Goal: Task Accomplishment & Management: Manage account settings

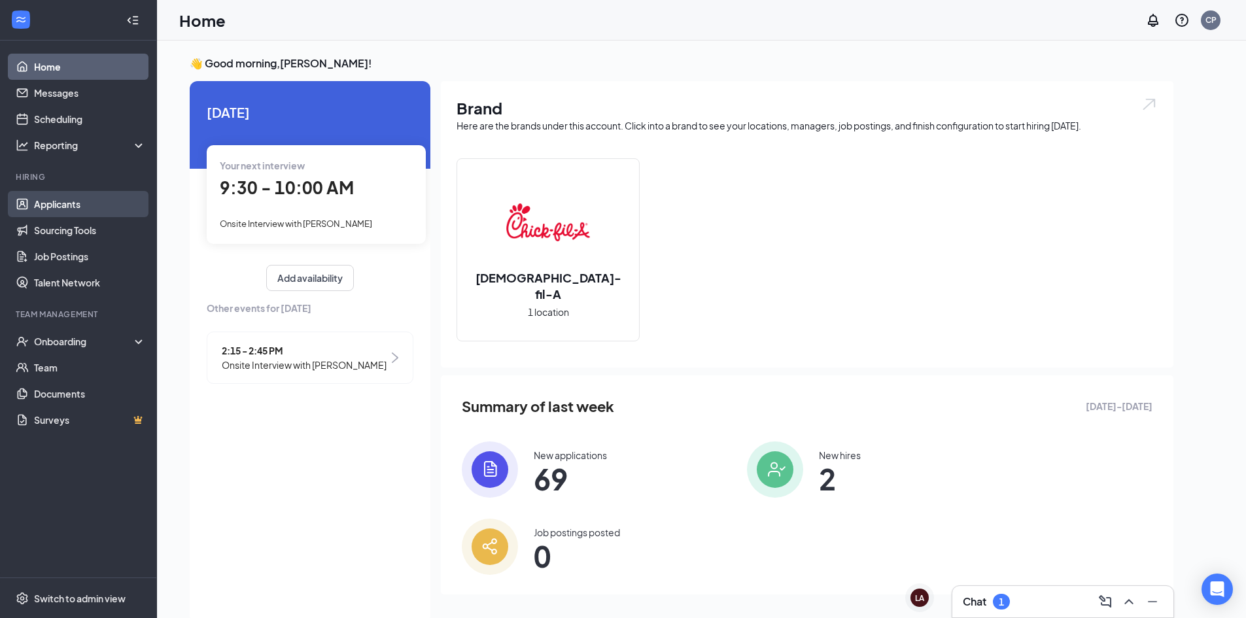
click at [55, 202] on link "Applicants" at bounding box center [90, 204] width 112 height 26
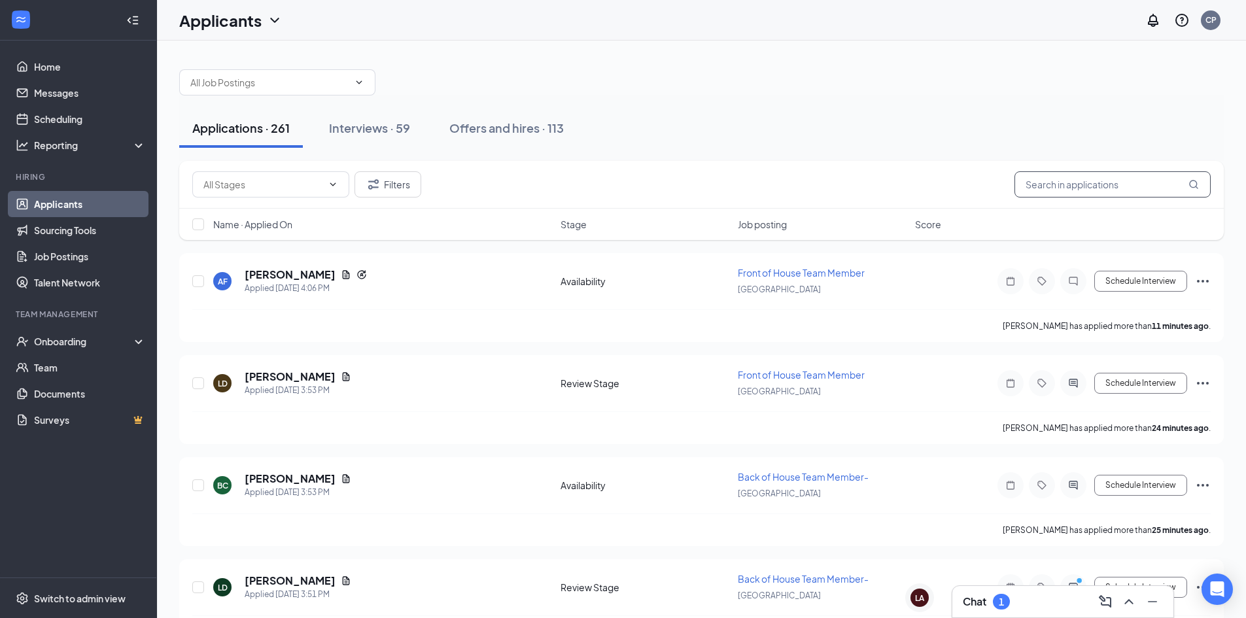
click at [1067, 190] on input "text" at bounding box center [1113, 184] width 196 height 26
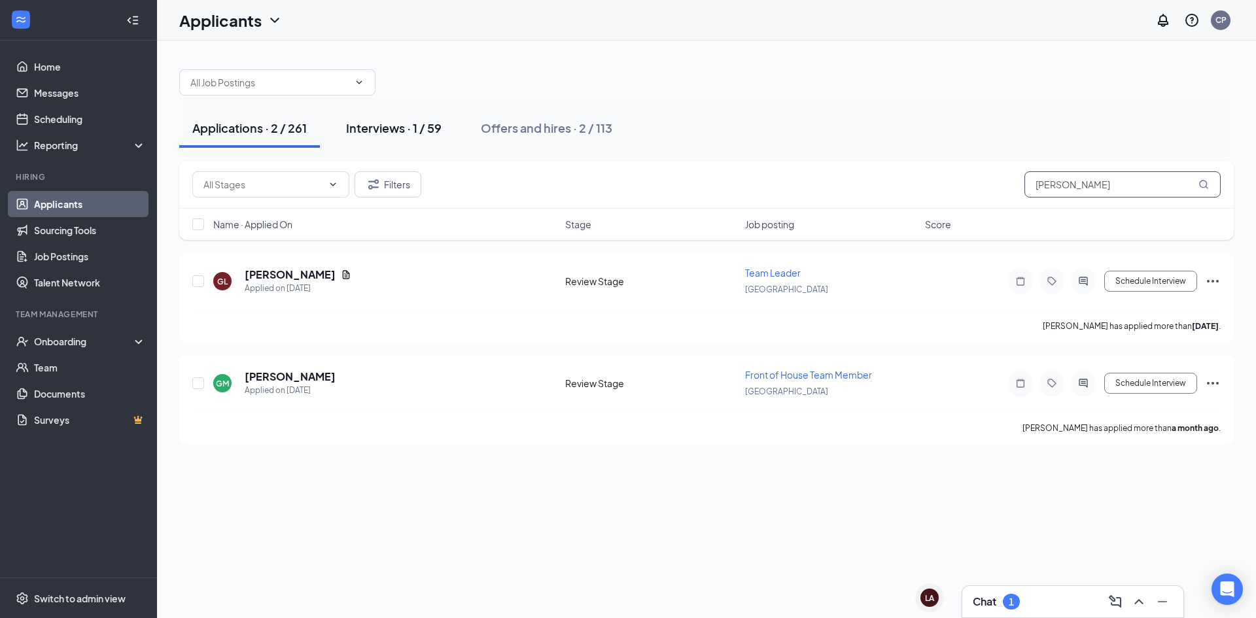
type input "[PERSON_NAME]"
click at [385, 128] on div "Interviews · 1 / 59" at bounding box center [394, 128] width 96 height 16
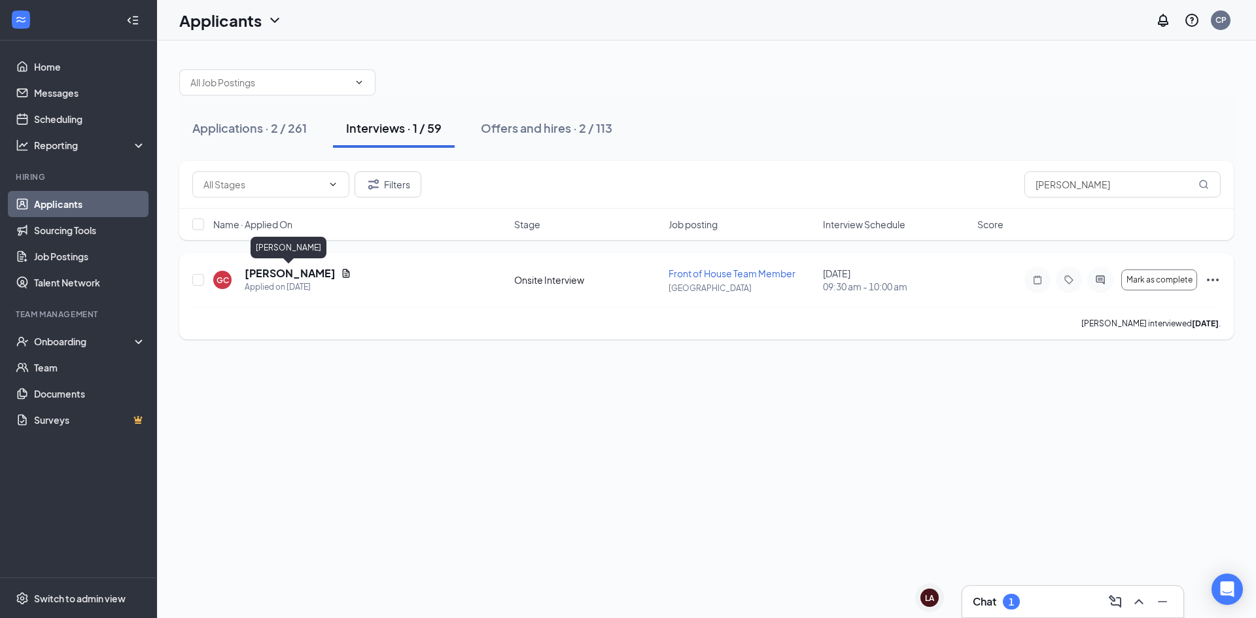
click at [302, 275] on h5 "[PERSON_NAME]" at bounding box center [290, 273] width 91 height 14
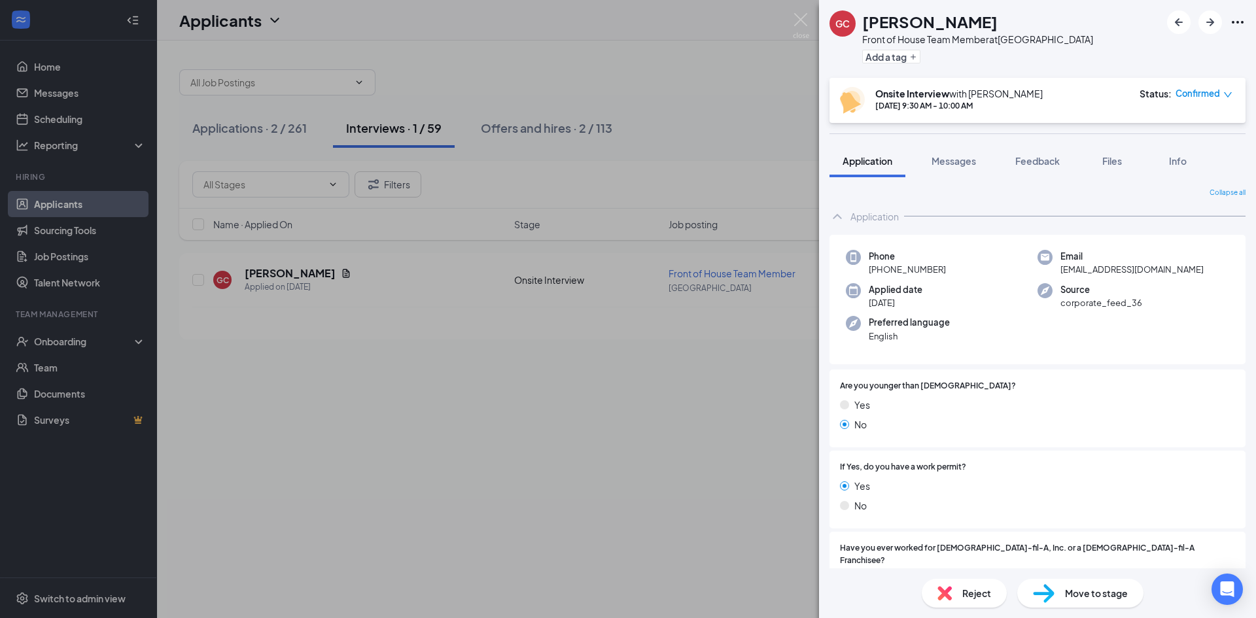
click at [1063, 595] on div "Move to stage" at bounding box center [1080, 593] width 126 height 29
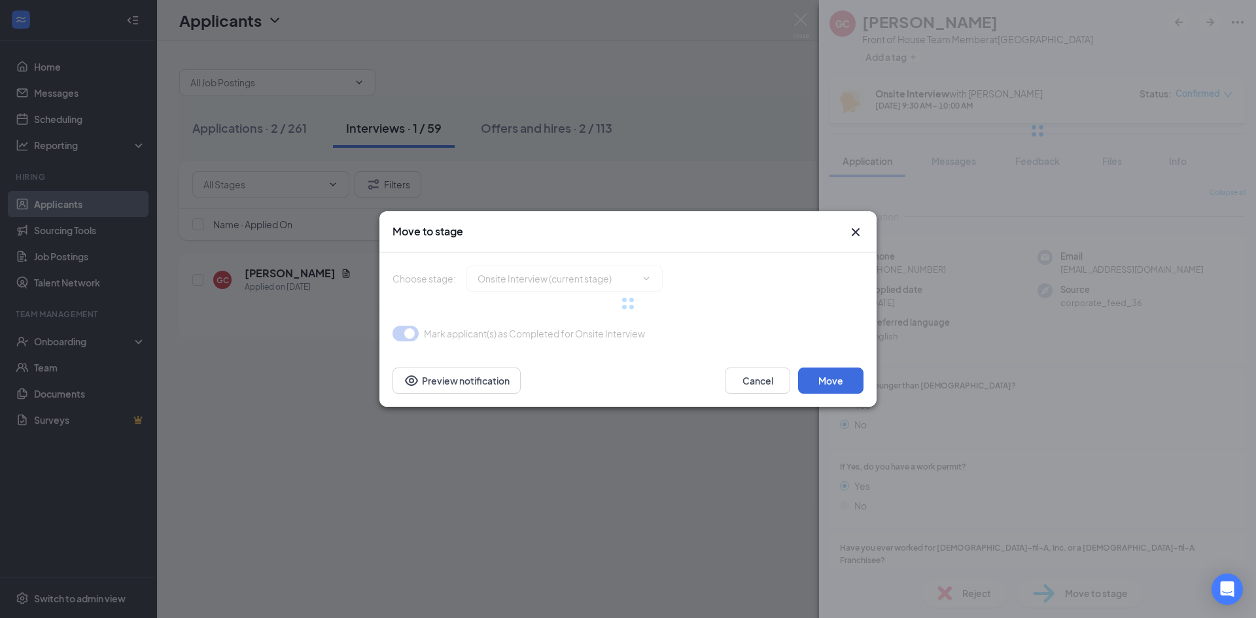
type input "Hiring Complete (final stage)"
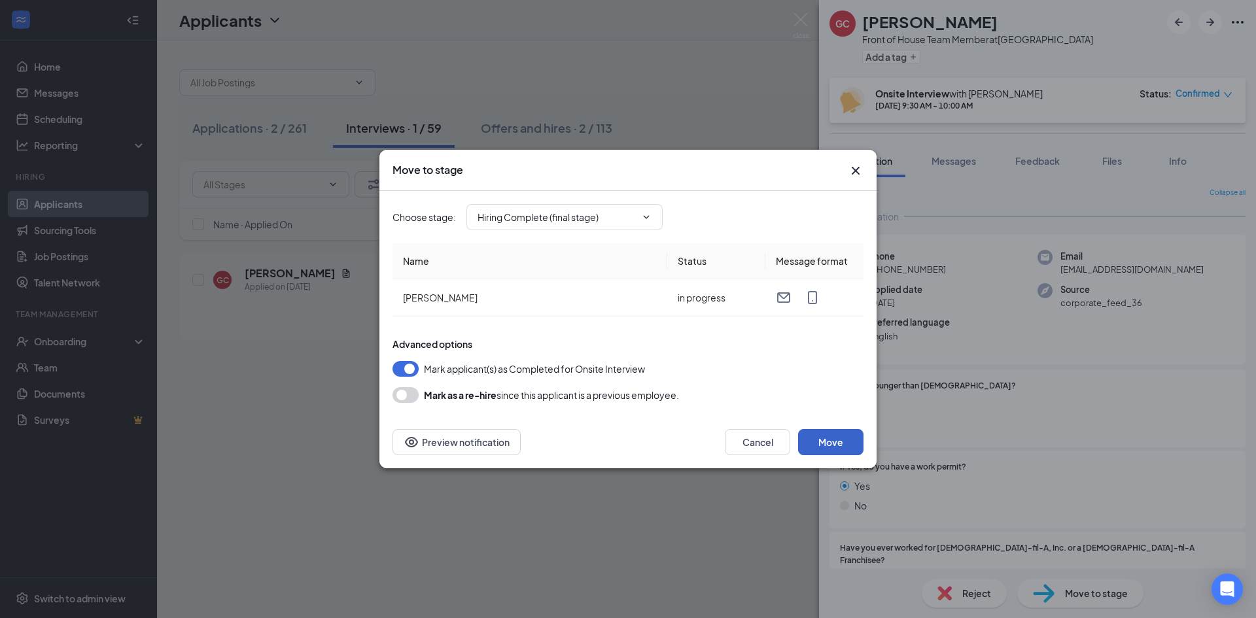
click at [830, 441] on button "Move" at bounding box center [830, 442] width 65 height 26
click at [830, 441] on button "button" at bounding box center [830, 442] width 65 height 26
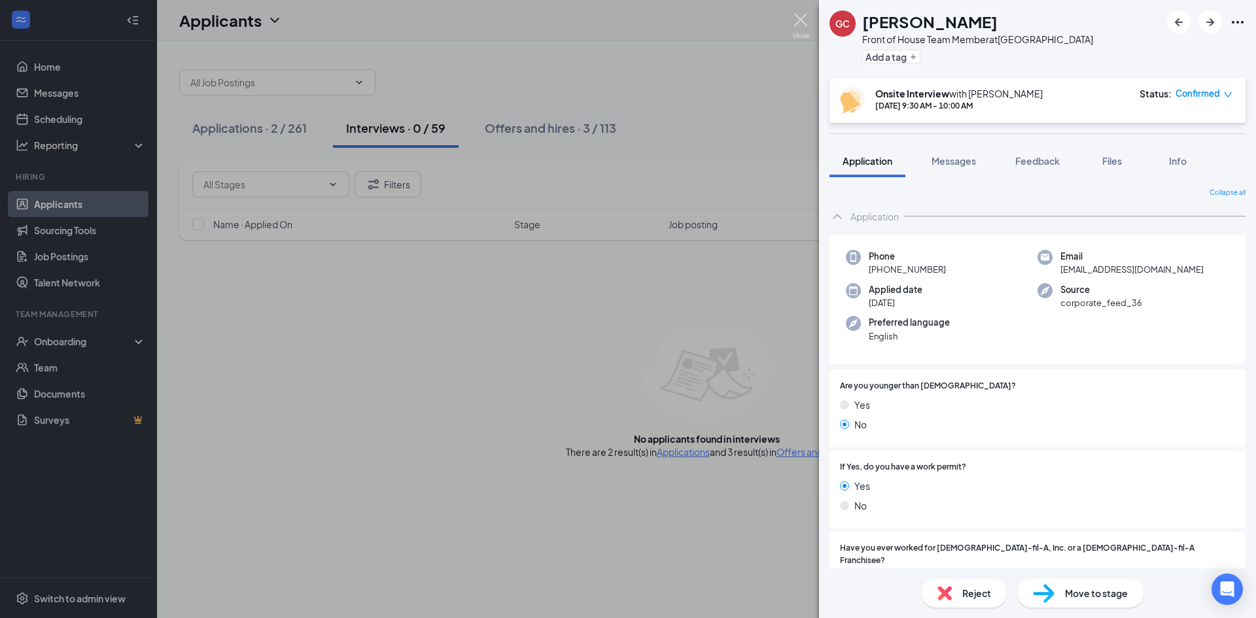
click at [796, 16] on img at bounding box center [801, 26] width 16 height 26
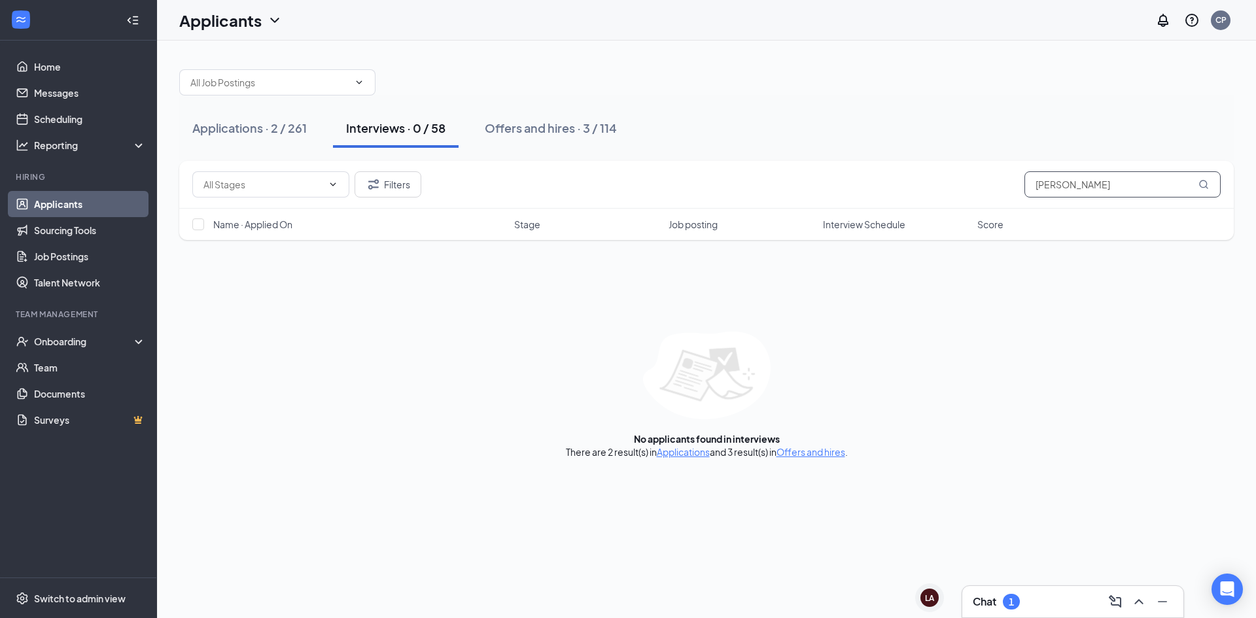
click at [1066, 179] on input "[PERSON_NAME]" at bounding box center [1123, 184] width 196 height 26
drag, startPoint x: 1072, startPoint y: 185, endPoint x: 1029, endPoint y: 186, distance: 42.6
click at [1029, 186] on input "[PERSON_NAME]" at bounding box center [1123, 184] width 196 height 26
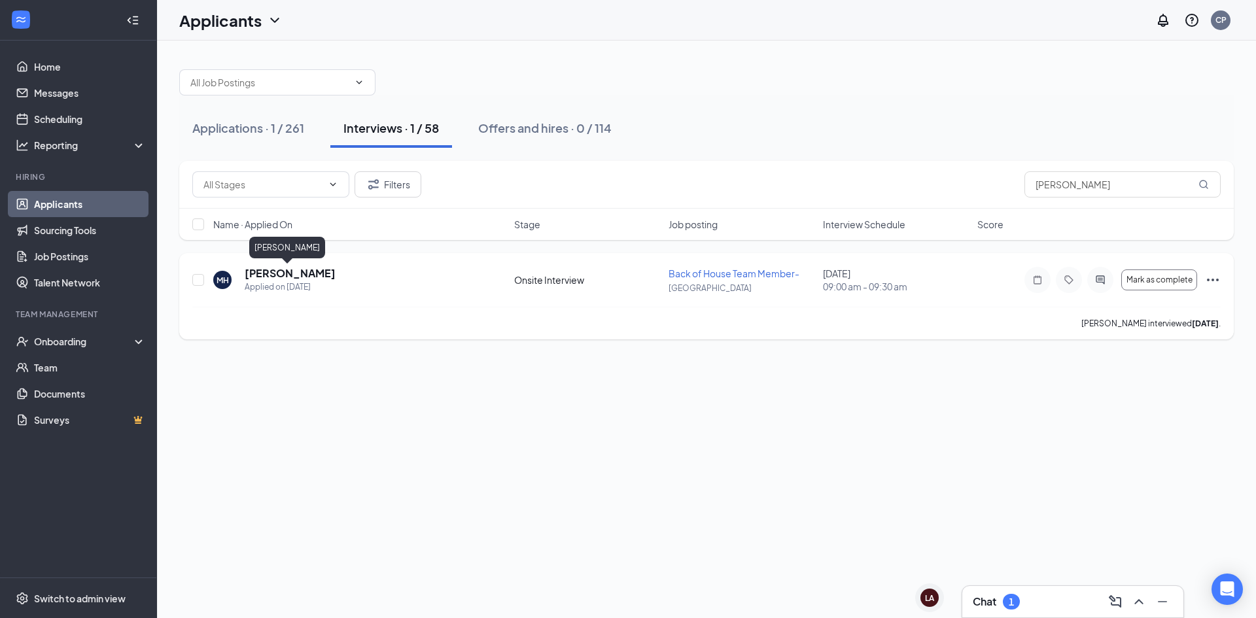
click at [296, 275] on h5 "[PERSON_NAME]" at bounding box center [290, 273] width 91 height 14
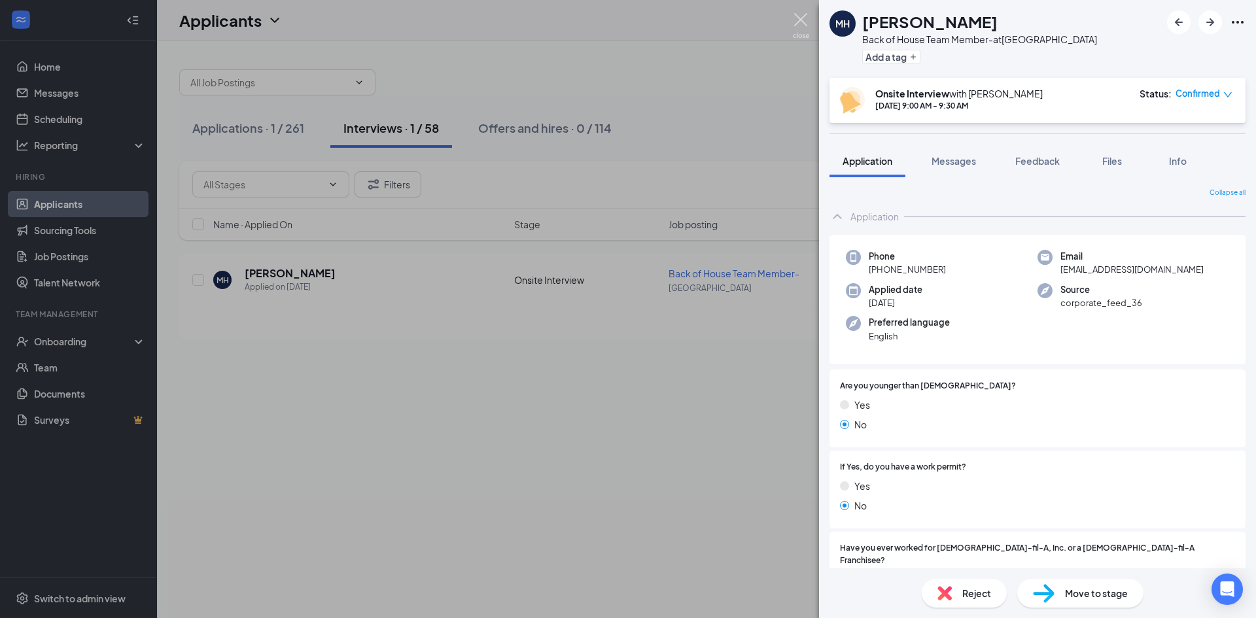
click at [807, 20] on img at bounding box center [801, 26] width 16 height 26
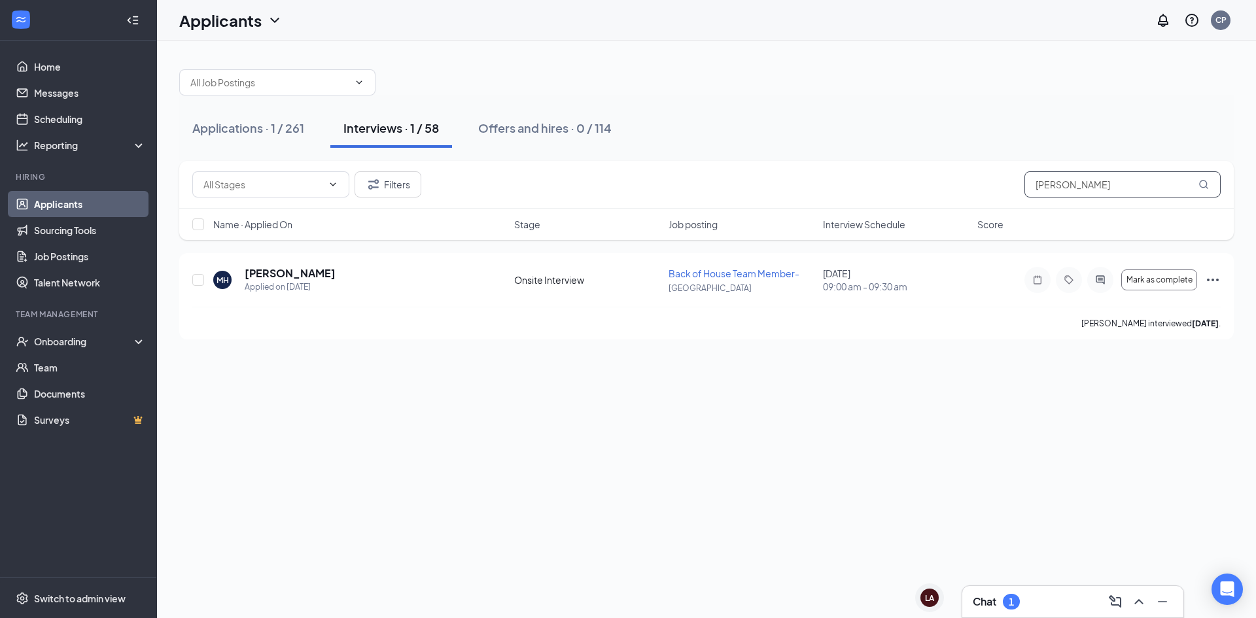
click at [1071, 184] on input "[PERSON_NAME]" at bounding box center [1123, 184] width 196 height 26
drag, startPoint x: 1071, startPoint y: 184, endPoint x: 1028, endPoint y: 185, distance: 43.2
click at [1028, 185] on input "[PERSON_NAME]" at bounding box center [1123, 184] width 196 height 26
click at [285, 271] on h5 "[PERSON_NAME]" at bounding box center [290, 273] width 91 height 14
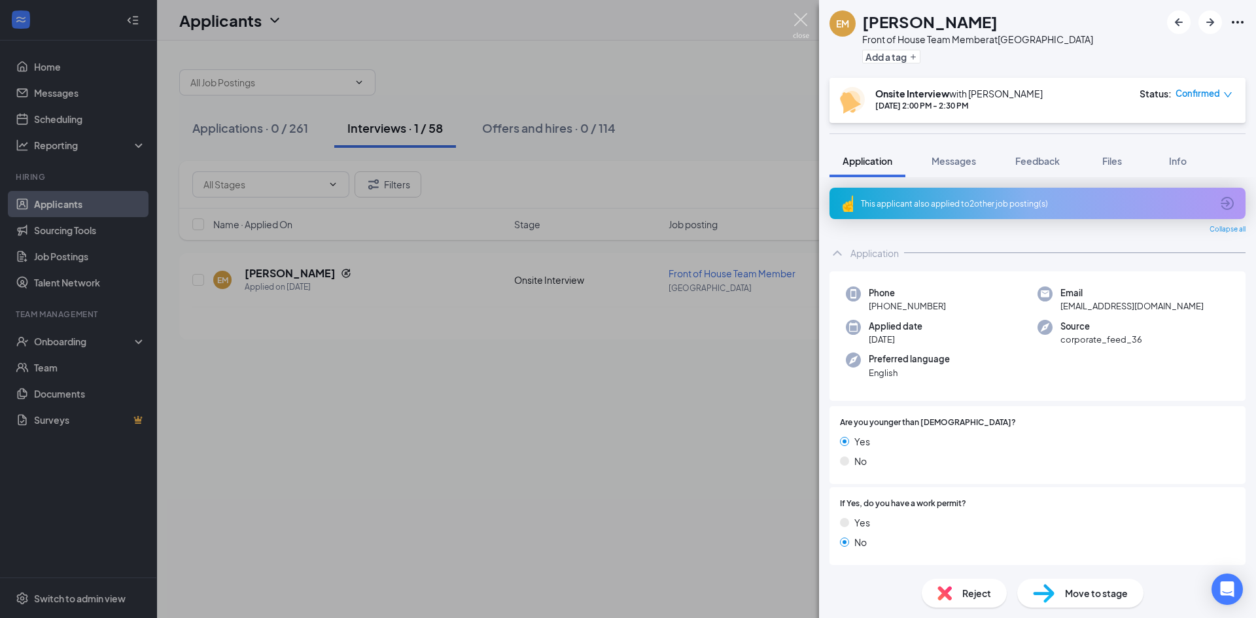
click at [798, 18] on img at bounding box center [801, 26] width 16 height 26
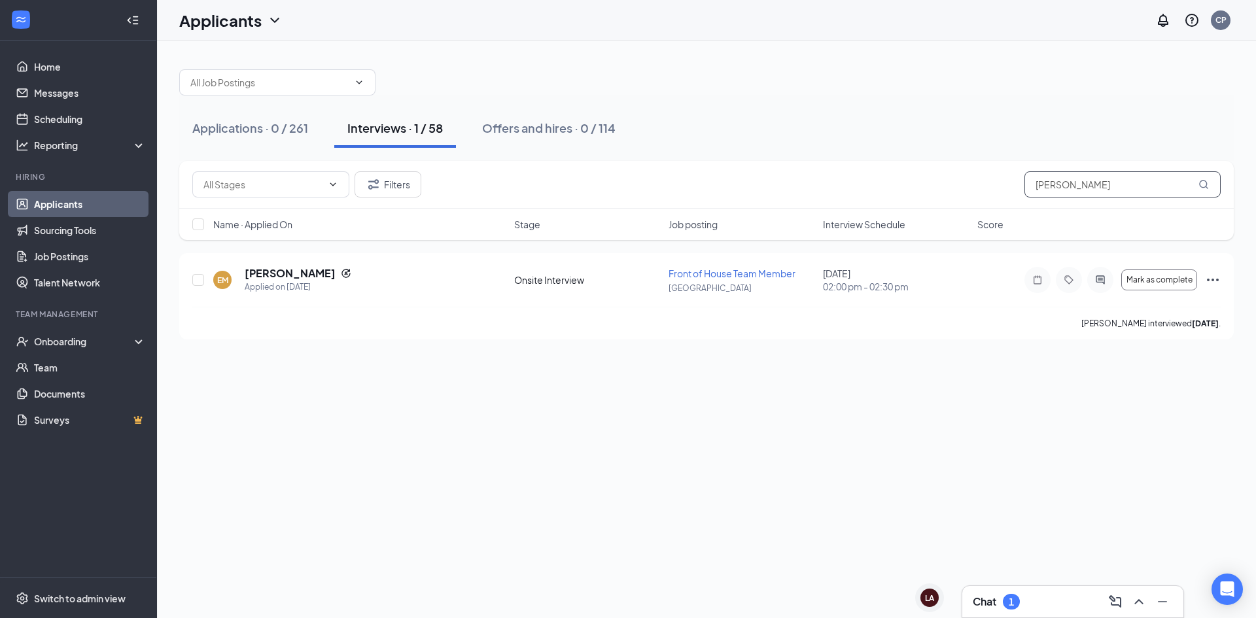
click at [1019, 181] on div "Filters [PERSON_NAME]" at bounding box center [706, 184] width 1028 height 26
drag, startPoint x: 1061, startPoint y: 185, endPoint x: 1032, endPoint y: 185, distance: 28.1
click at [1032, 185] on input "[PERSON_NAME]" at bounding box center [1123, 184] width 196 height 26
type input "grace"
click at [256, 273] on h5 "[PERSON_NAME]" at bounding box center [290, 273] width 91 height 14
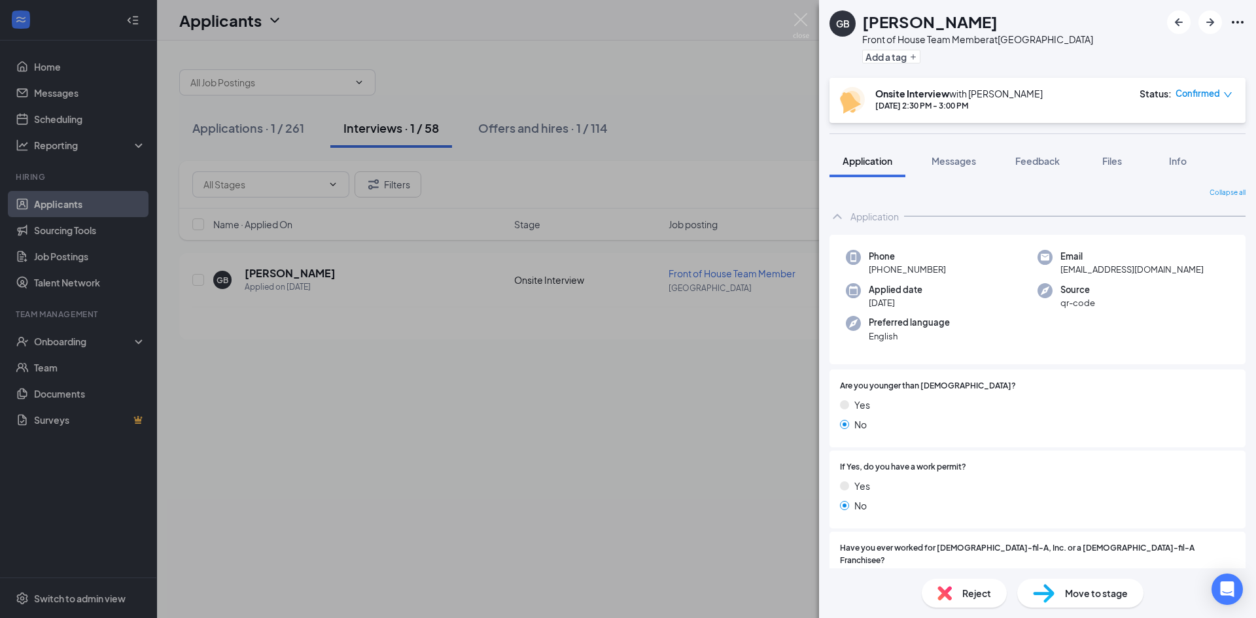
click at [1073, 595] on span "Move to stage" at bounding box center [1096, 593] width 63 height 14
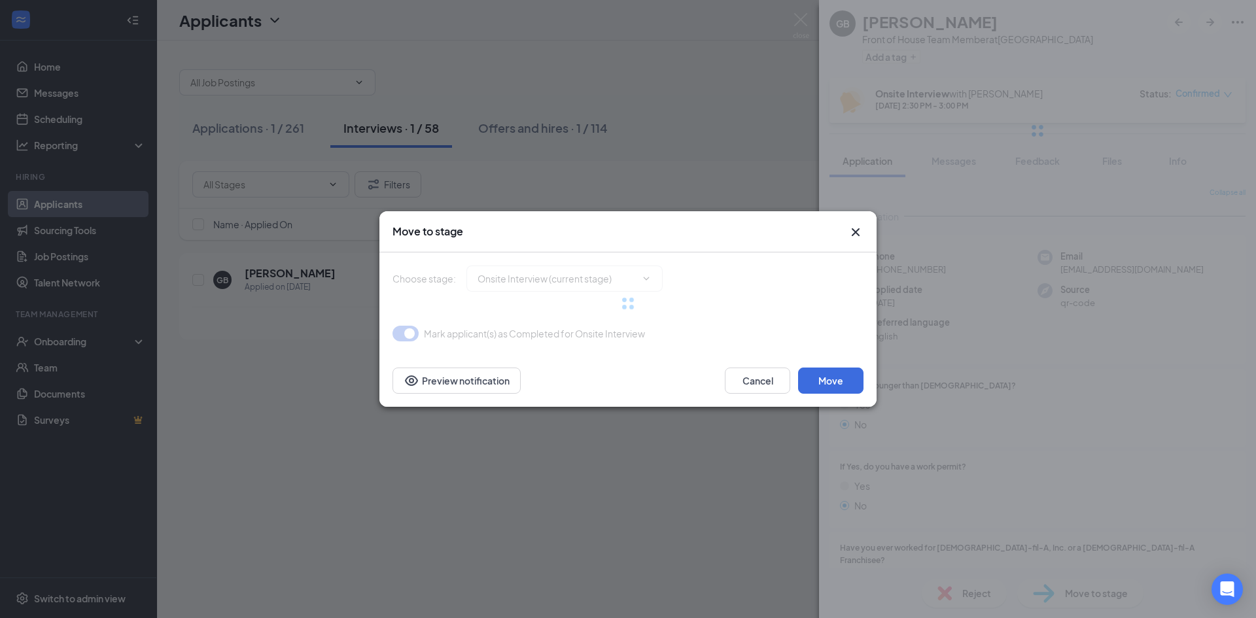
type input "Hiring Complete (final stage)"
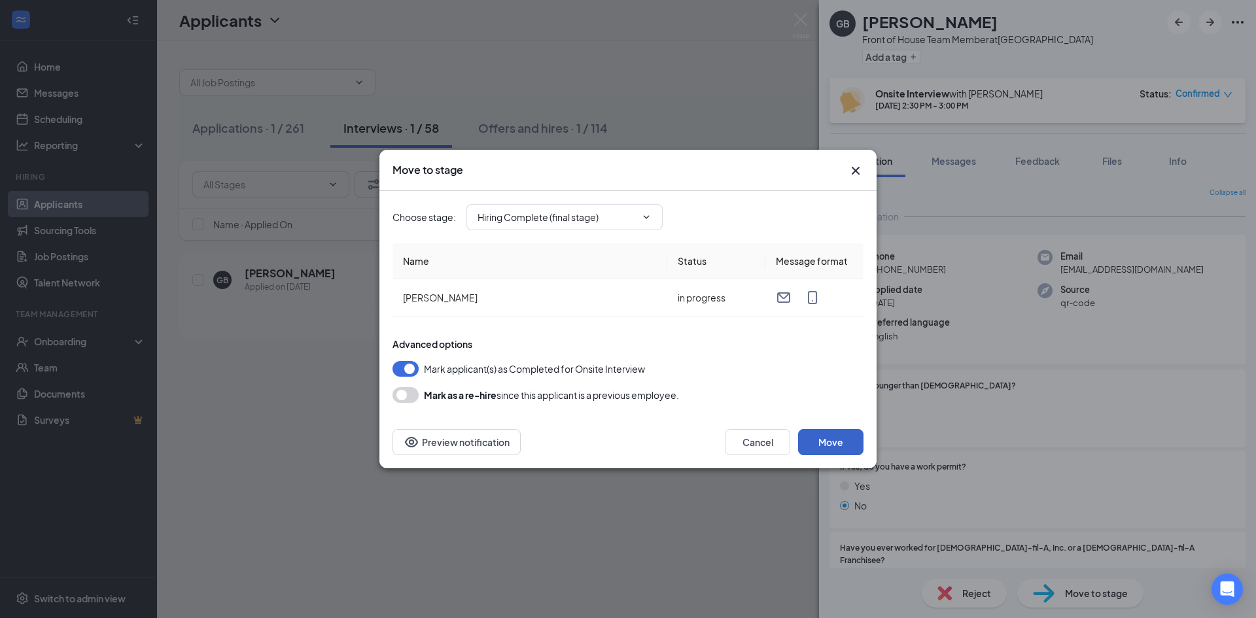
click at [839, 444] on button "Move" at bounding box center [830, 442] width 65 height 26
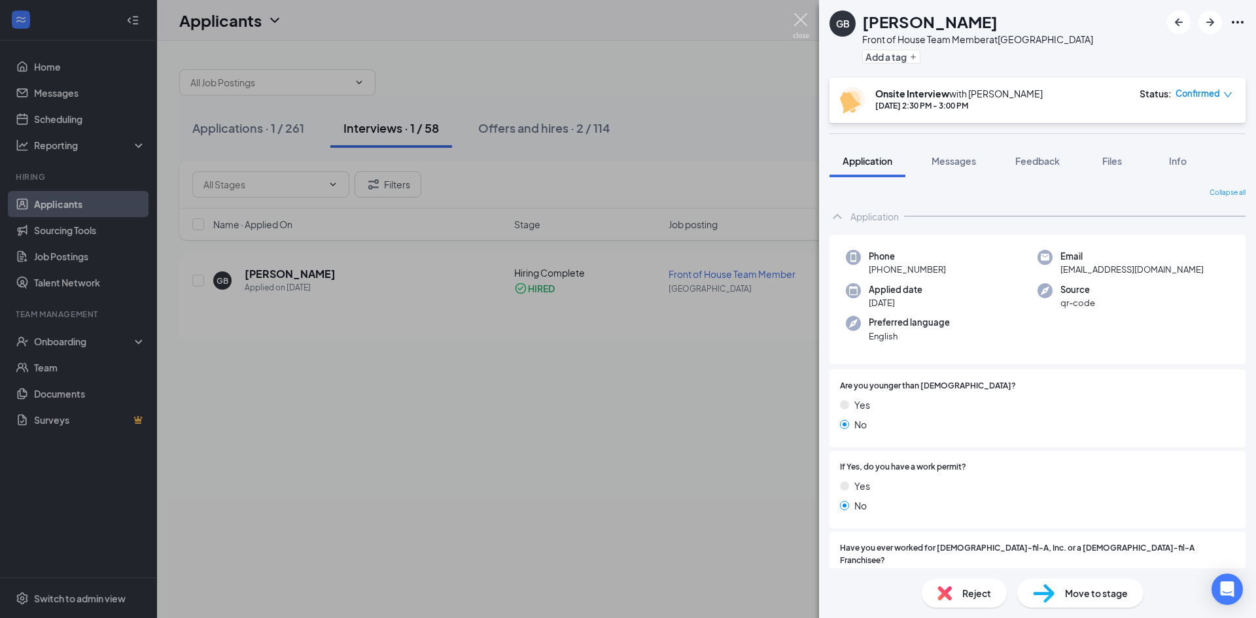
click at [801, 18] on img at bounding box center [801, 26] width 16 height 26
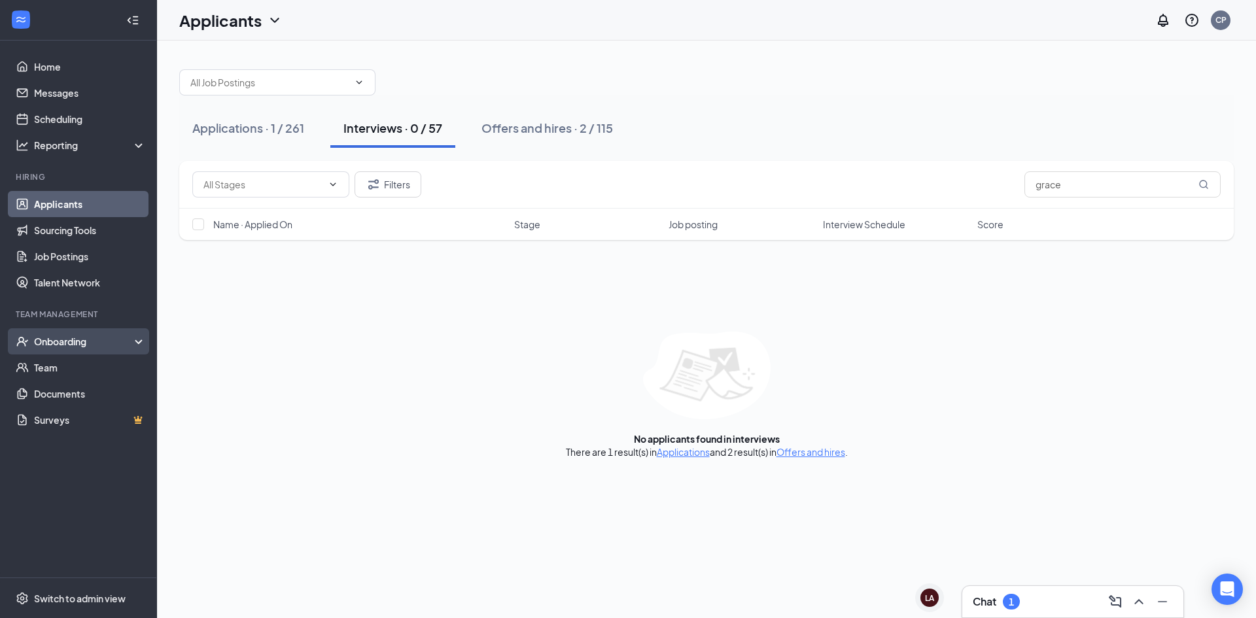
click at [66, 343] on div "Onboarding" at bounding box center [84, 341] width 101 height 13
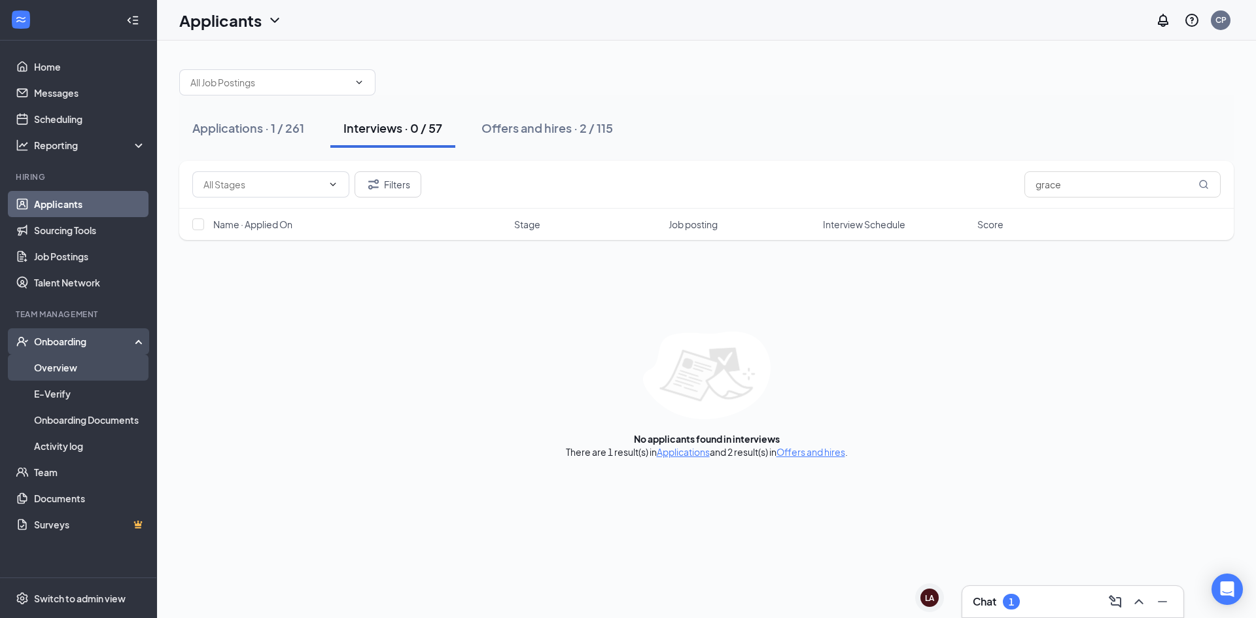
click at [63, 365] on link "Overview" at bounding box center [90, 368] width 112 height 26
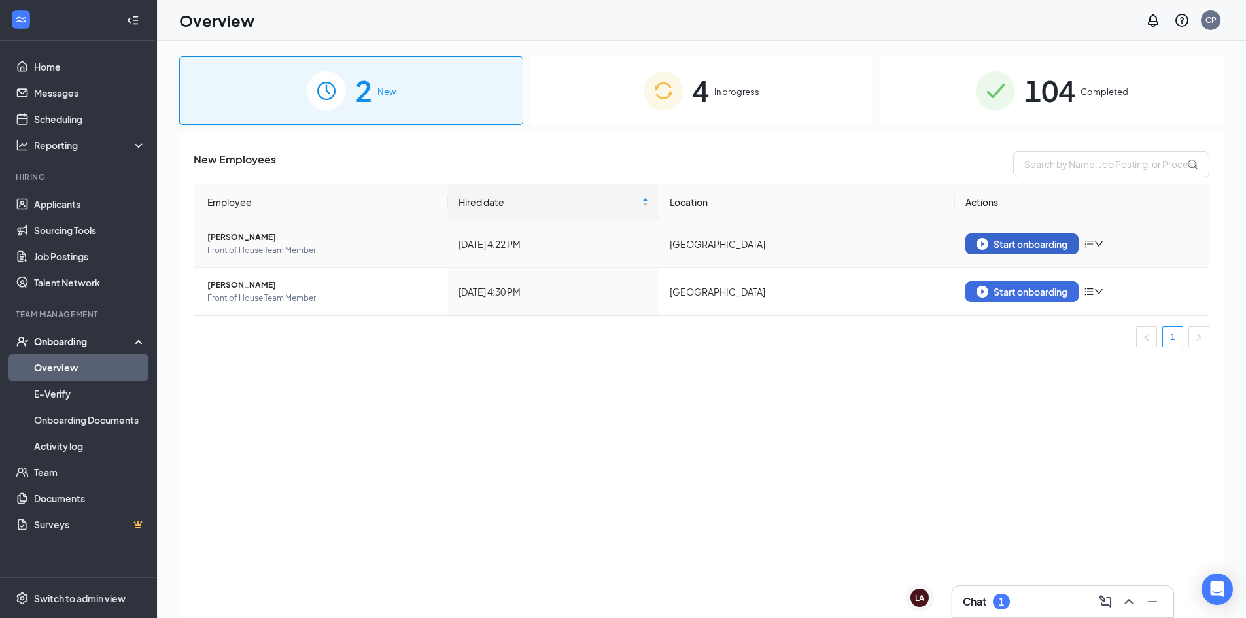
click at [1000, 239] on div "Start onboarding" at bounding box center [1022, 244] width 91 height 12
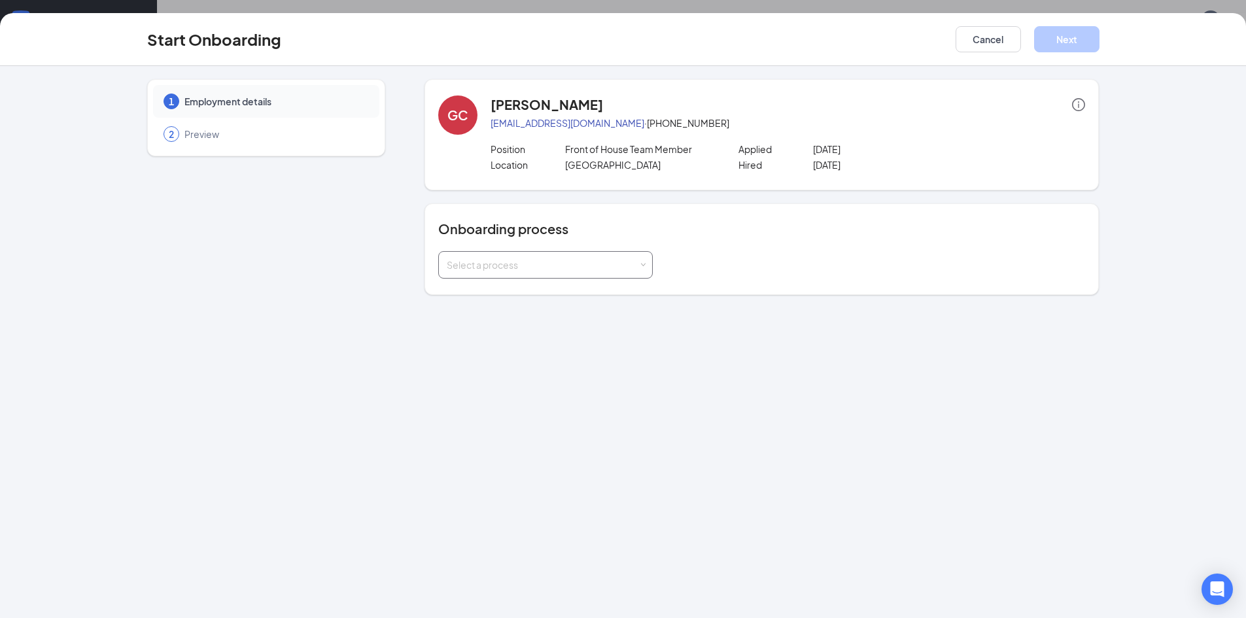
click at [585, 260] on div "Select a process" at bounding box center [543, 264] width 192 height 13
click at [538, 313] on span "Team Member Onboarding" at bounding box center [502, 316] width 116 height 12
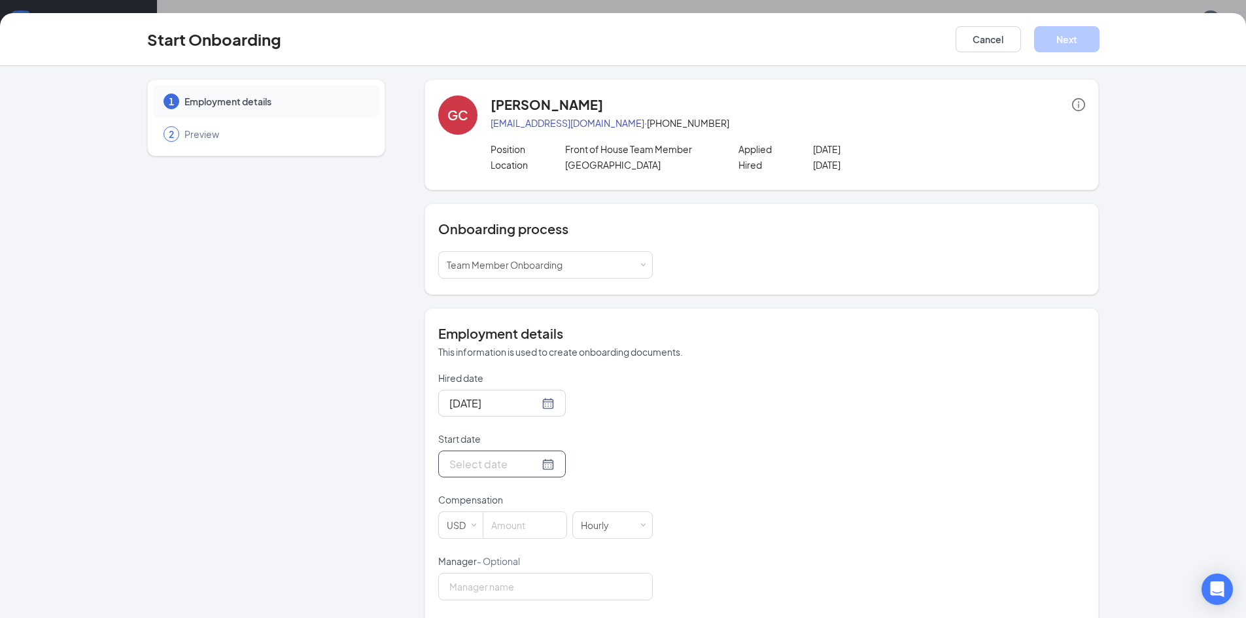
click at [535, 465] on div at bounding box center [501, 464] width 105 height 16
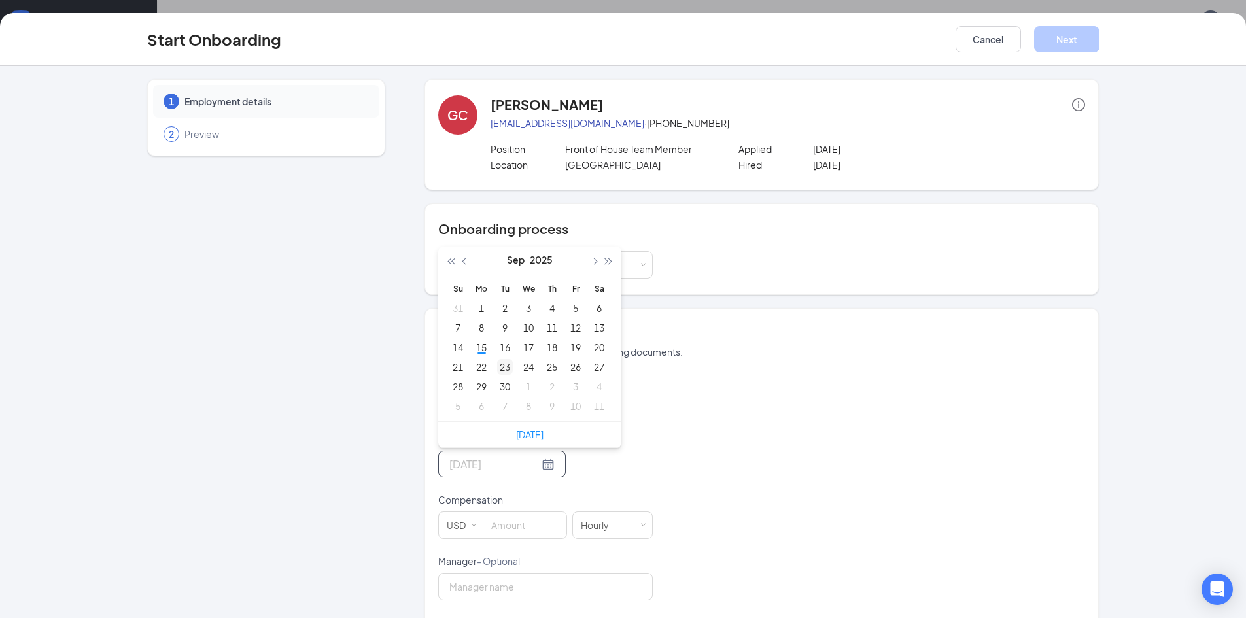
type input "[DATE]"
click at [502, 366] on div "23" at bounding box center [505, 367] width 16 height 16
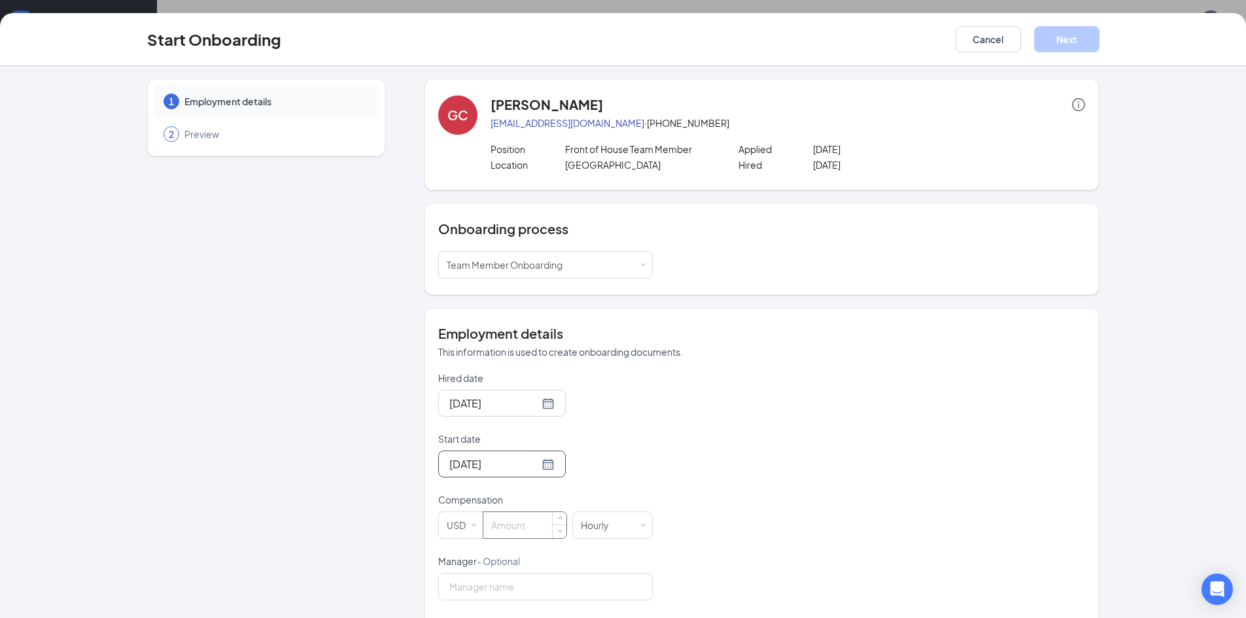
click at [520, 522] on input at bounding box center [524, 525] width 83 height 26
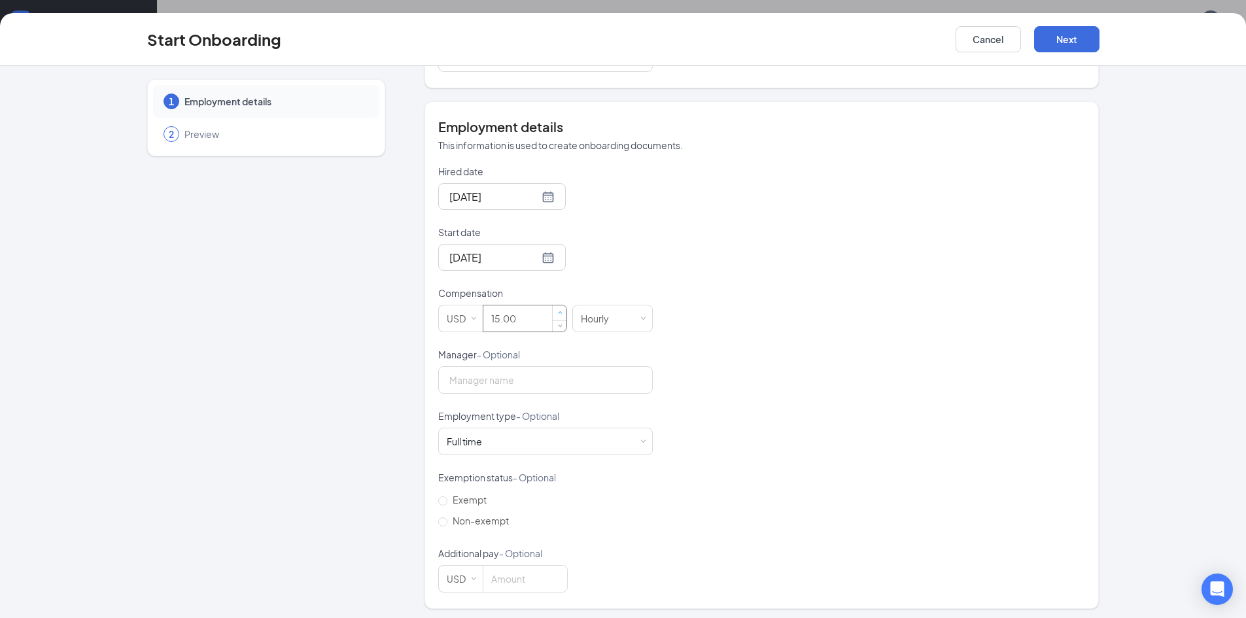
scroll to position [211, 0]
type input "15"
click at [491, 442] on div "Full time Works 30+ hours per week and is reasonably expected to work" at bounding box center [546, 438] width 198 height 26
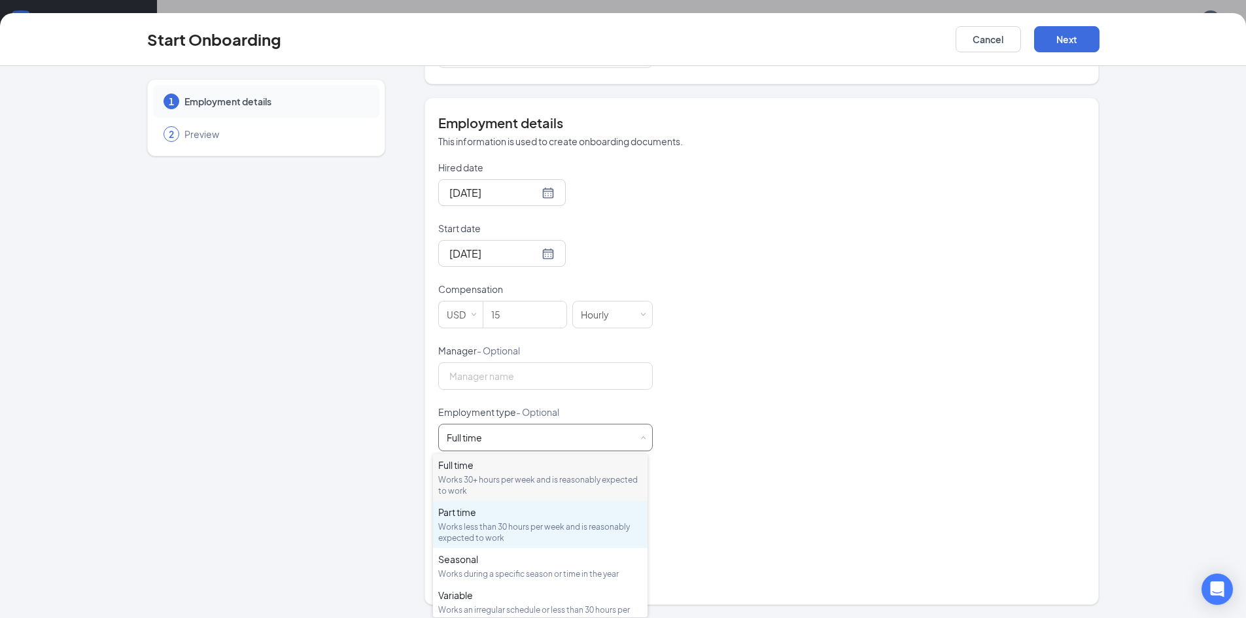
click at [481, 516] on div "Part time" at bounding box center [540, 512] width 204 height 13
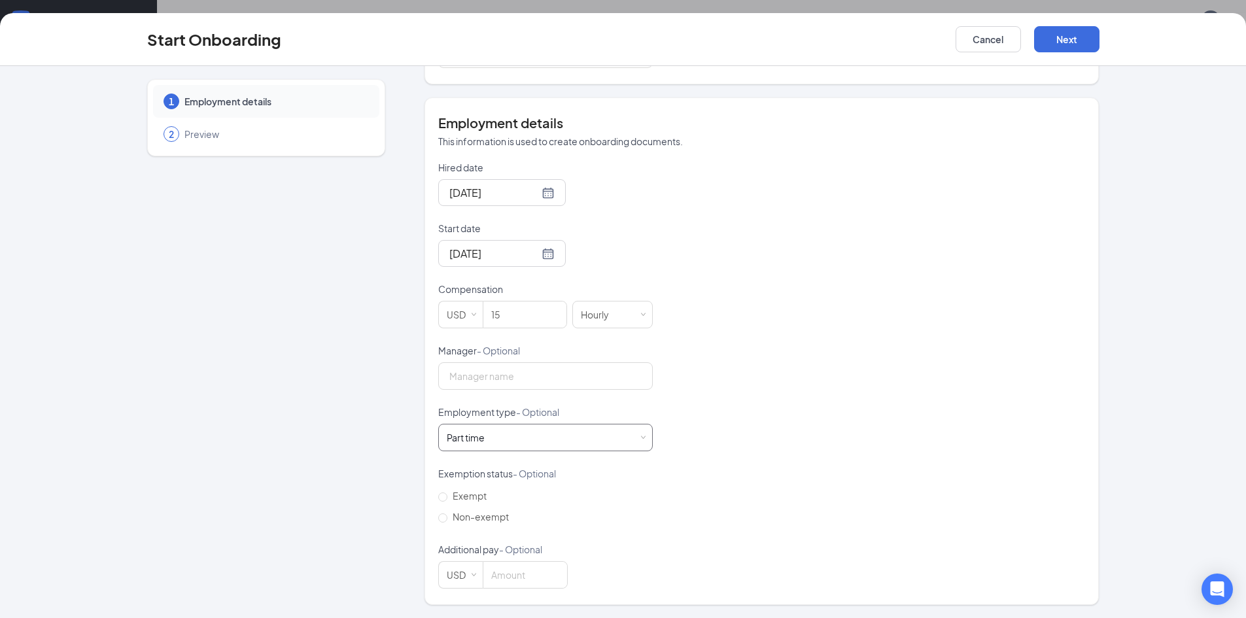
scroll to position [59, 0]
click at [438, 517] on input "Non-exempt" at bounding box center [442, 518] width 9 height 9
radio input "true"
click at [1072, 38] on button "Next" at bounding box center [1066, 39] width 65 height 26
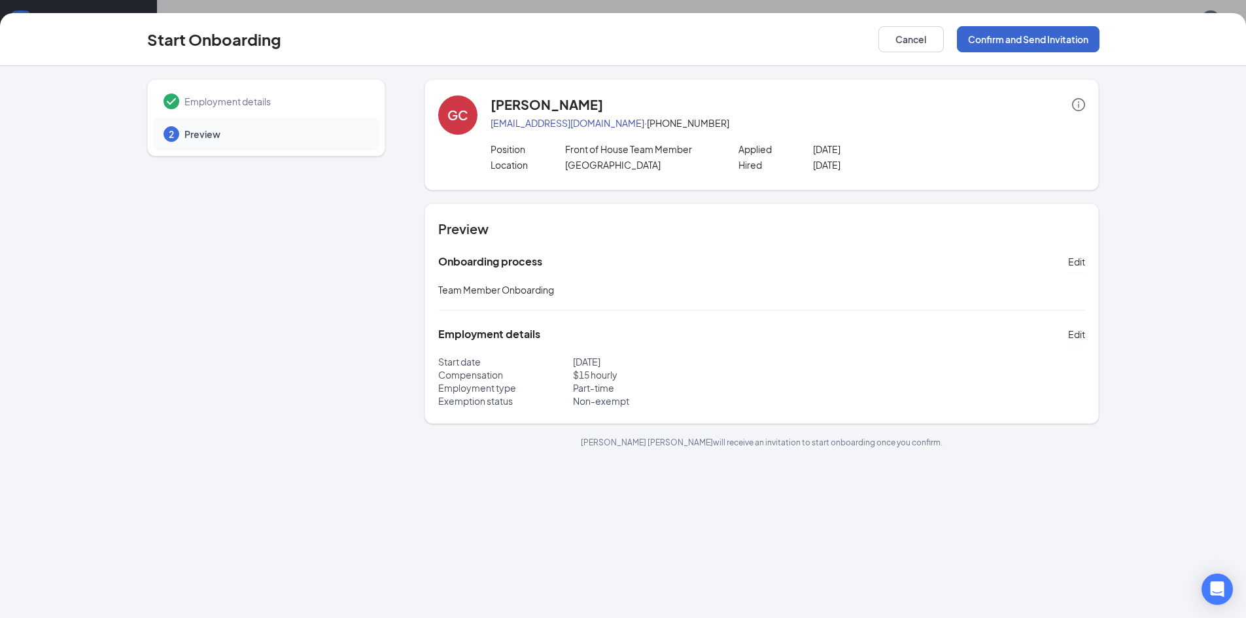
scroll to position [0, 0]
click at [1036, 40] on button "Confirm and Send Invitation" at bounding box center [1028, 39] width 143 height 26
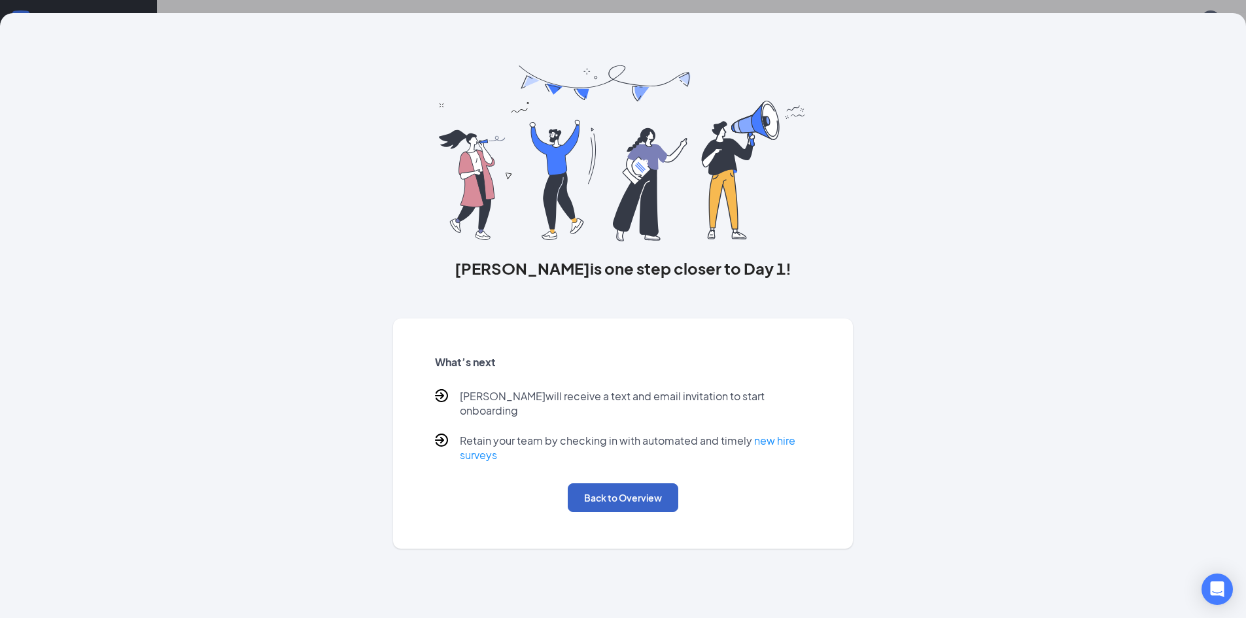
click at [607, 487] on button "Back to Overview" at bounding box center [623, 497] width 111 height 29
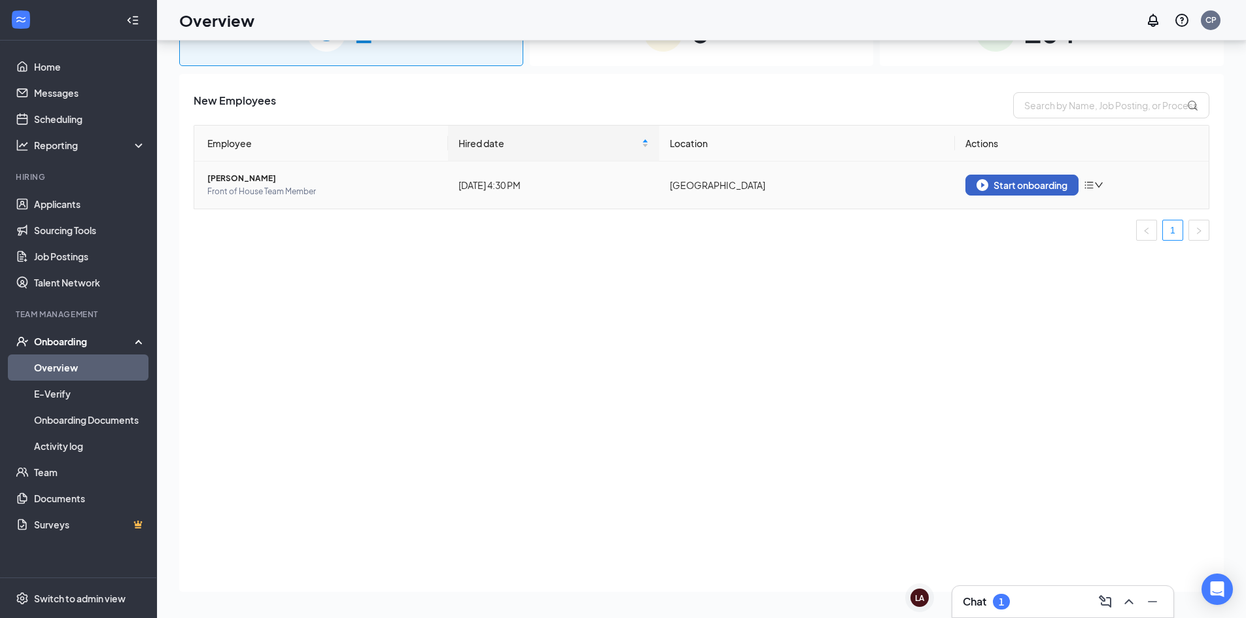
click at [1009, 181] on div "Start onboarding" at bounding box center [1022, 185] width 91 height 12
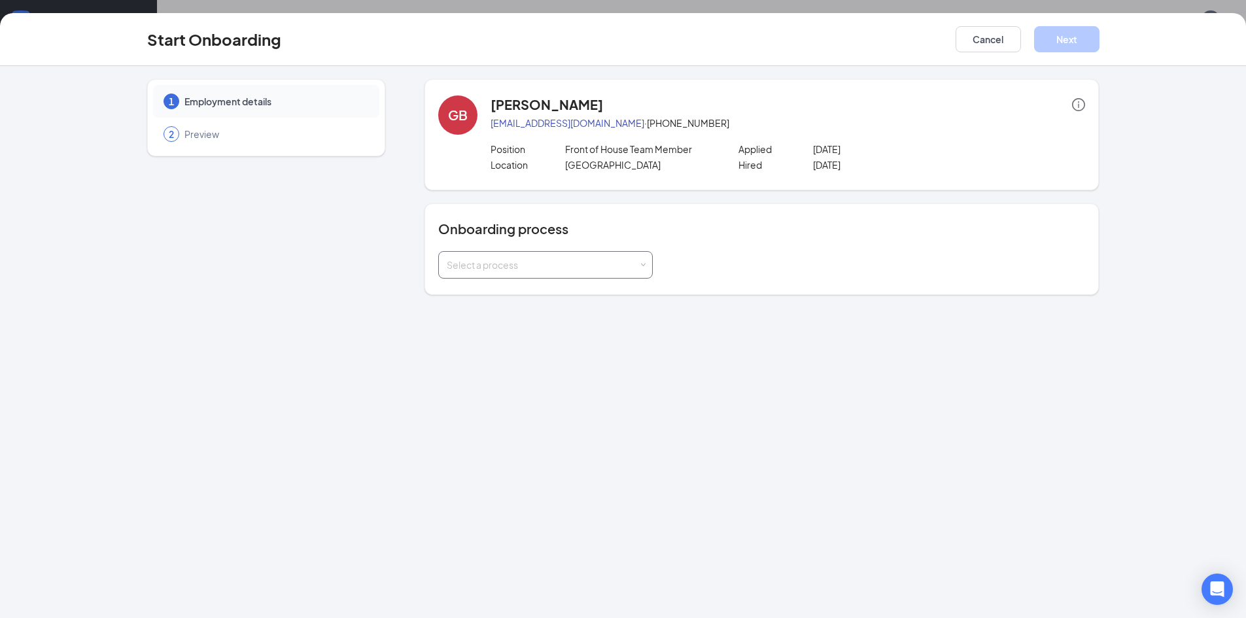
click at [491, 263] on div "Select a process" at bounding box center [543, 264] width 192 height 13
click at [474, 313] on span "Team Member Onboarding" at bounding box center [502, 316] width 116 height 12
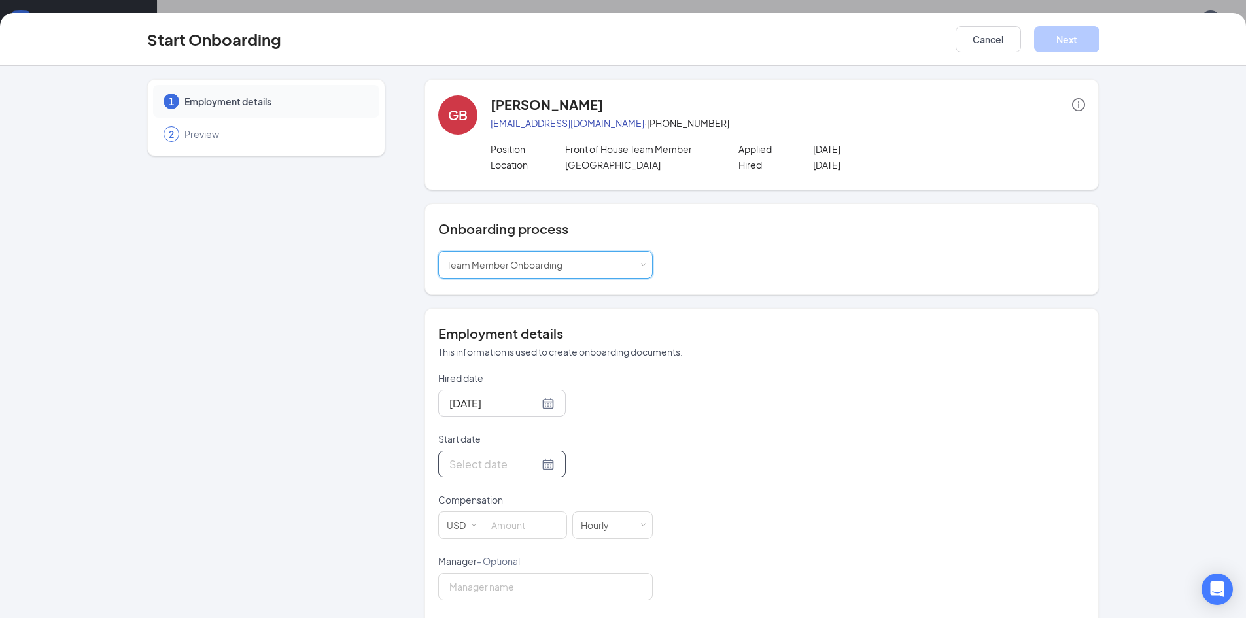
click at [481, 461] on input "Start date" at bounding box center [494, 464] width 90 height 16
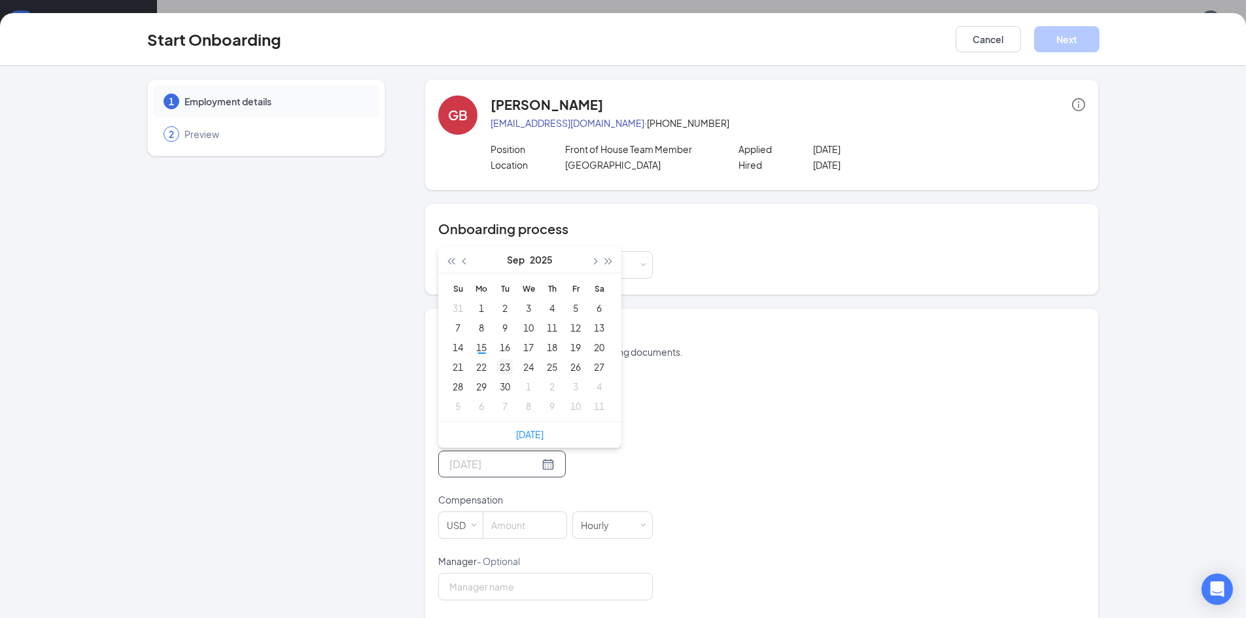
type input "[DATE]"
click at [501, 364] on div "23" at bounding box center [505, 367] width 16 height 16
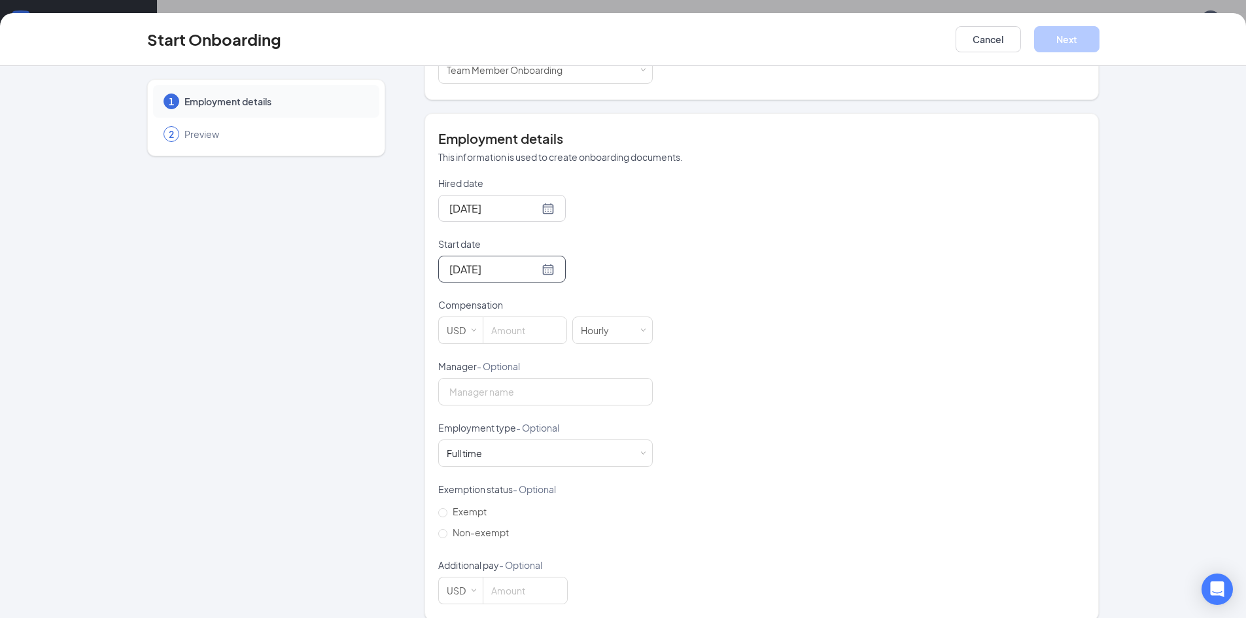
scroll to position [196, 0]
click at [499, 326] on input at bounding box center [524, 329] width 83 height 26
type input "14"
click at [479, 452] on div "Full time Works 30+ hours per week and is reasonably expected to work" at bounding box center [469, 452] width 44 height 13
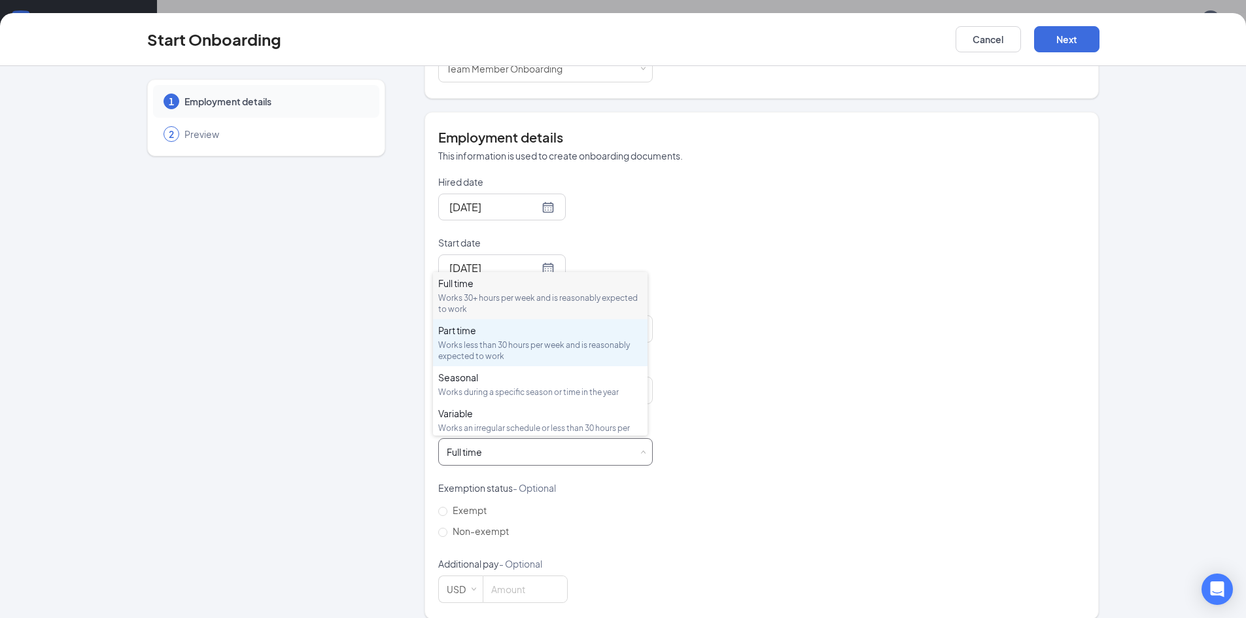
click at [485, 341] on div "Works less than 30 hours per week and is reasonably expected to work" at bounding box center [540, 351] width 204 height 22
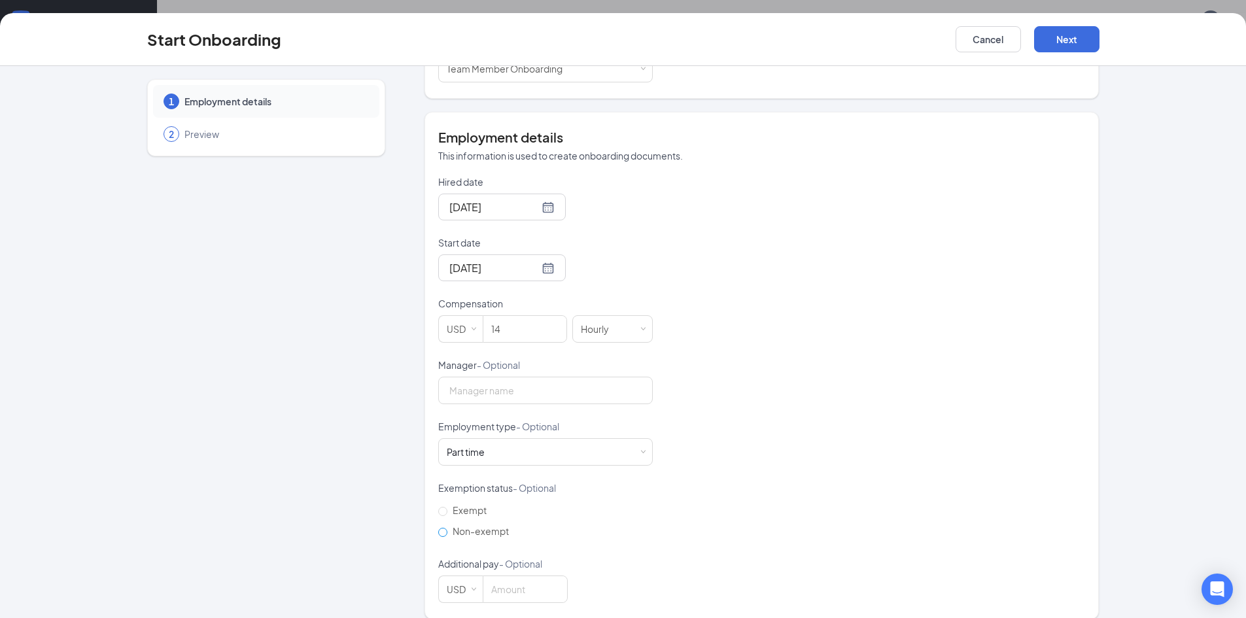
click at [438, 533] on input "Non-exempt" at bounding box center [442, 532] width 9 height 9
radio input "true"
click at [1073, 39] on button "Next" at bounding box center [1066, 39] width 65 height 26
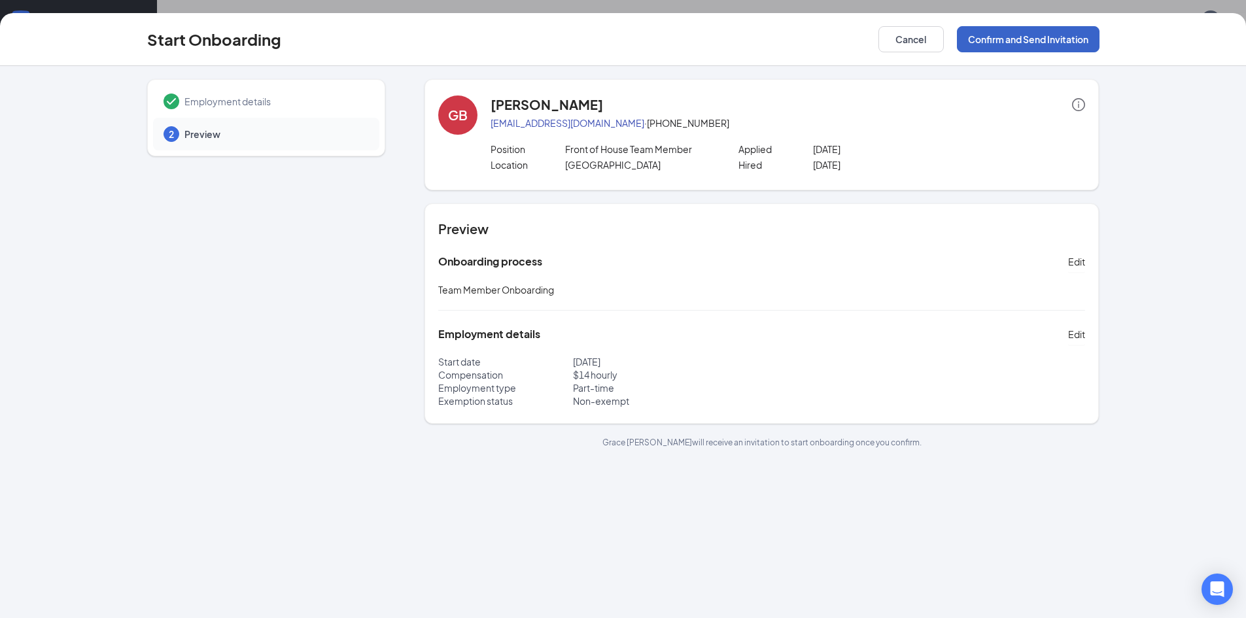
click at [1010, 41] on button "Confirm and Send Invitation" at bounding box center [1028, 39] width 143 height 26
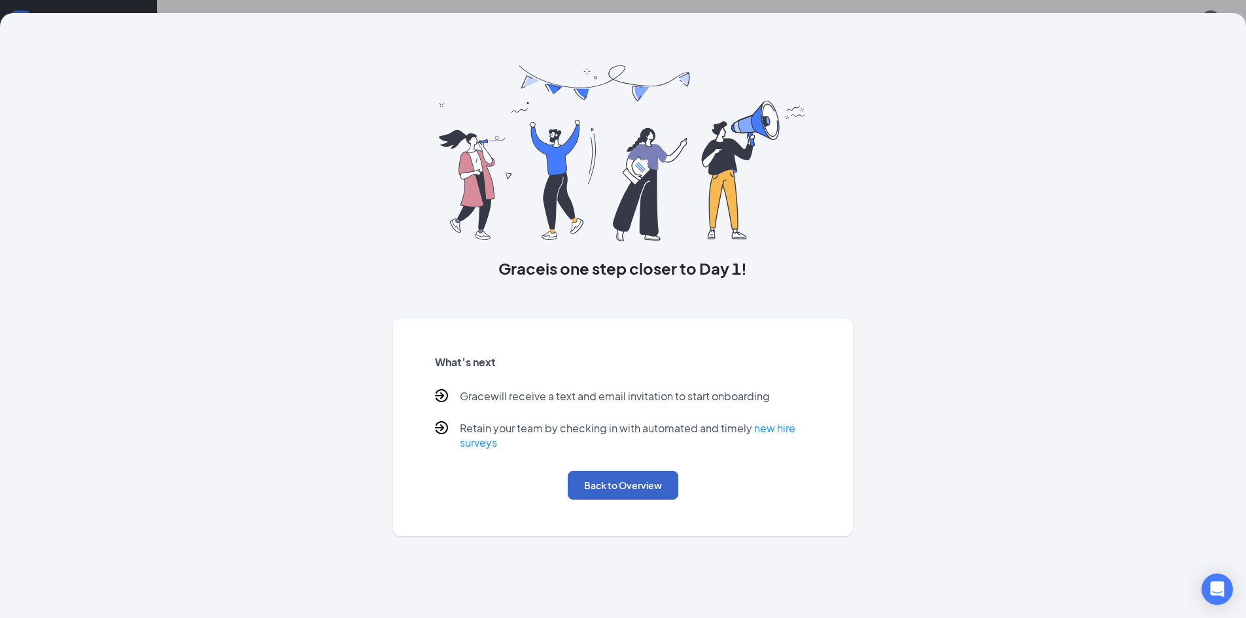
click at [609, 488] on button "Back to Overview" at bounding box center [623, 485] width 111 height 29
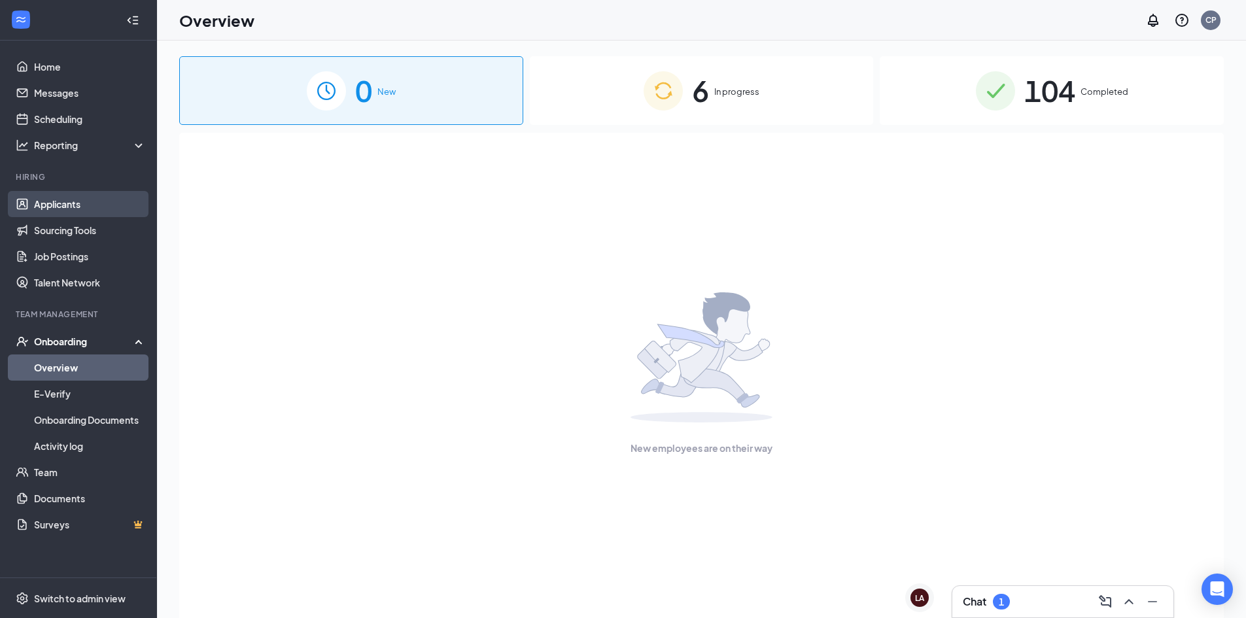
click at [60, 203] on link "Applicants" at bounding box center [90, 204] width 112 height 26
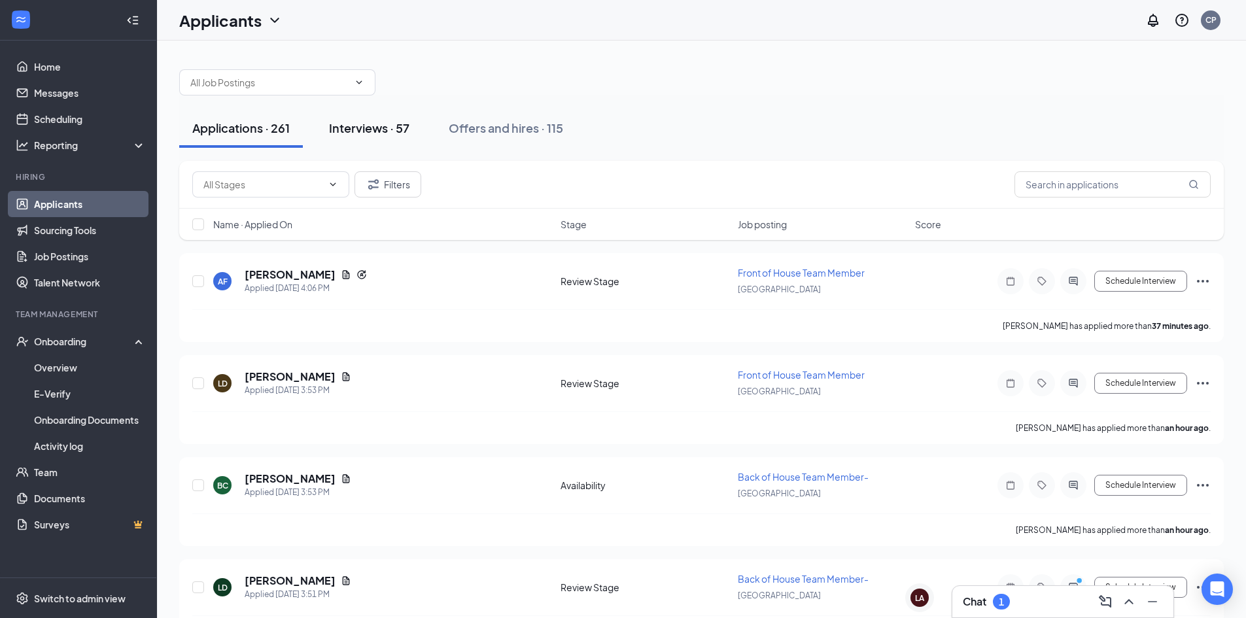
click at [378, 125] on div "Interviews · 57" at bounding box center [369, 128] width 80 height 16
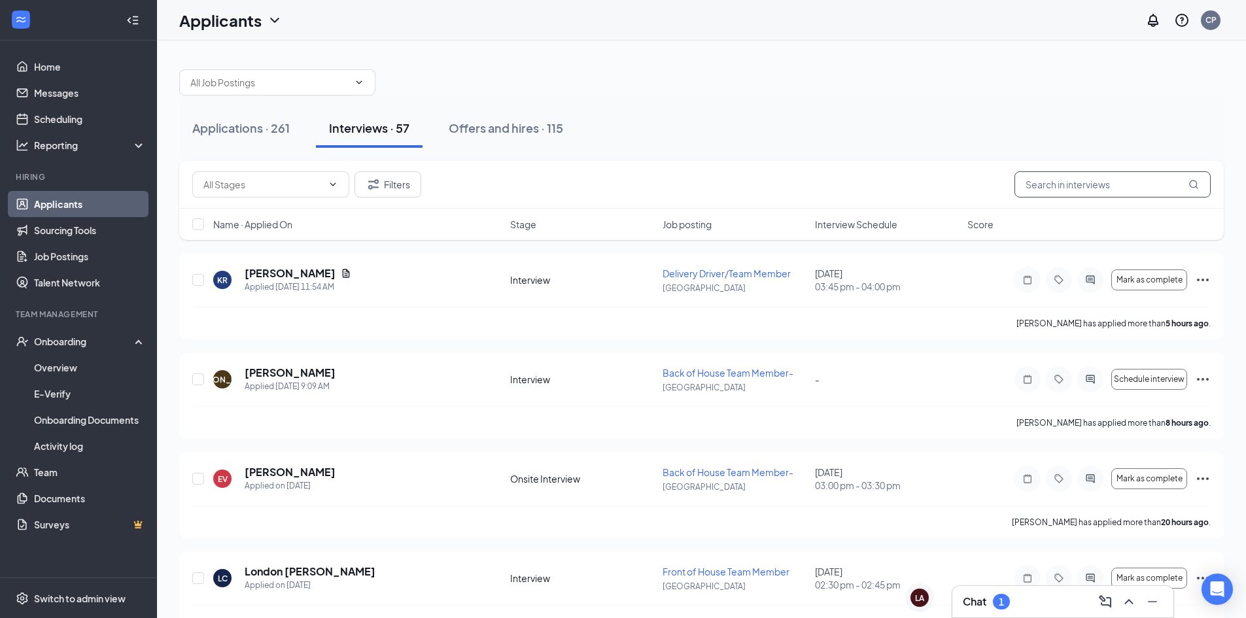
click at [1049, 188] on input "text" at bounding box center [1113, 184] width 196 height 26
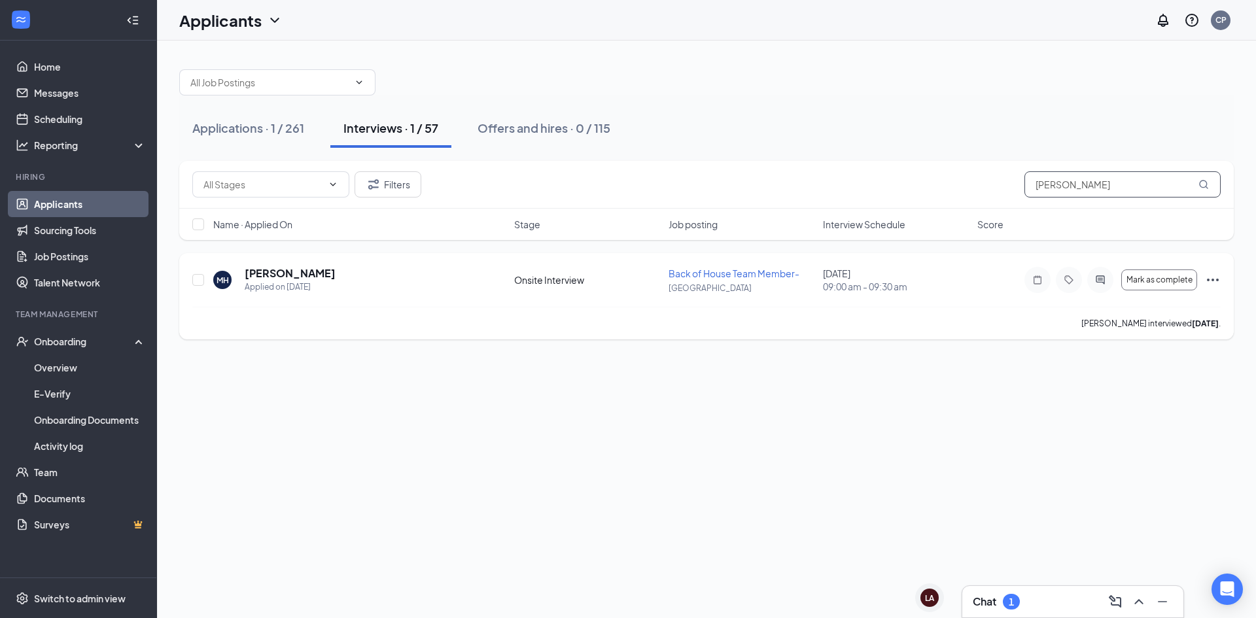
type input "[PERSON_NAME]"
click at [1214, 280] on icon "Ellipses" at bounding box center [1213, 280] width 12 height 3
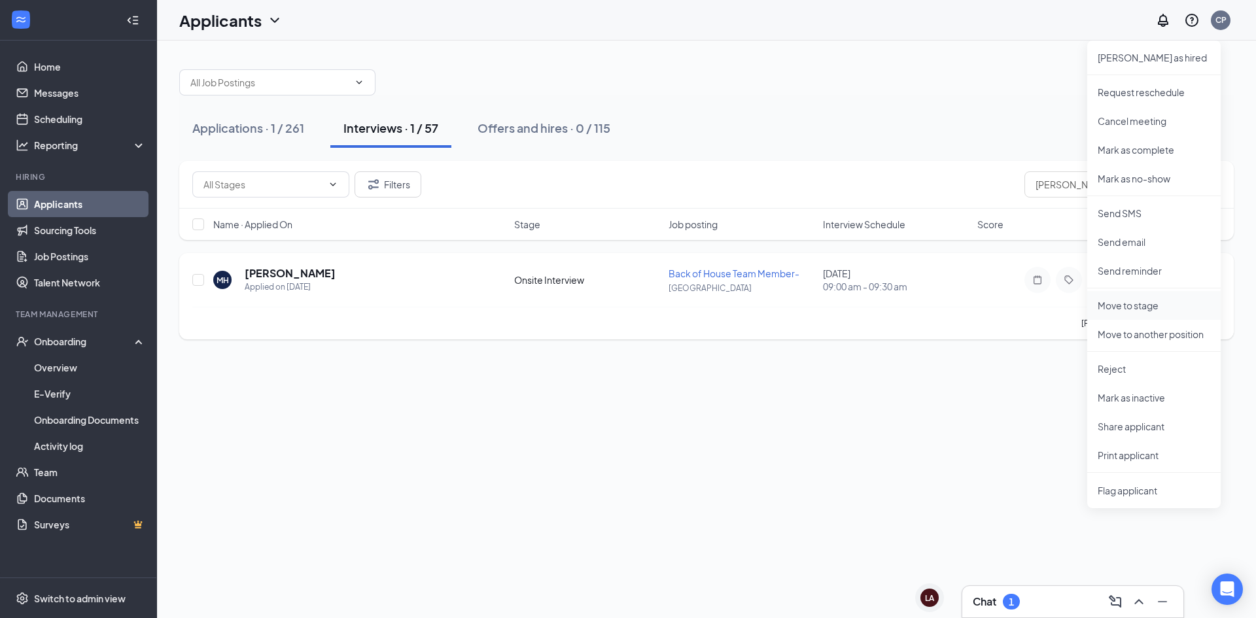
click at [1110, 306] on p "Move to stage" at bounding box center [1154, 305] width 113 height 13
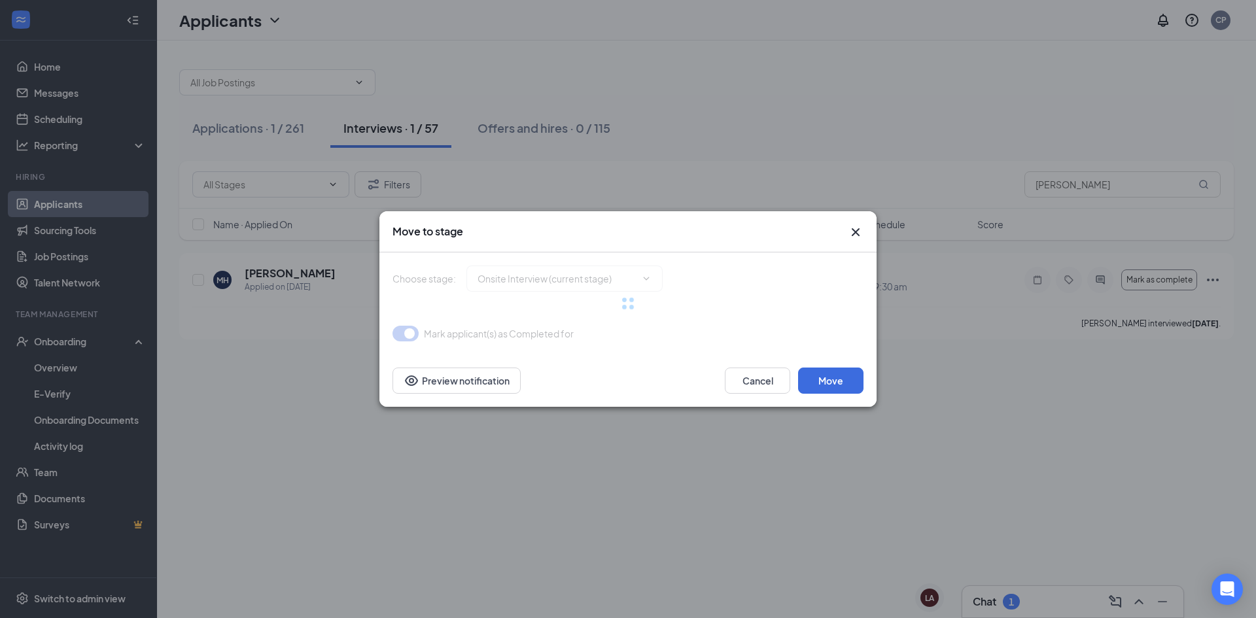
type input "Hiring Complete (final stage)"
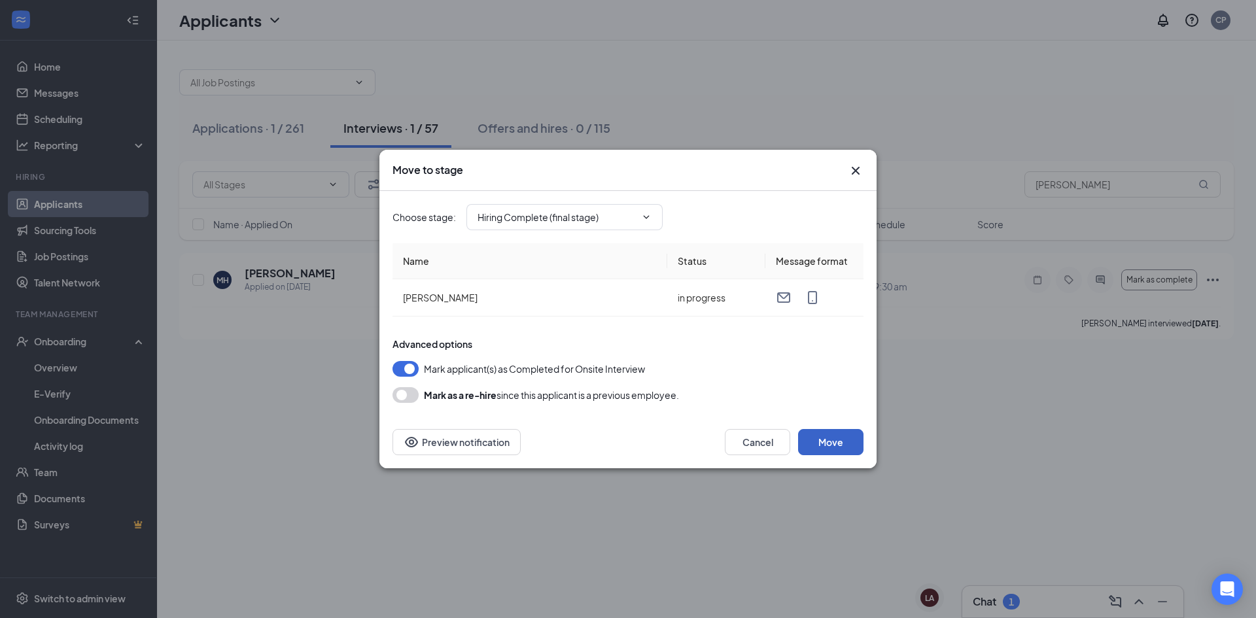
click at [831, 442] on button "Move" at bounding box center [830, 442] width 65 height 26
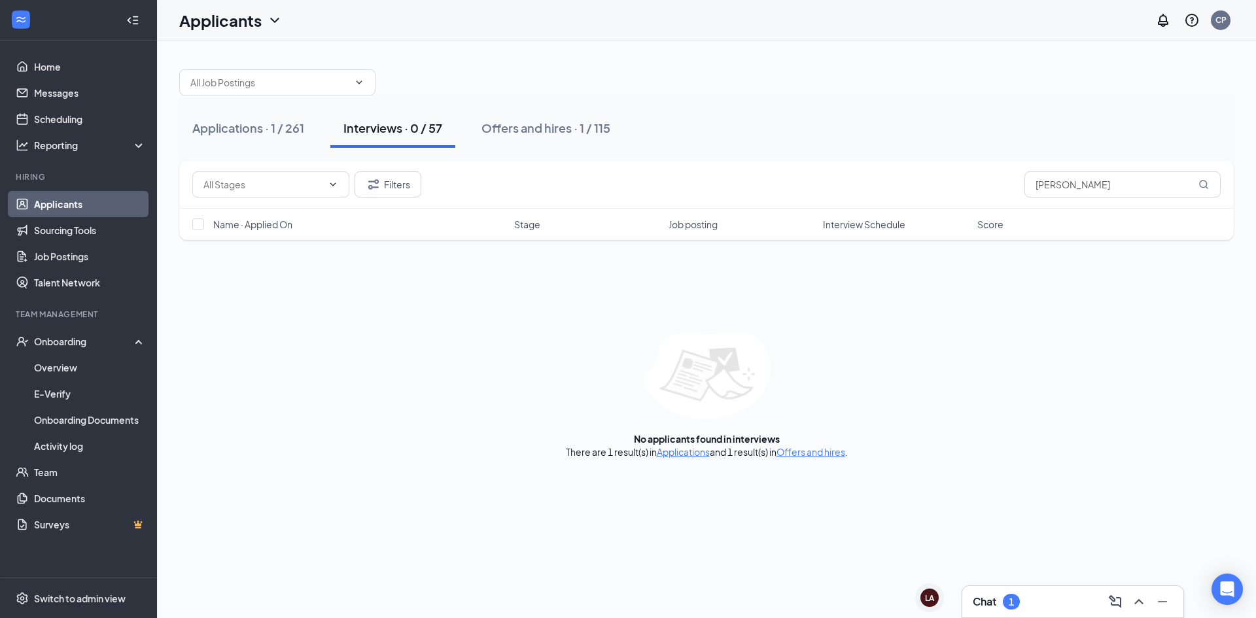
click at [383, 131] on div "Interviews · 0 / 57" at bounding box center [392, 128] width 99 height 16
click at [384, 130] on div "Interviews · 0 / 57" at bounding box center [392, 128] width 99 height 16
click at [998, 192] on div "Filters [PERSON_NAME]" at bounding box center [706, 184] width 1028 height 26
drag, startPoint x: 1068, startPoint y: 186, endPoint x: 1023, endPoint y: 188, distance: 45.2
click at [1023, 188] on div "Filters [PERSON_NAME]" at bounding box center [706, 184] width 1028 height 26
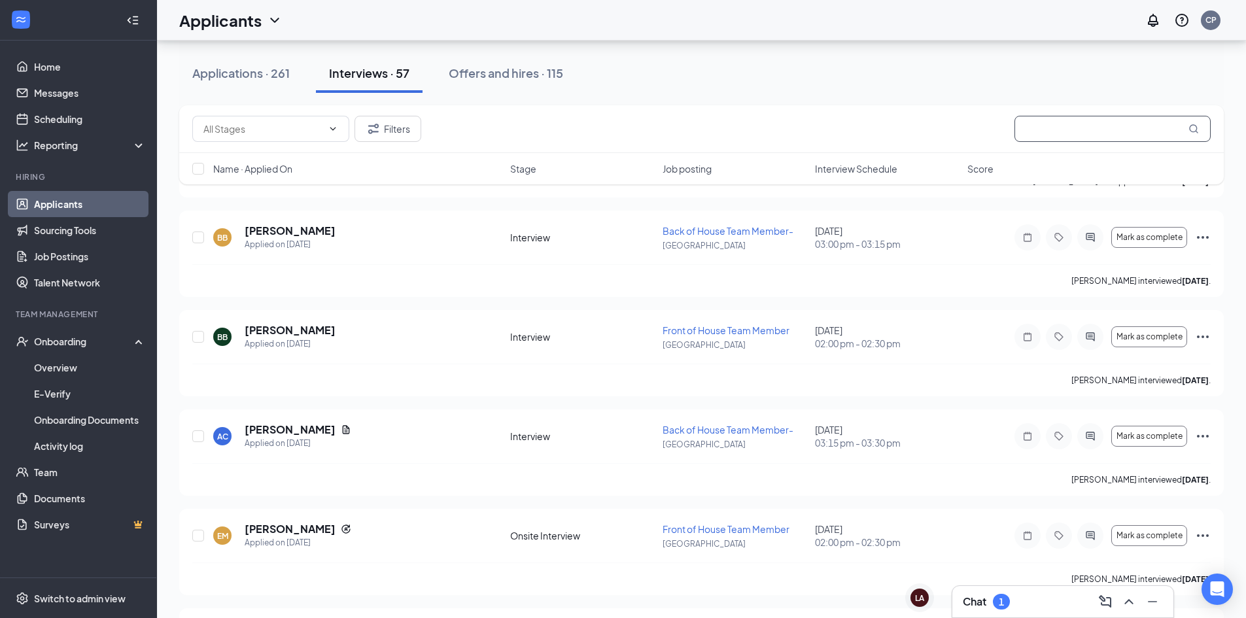
scroll to position [4514, 0]
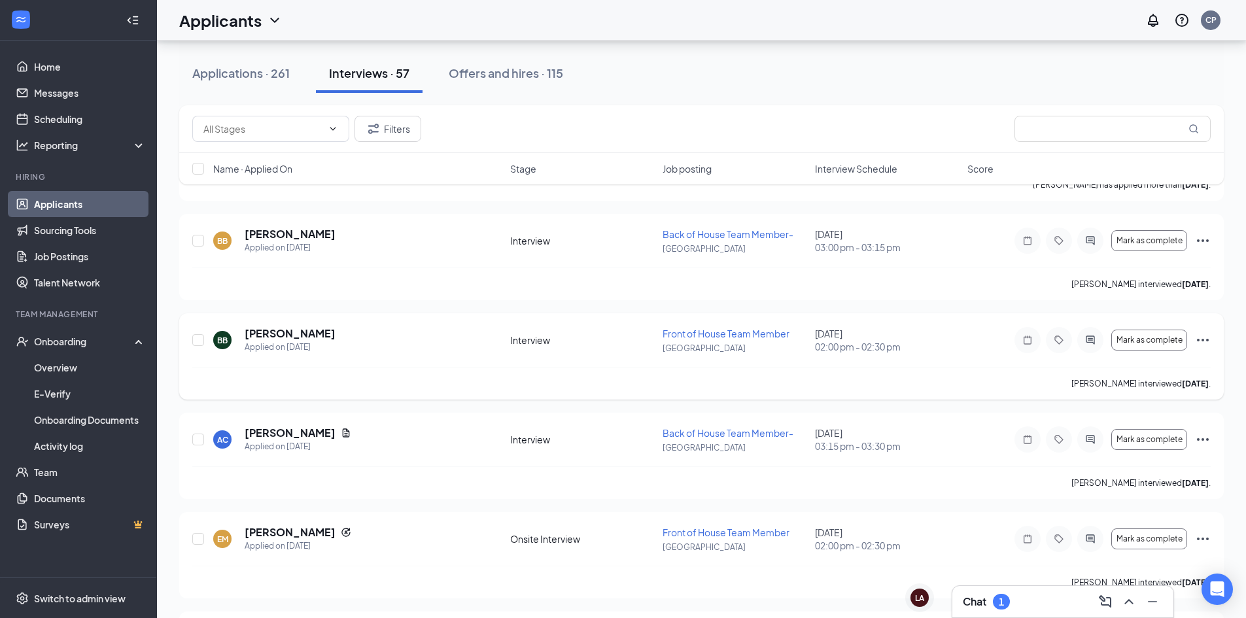
click at [1199, 336] on icon "Ellipses" at bounding box center [1203, 340] width 16 height 16
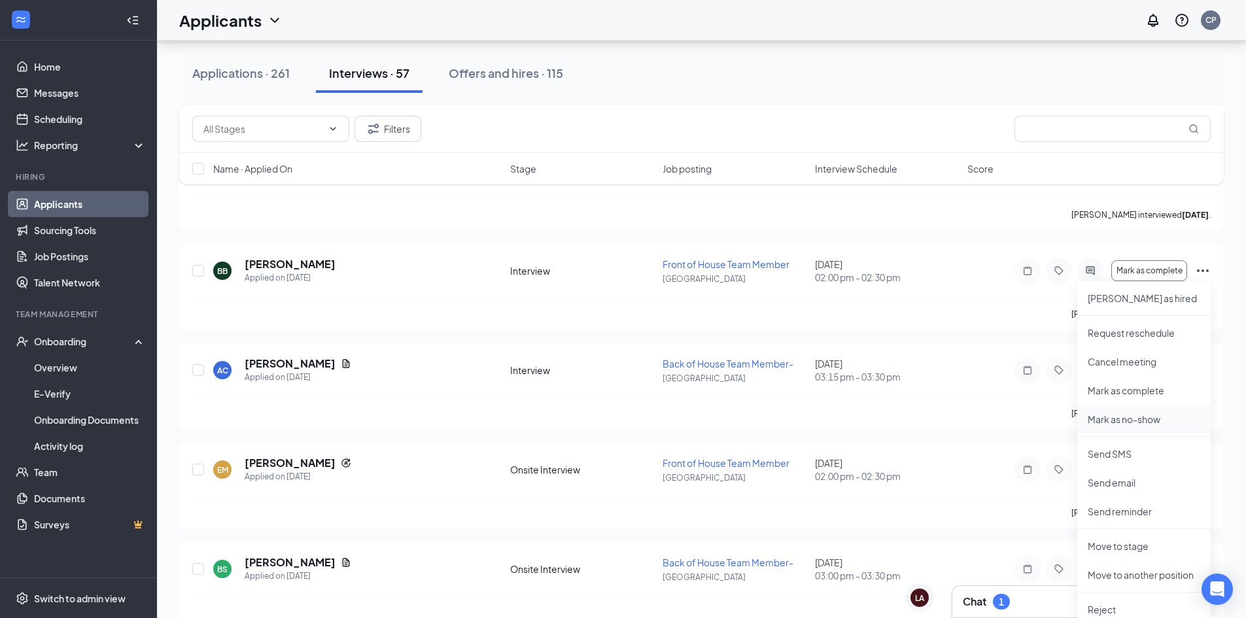
scroll to position [4711, 0]
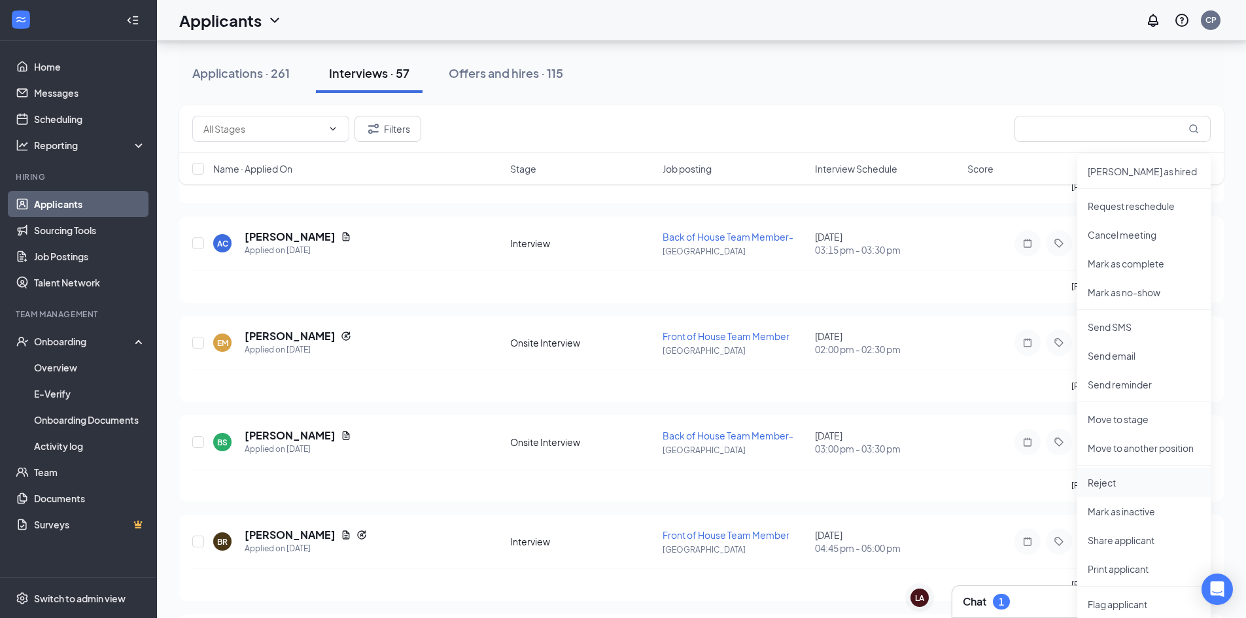
click at [1098, 481] on p "Reject" at bounding box center [1144, 482] width 113 height 13
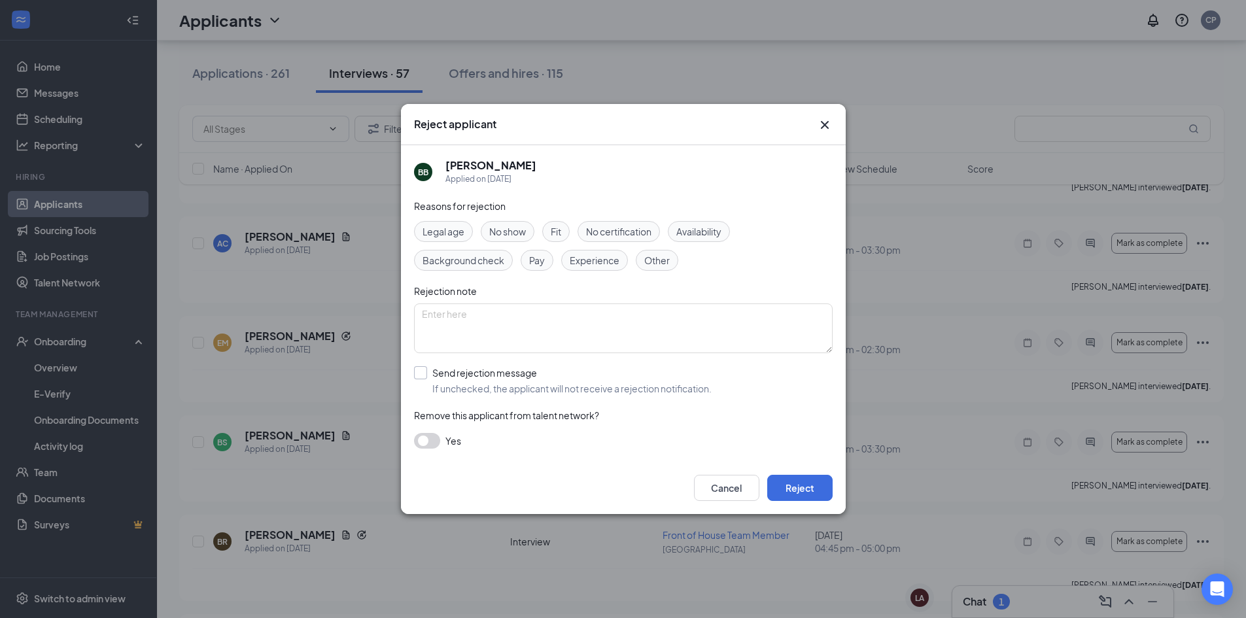
click at [418, 374] on input "Send rejection message If unchecked, the applicant will not receive a rejection…" at bounding box center [563, 380] width 298 height 29
checkbox input "true"
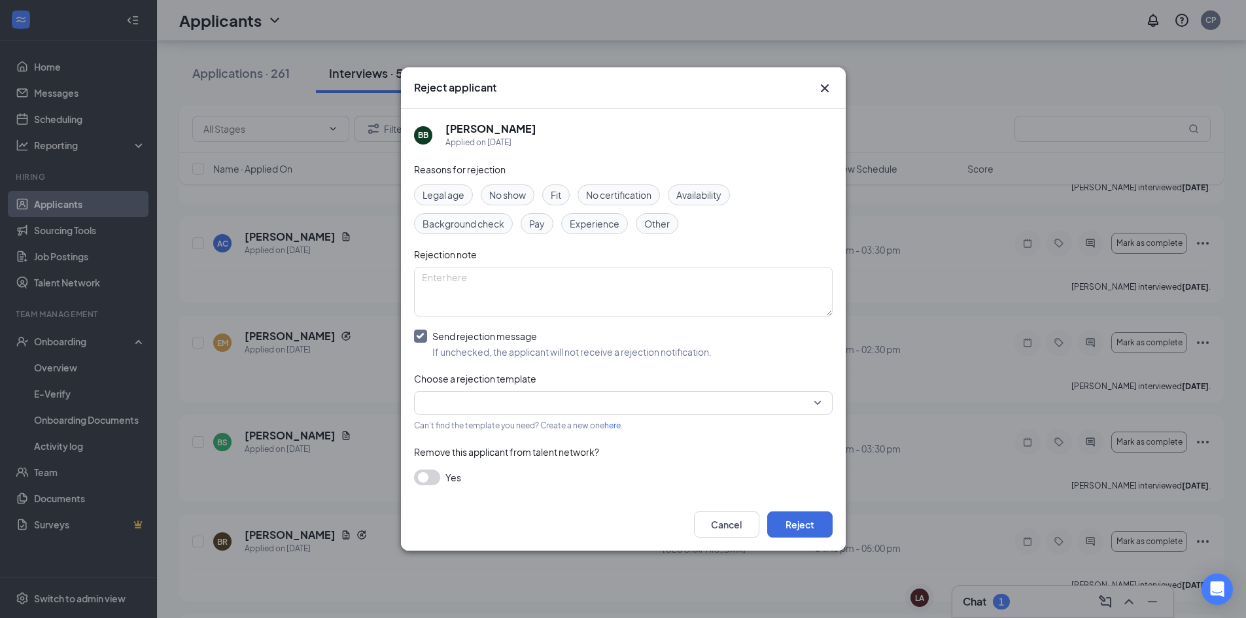
click at [471, 406] on input "search" at bounding box center [619, 403] width 394 height 22
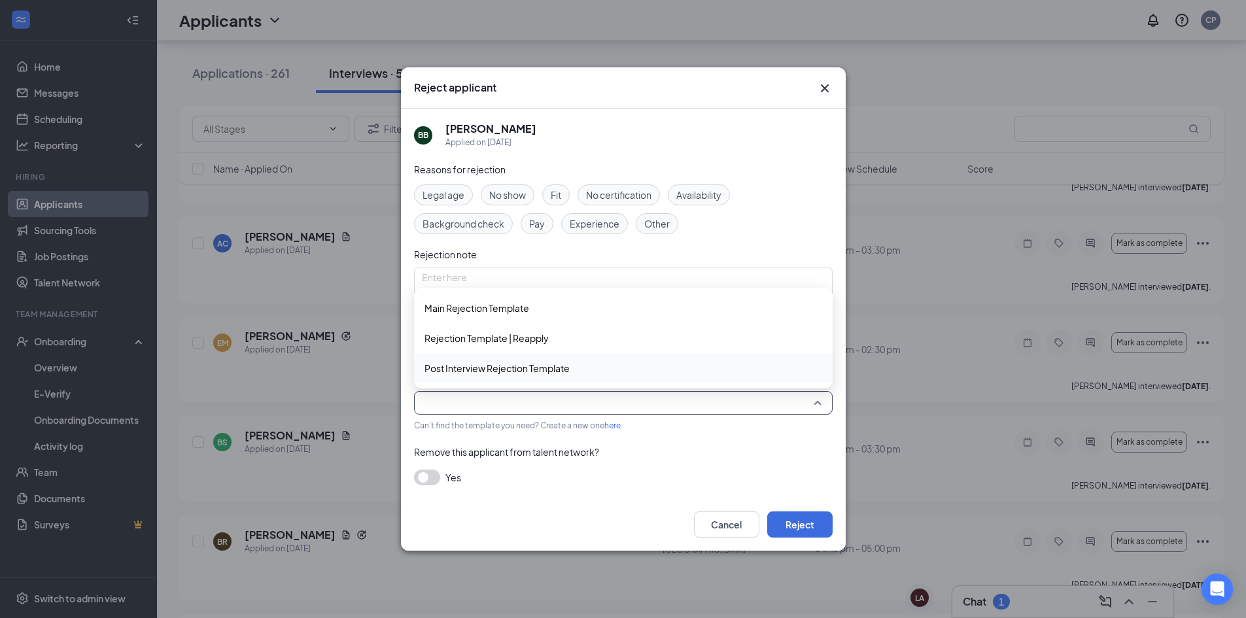
click at [470, 367] on span "Post Interview Rejection Template" at bounding box center [497, 368] width 145 height 14
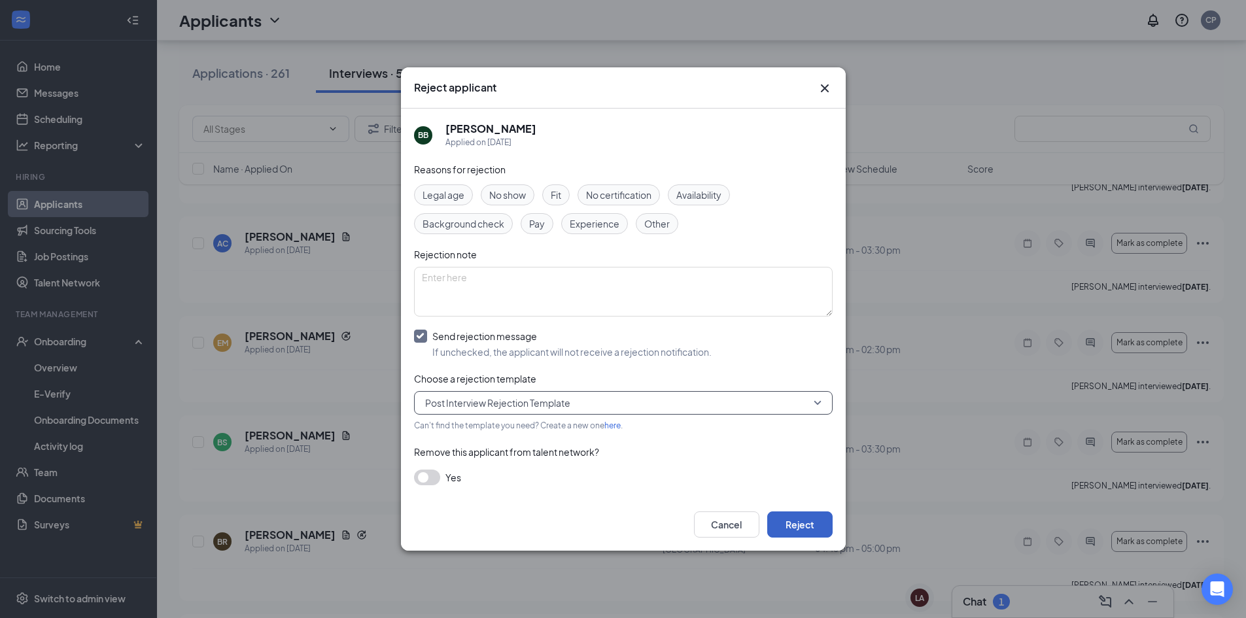
click at [792, 525] on button "Reject" at bounding box center [799, 525] width 65 height 26
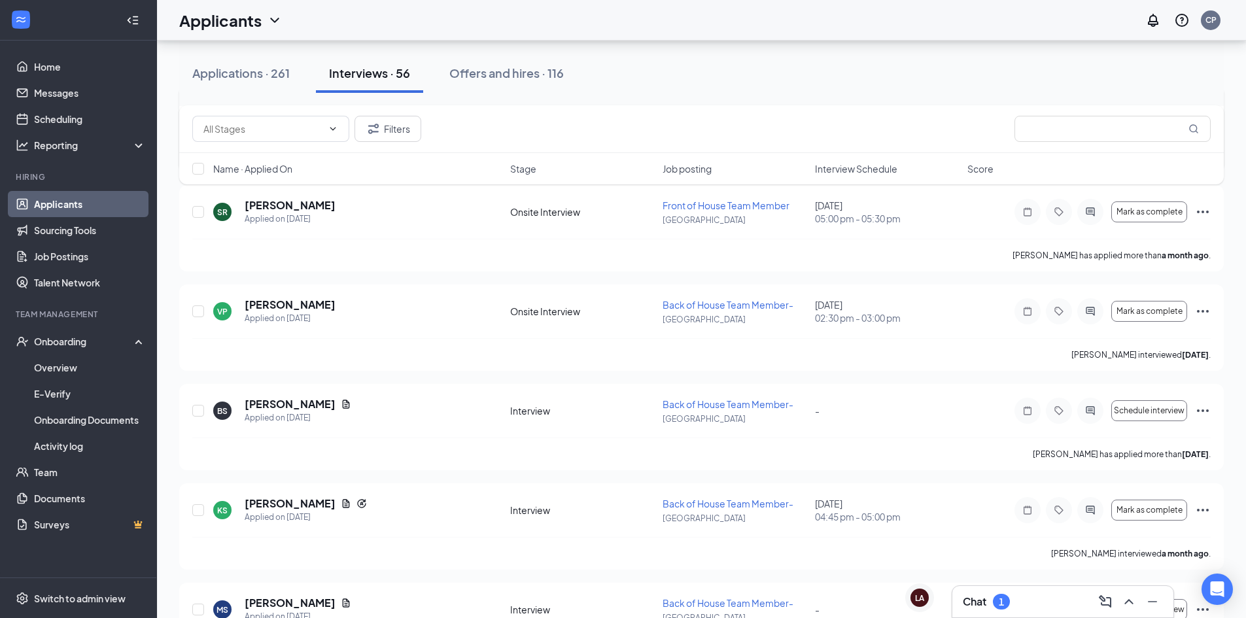
scroll to position [5107, 0]
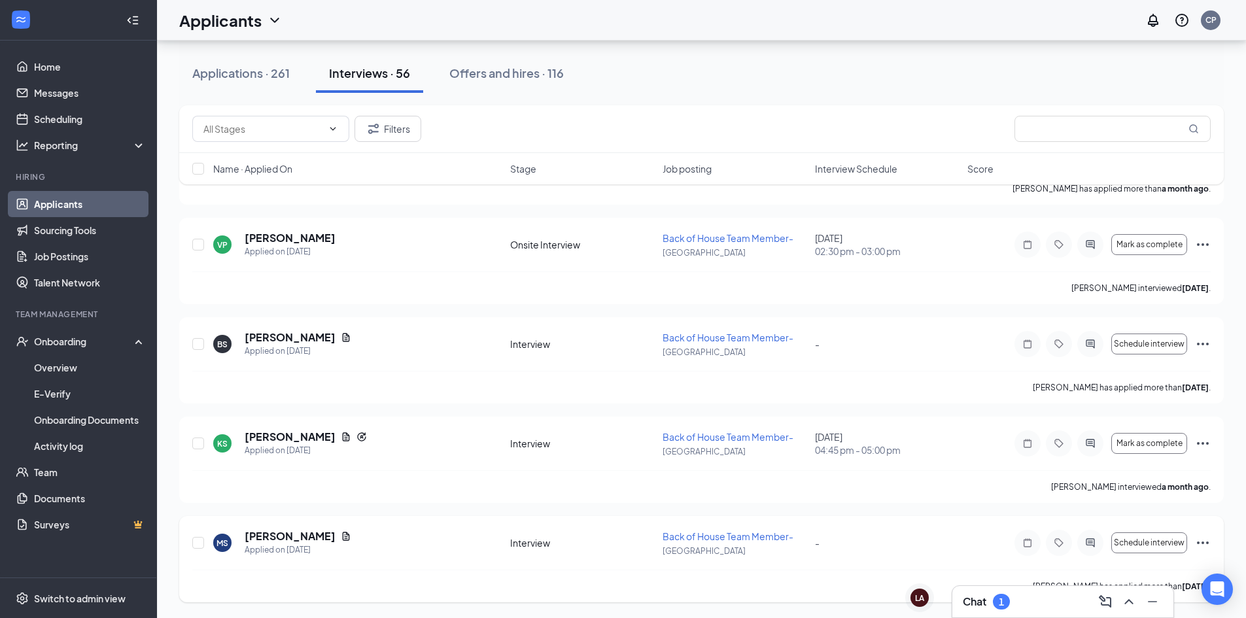
click at [1203, 543] on icon "Ellipses" at bounding box center [1203, 543] width 12 height 3
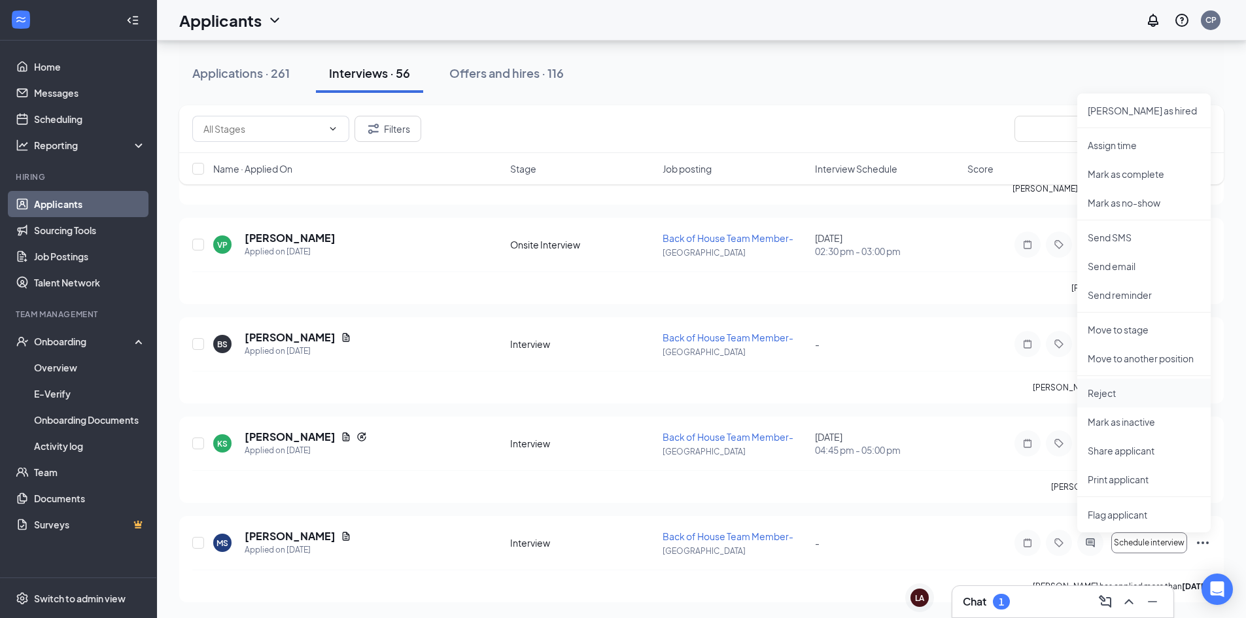
click at [1106, 392] on p "Reject" at bounding box center [1144, 393] width 113 height 13
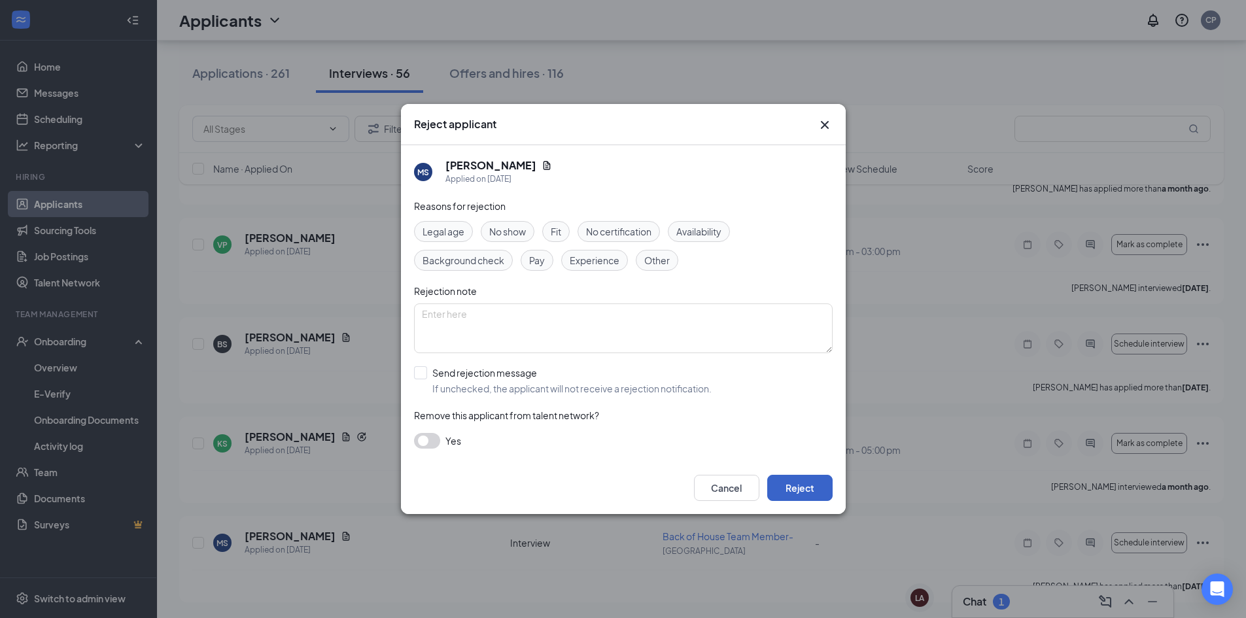
click at [805, 489] on button "Reject" at bounding box center [799, 488] width 65 height 26
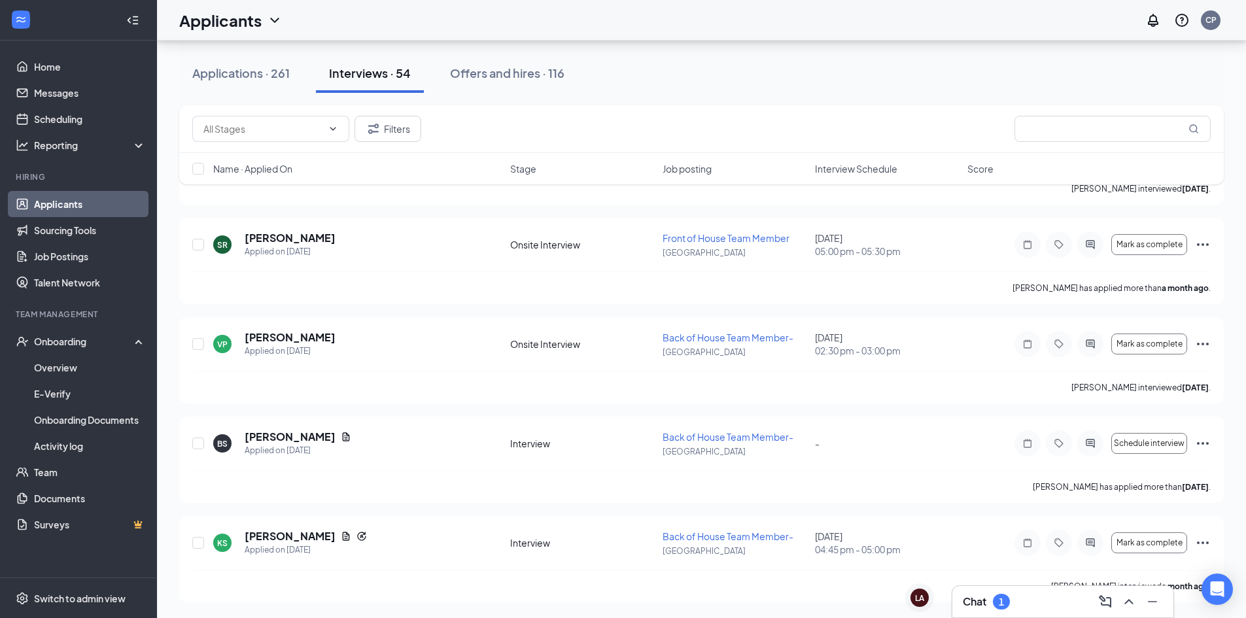
scroll to position [5008, 0]
click at [1204, 545] on icon "Ellipses" at bounding box center [1203, 543] width 16 height 16
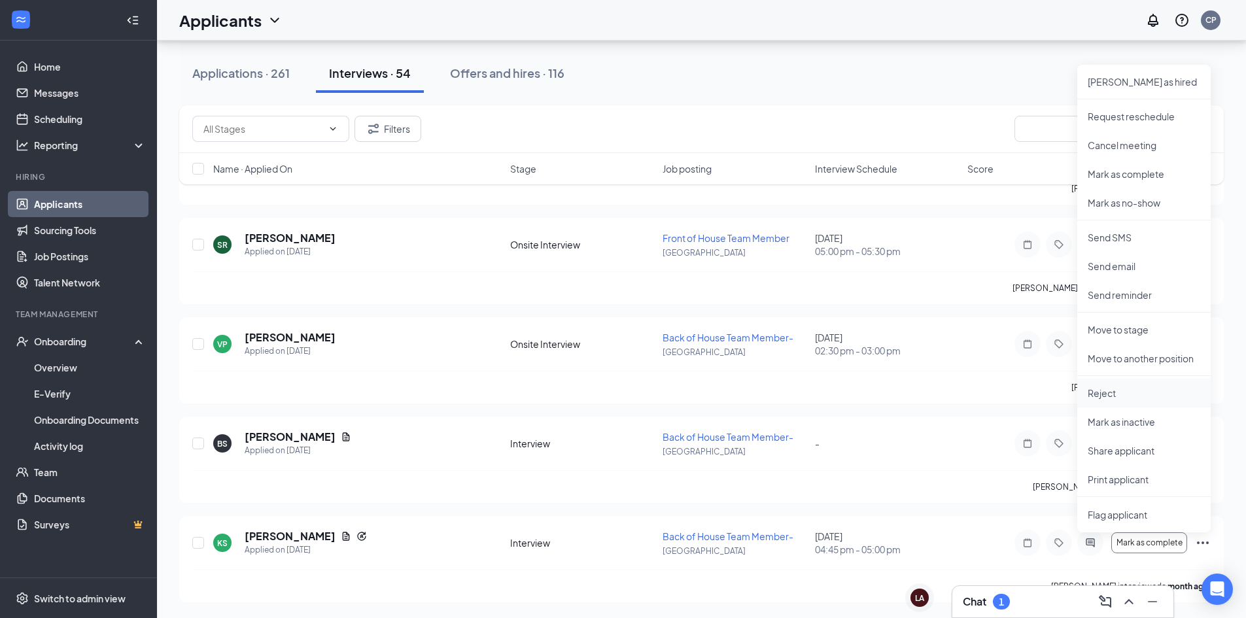
click at [1108, 393] on p "Reject" at bounding box center [1144, 393] width 113 height 13
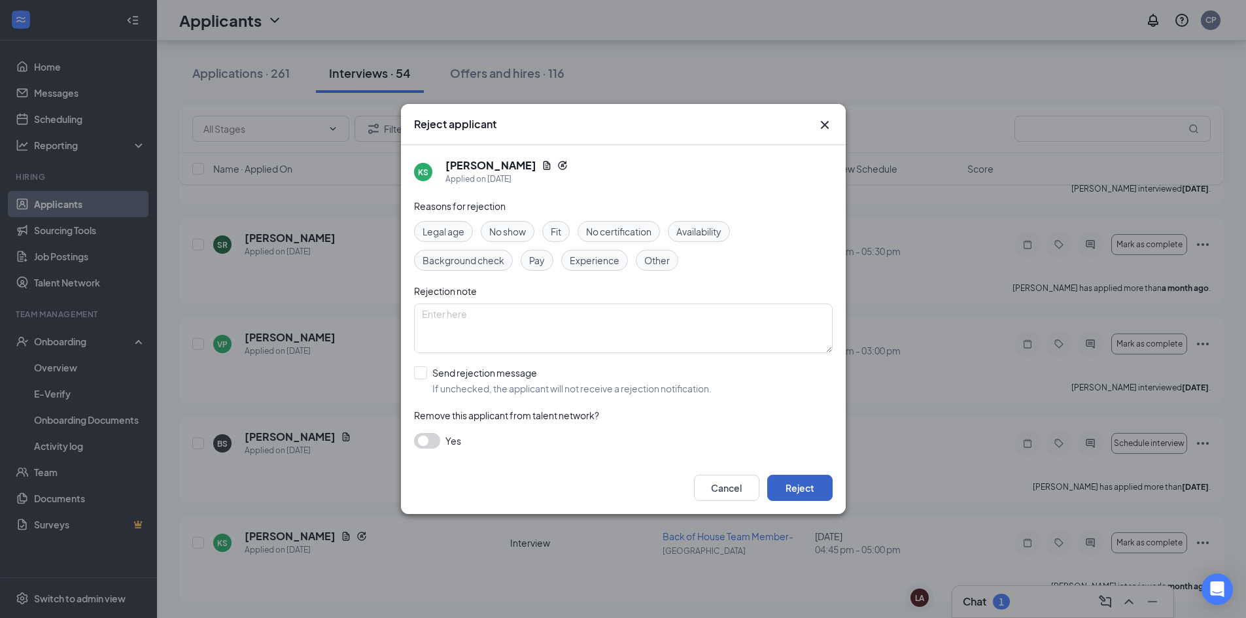
click at [816, 489] on button "Reject" at bounding box center [799, 488] width 65 height 26
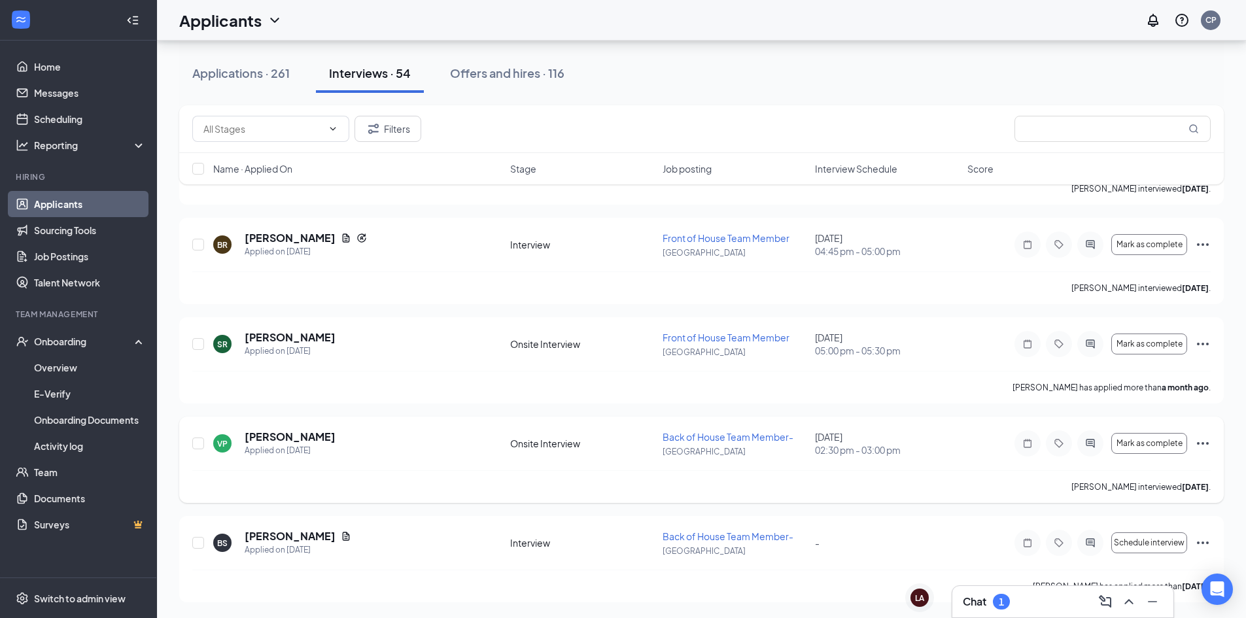
scroll to position [4908, 0]
click at [1208, 541] on icon "Ellipses" at bounding box center [1203, 543] width 16 height 16
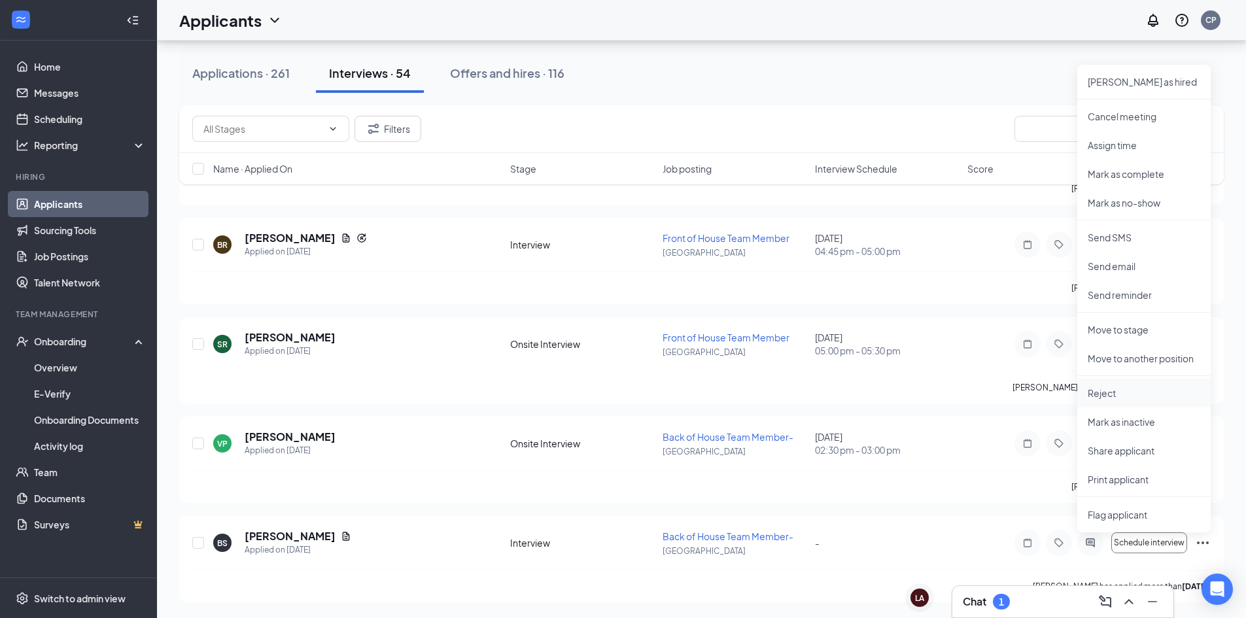
click at [1110, 391] on p "Reject" at bounding box center [1144, 393] width 113 height 13
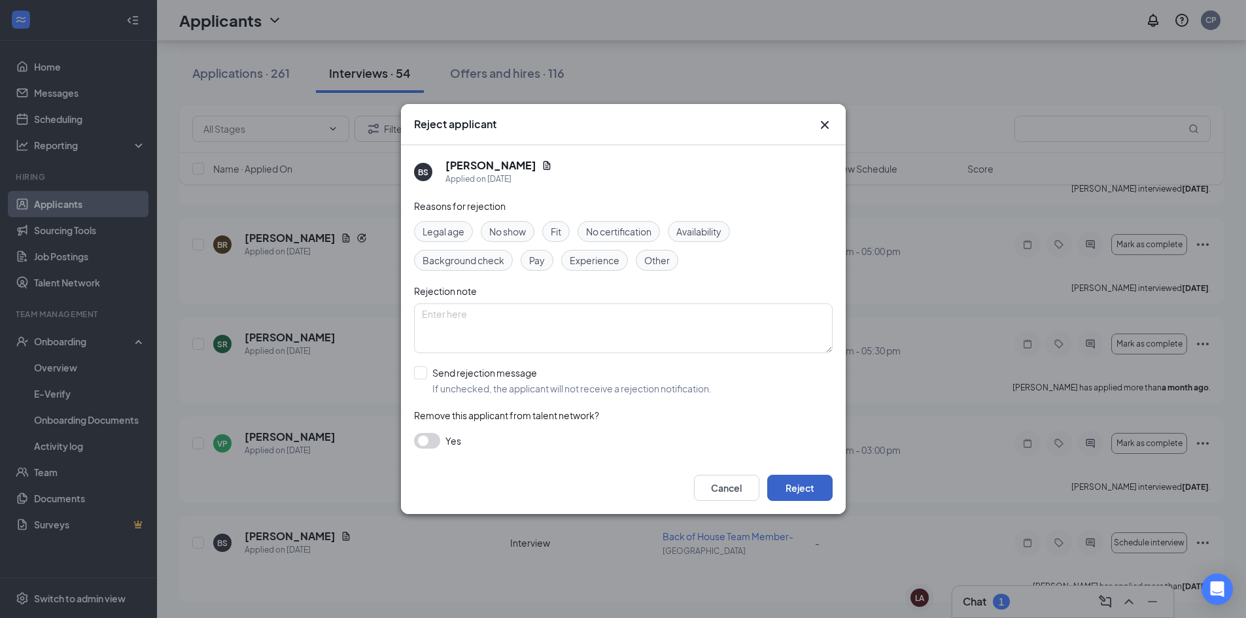
click at [805, 483] on button "Reject" at bounding box center [799, 488] width 65 height 26
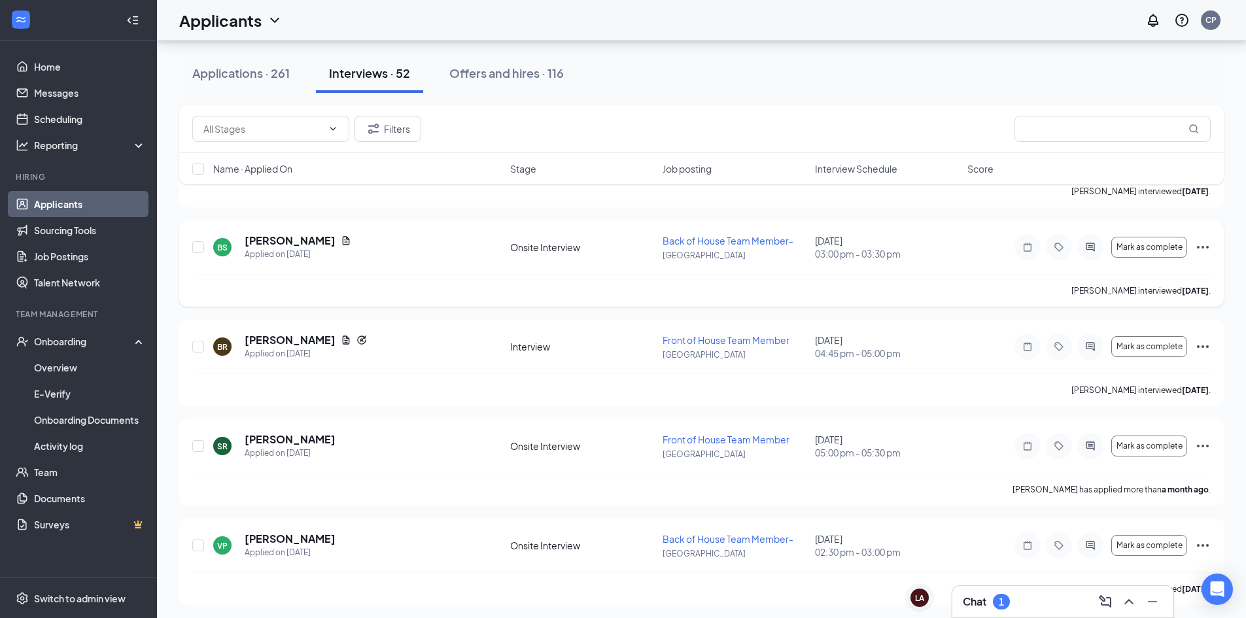
scroll to position [4809, 0]
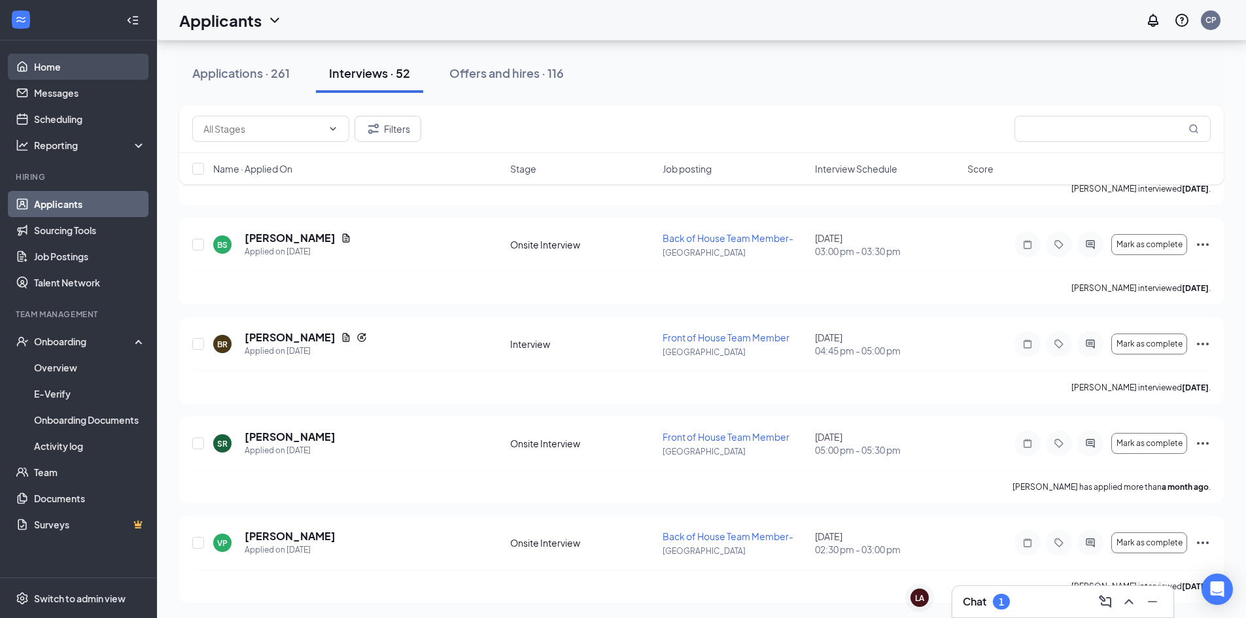
click at [46, 67] on link "Home" at bounding box center [90, 67] width 112 height 26
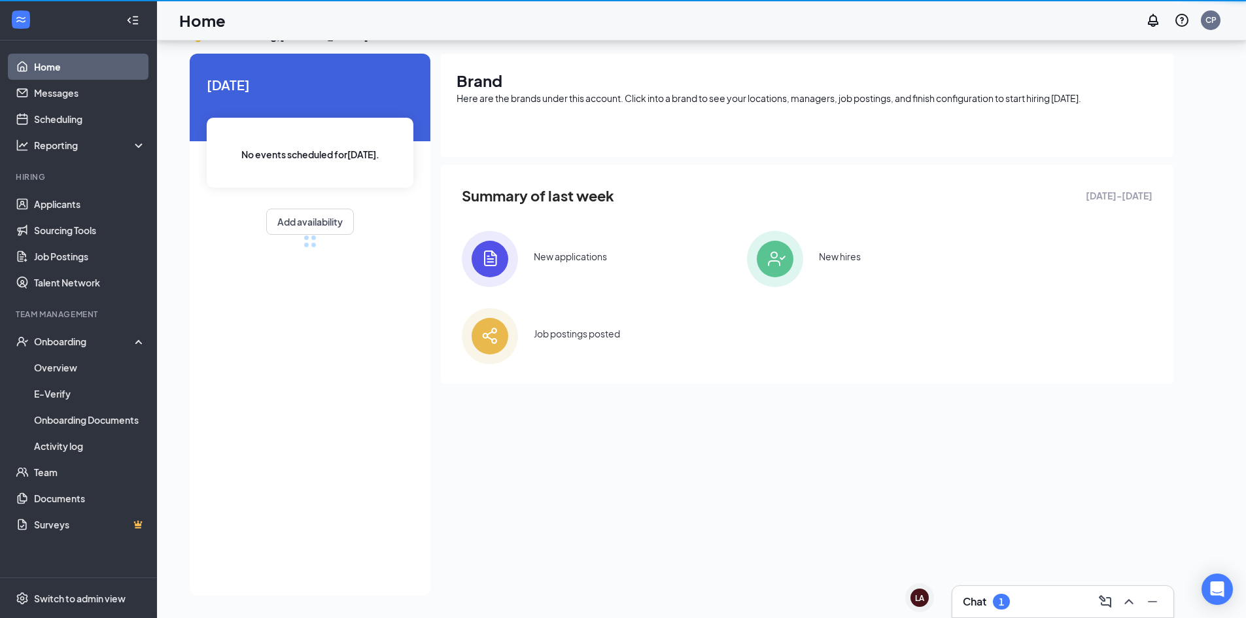
scroll to position [27, 0]
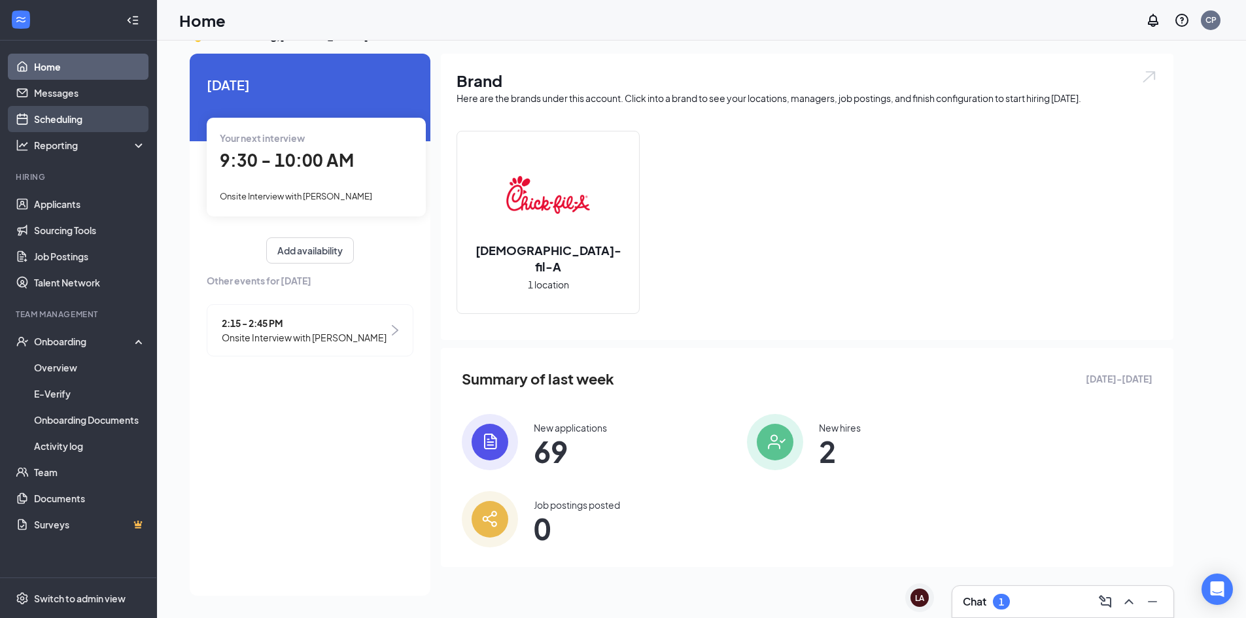
click at [58, 115] on link "Scheduling" at bounding box center [90, 119] width 112 height 26
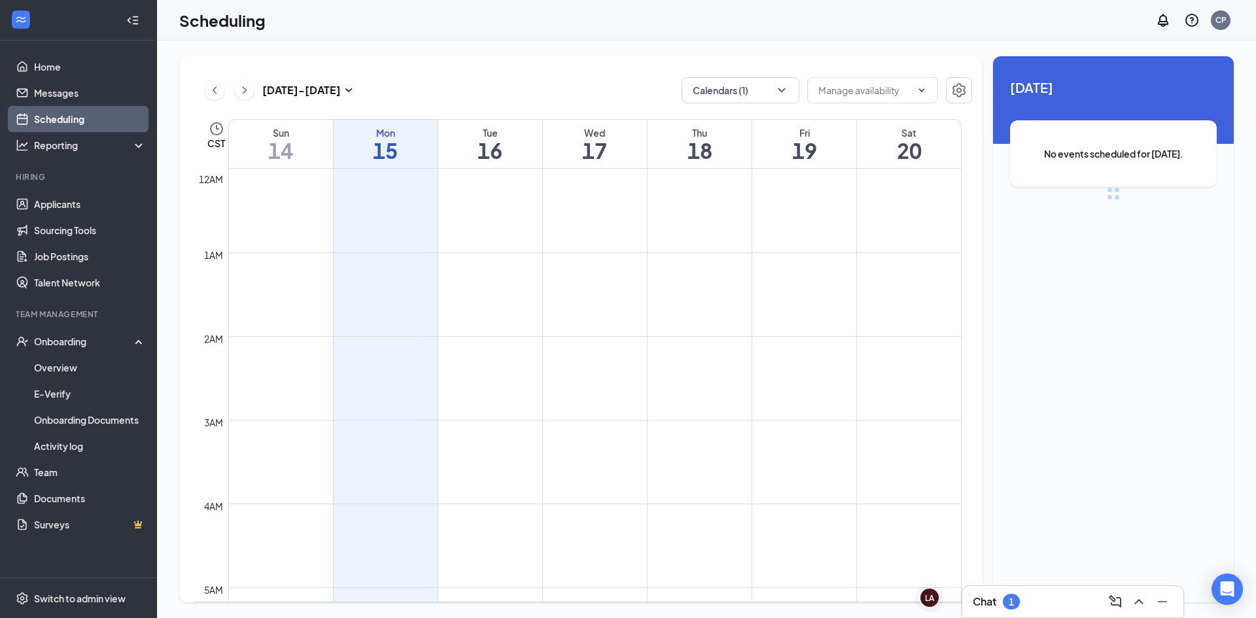
scroll to position [643, 0]
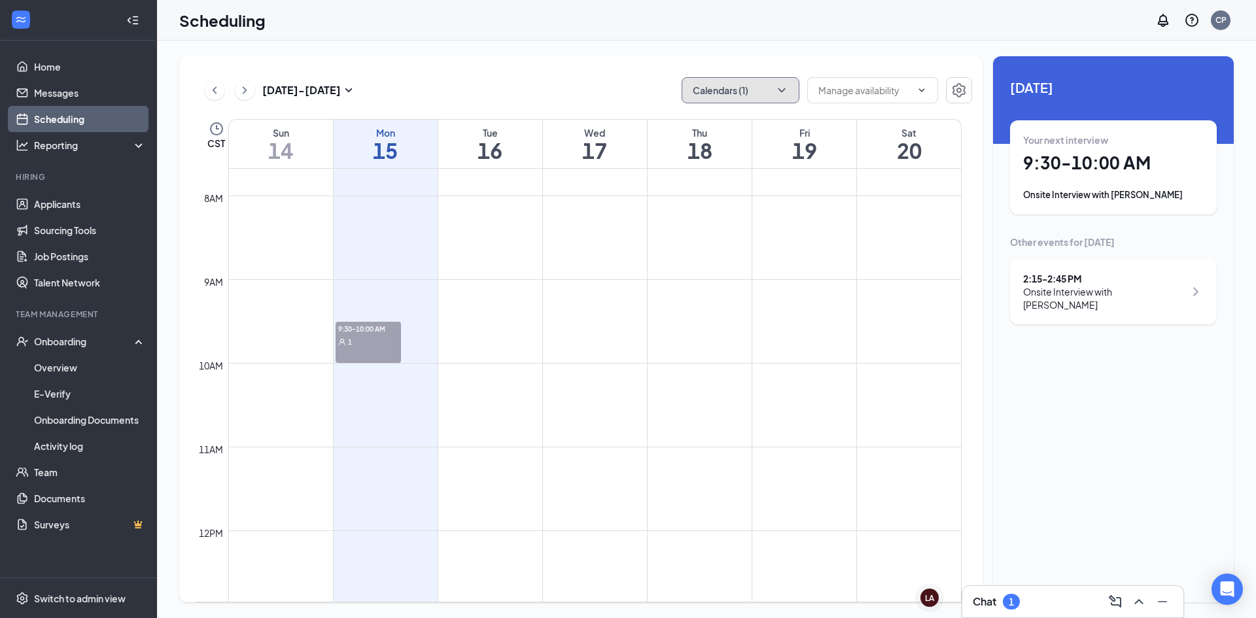
click at [729, 96] on button "Calendars (1)" at bounding box center [741, 90] width 118 height 26
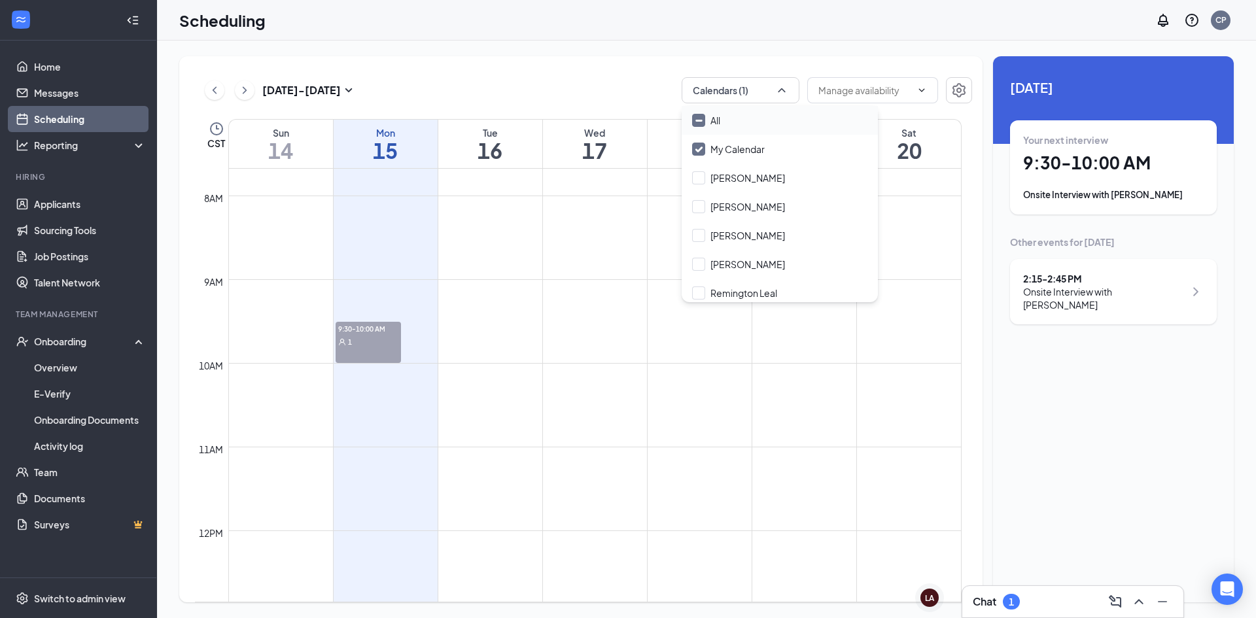
click at [731, 122] on div "All" at bounding box center [780, 120] width 196 height 29
checkbox input "true"
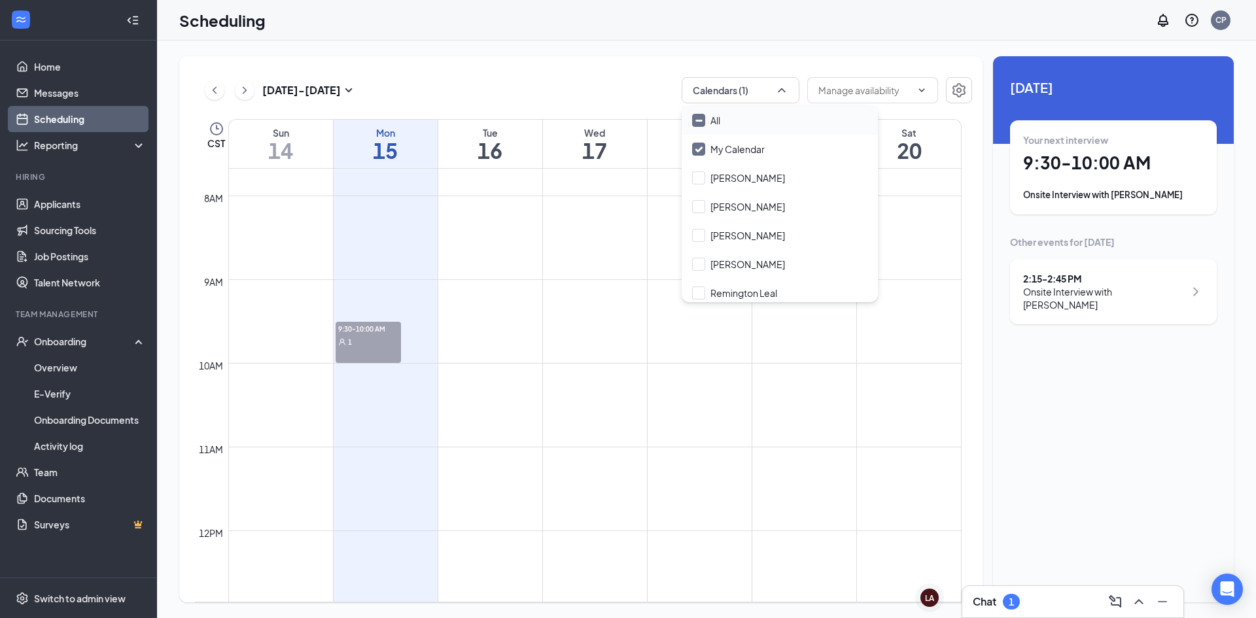
checkbox input "true"
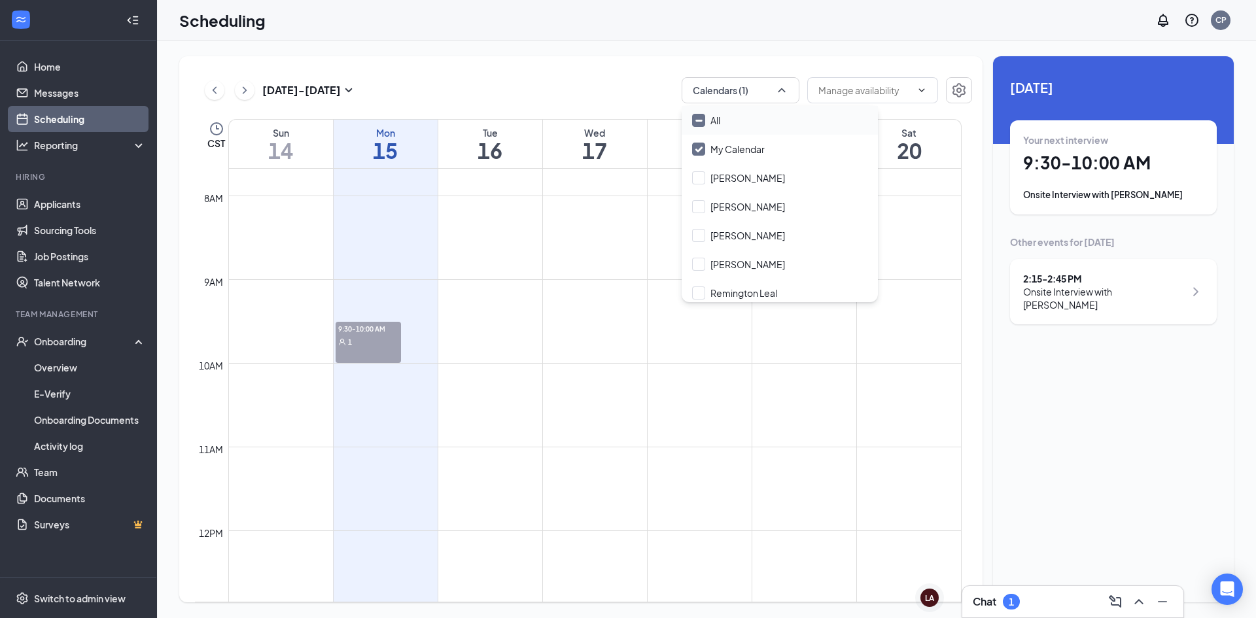
checkbox input "true"
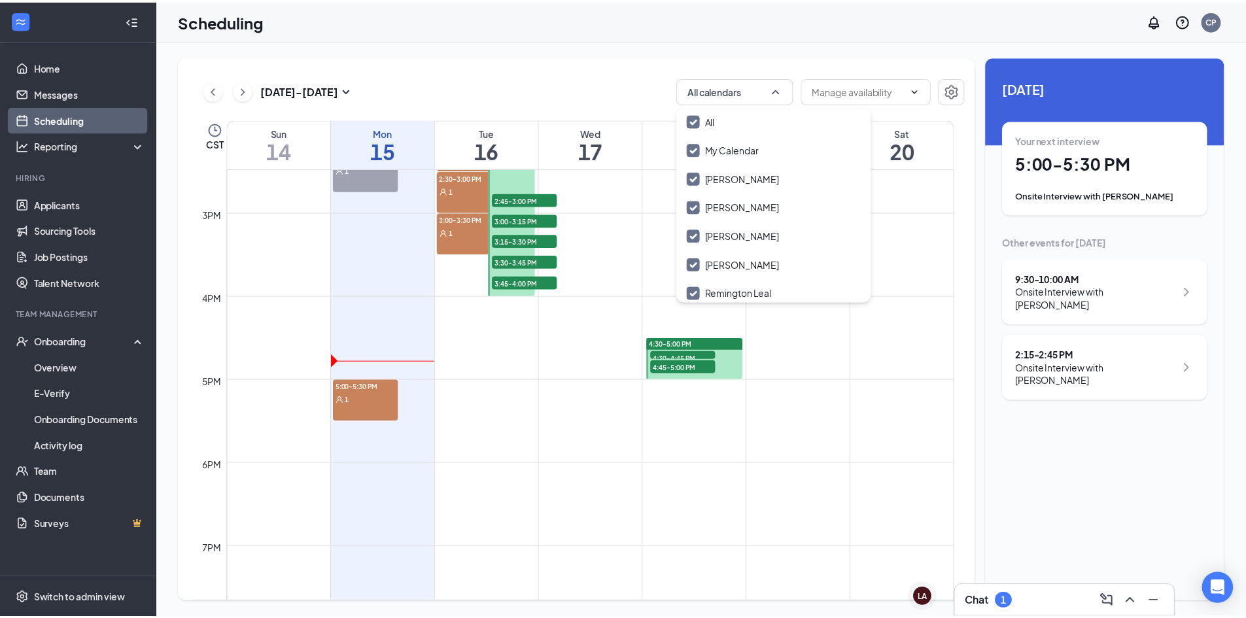
scroll to position [1232, 0]
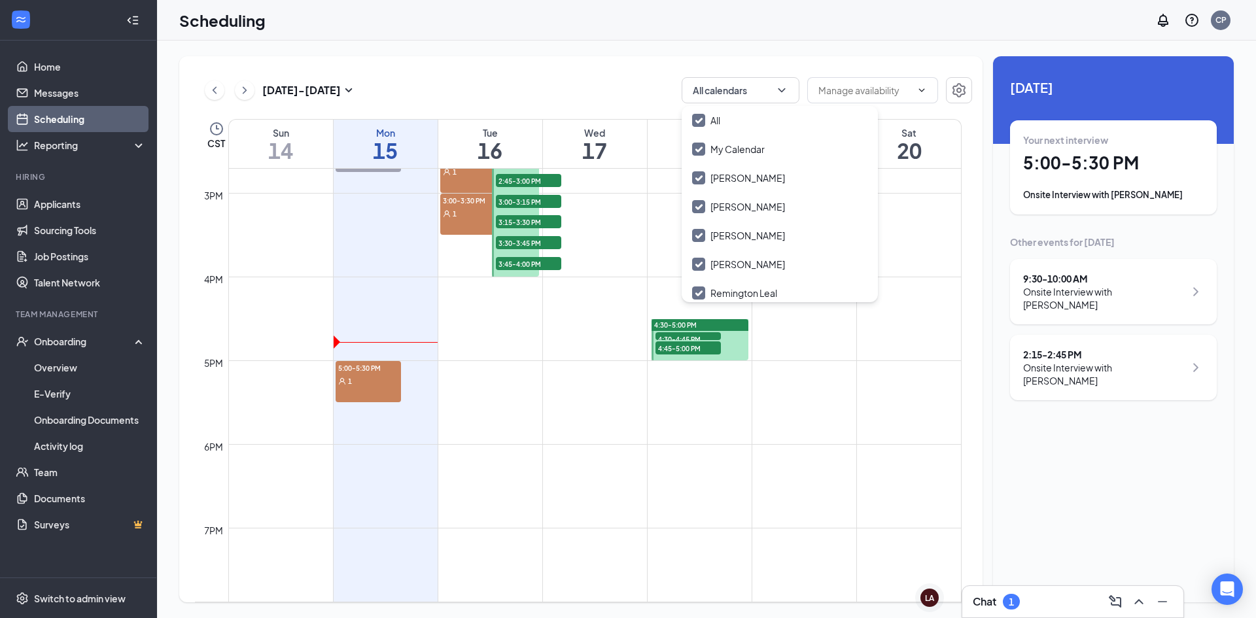
click at [372, 381] on div "1" at bounding box center [368, 380] width 65 height 13
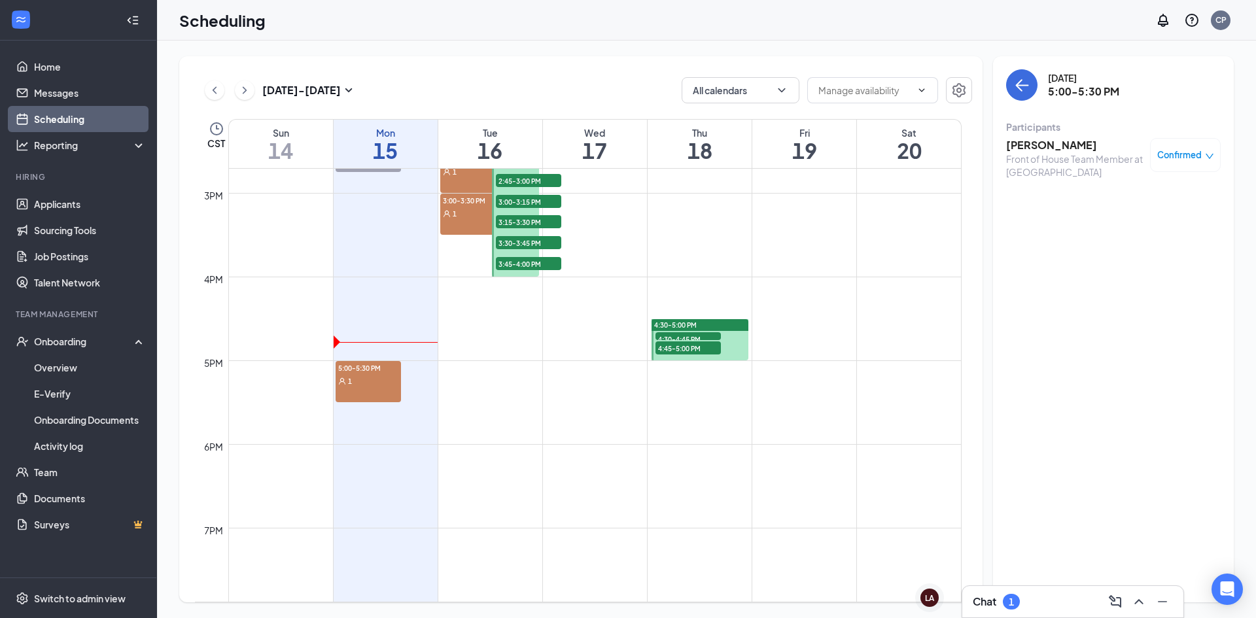
click at [366, 380] on div "1" at bounding box center [368, 380] width 65 height 13
click at [66, 203] on link "Applicants" at bounding box center [90, 204] width 112 height 26
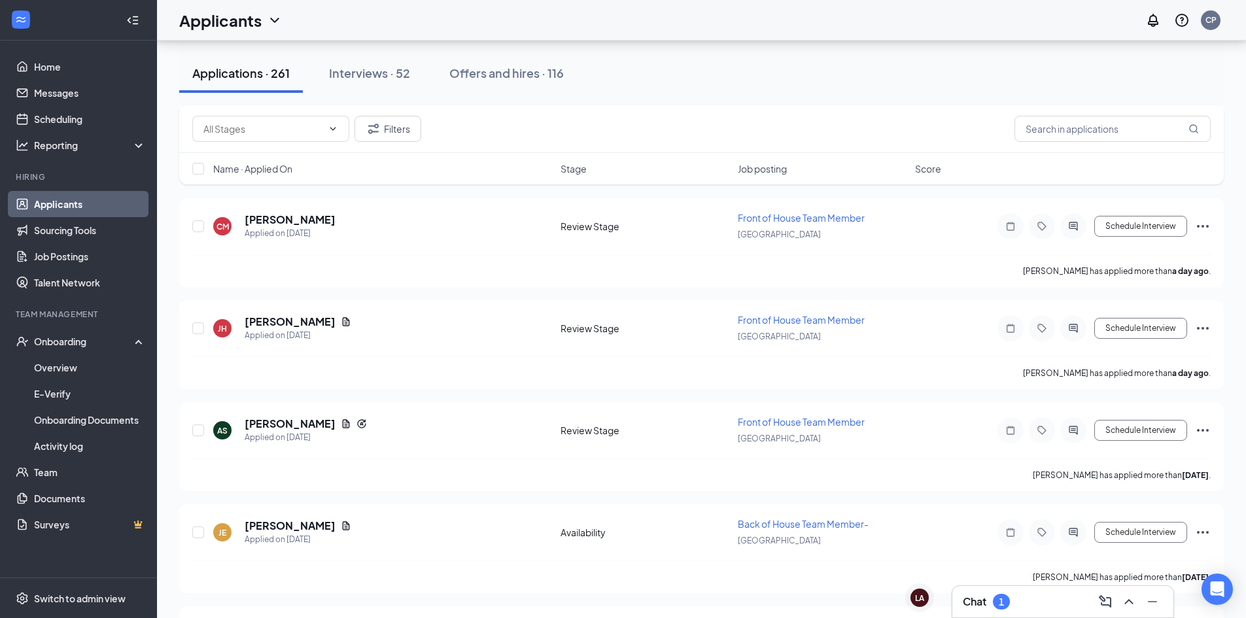
scroll to position [851, 0]
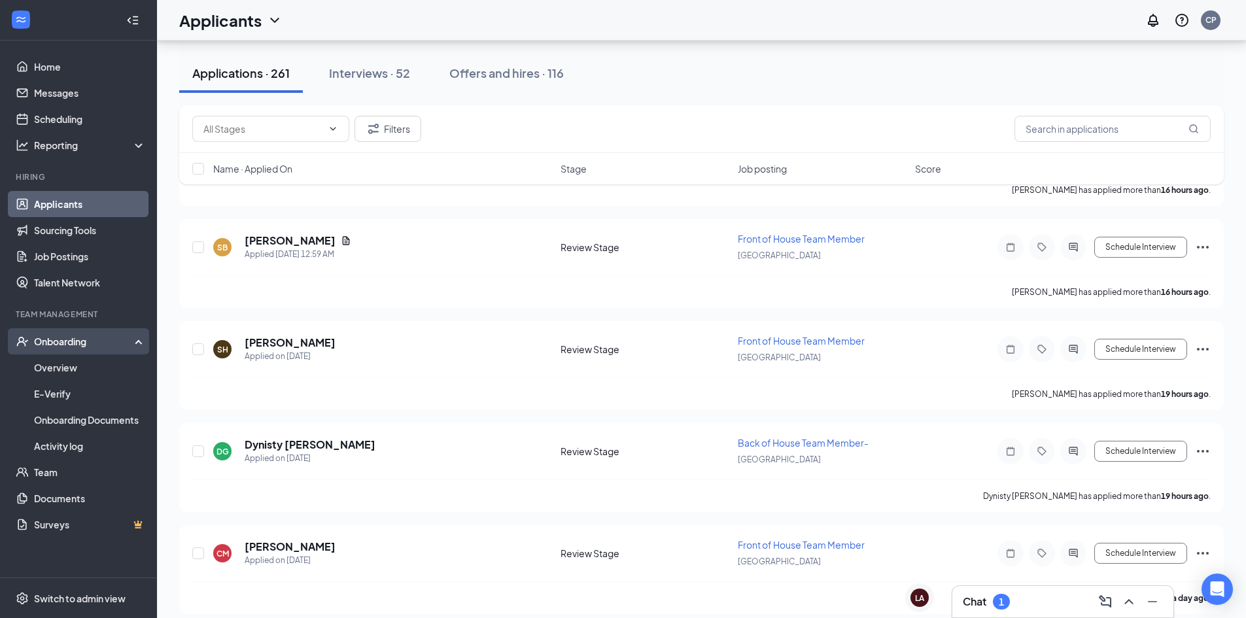
click at [62, 342] on div "Onboarding" at bounding box center [84, 341] width 101 height 13
click at [82, 340] on div "Onboarding" at bounding box center [84, 341] width 101 height 13
click at [71, 362] on link "Overview" at bounding box center [90, 368] width 112 height 26
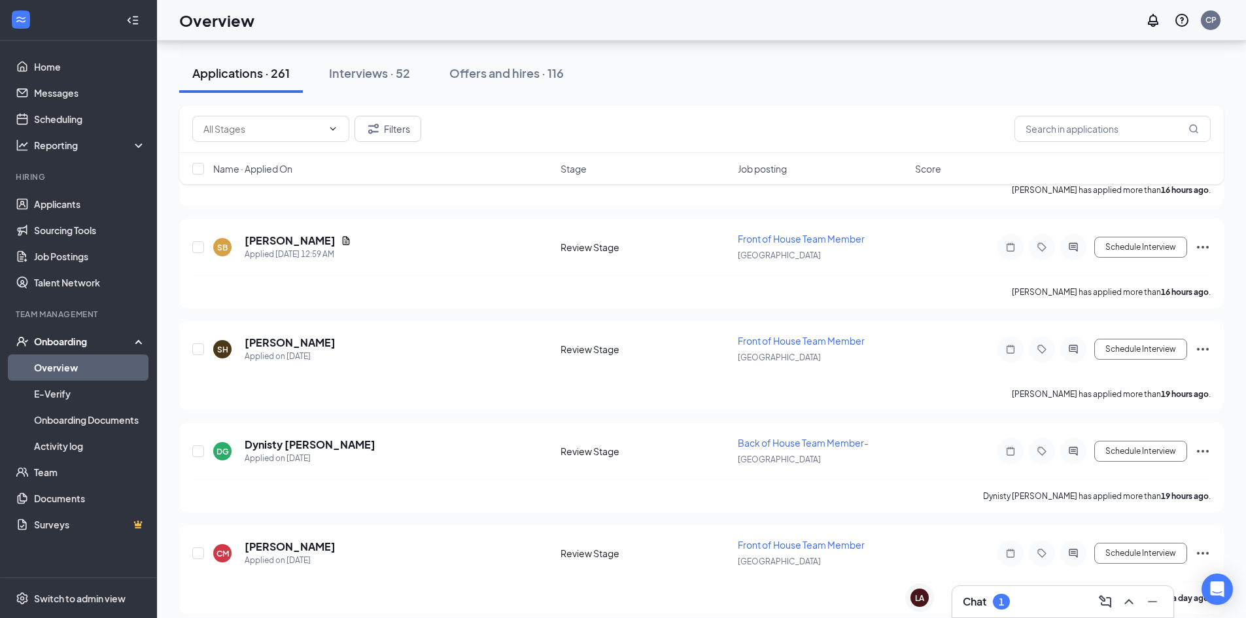
scroll to position [59, 0]
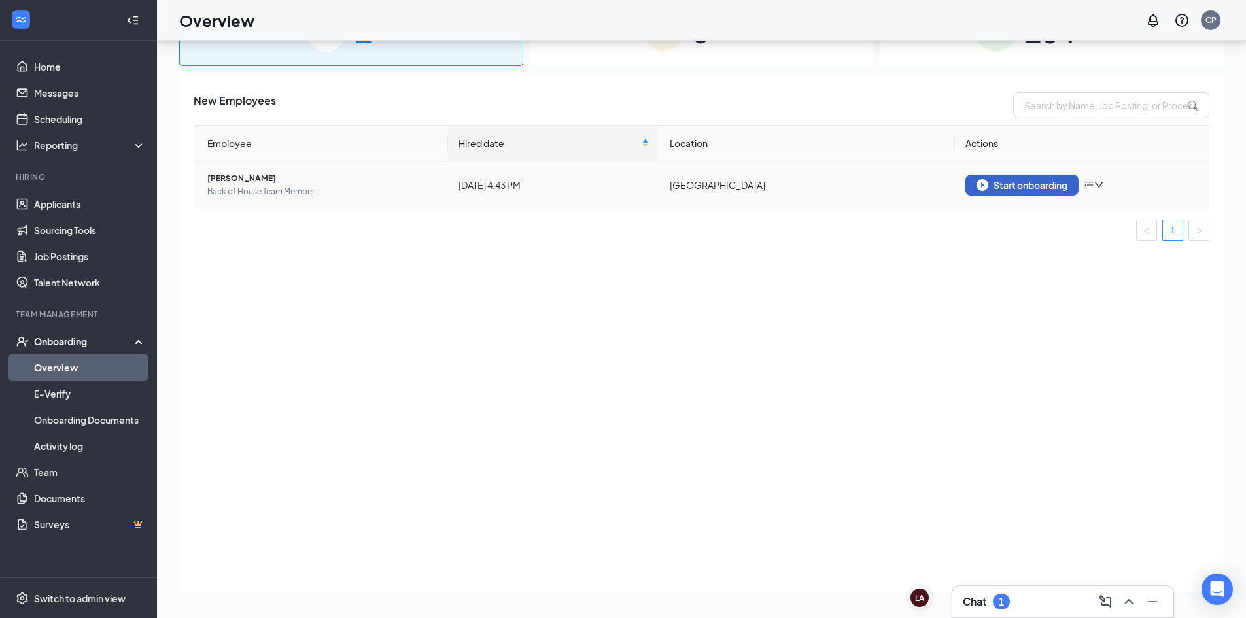
click at [998, 187] on div "Start onboarding" at bounding box center [1022, 185] width 91 height 12
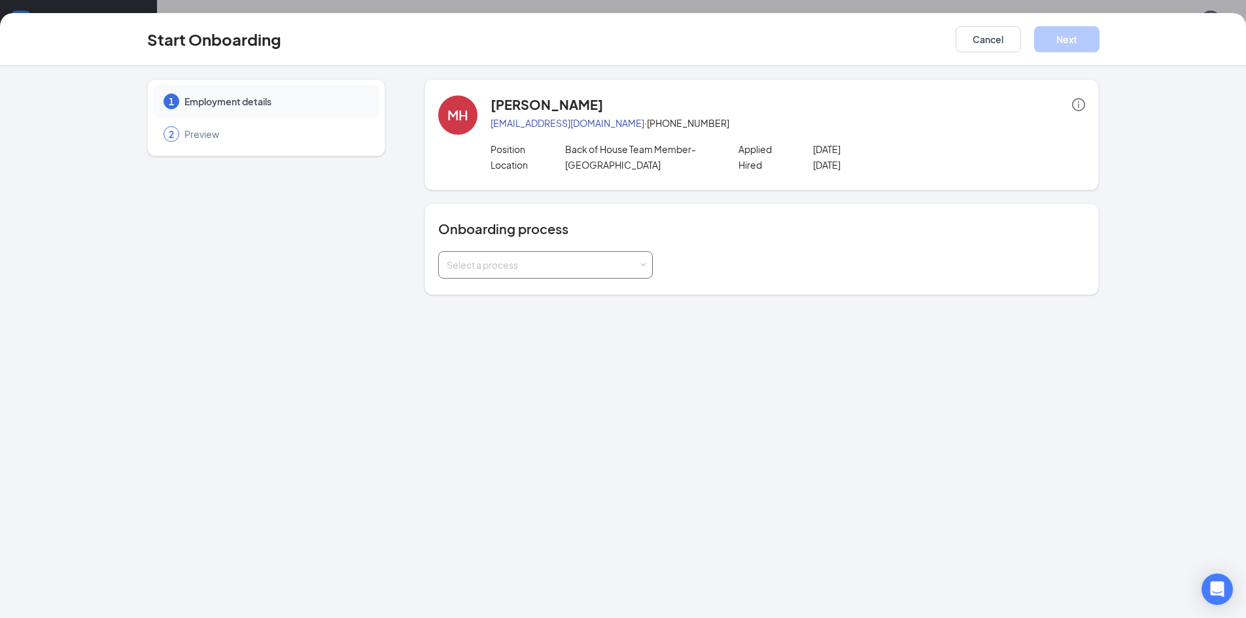
click at [516, 268] on div "Select a process" at bounding box center [543, 264] width 192 height 13
click at [490, 311] on span "Team Member Onboarding" at bounding box center [502, 316] width 116 height 12
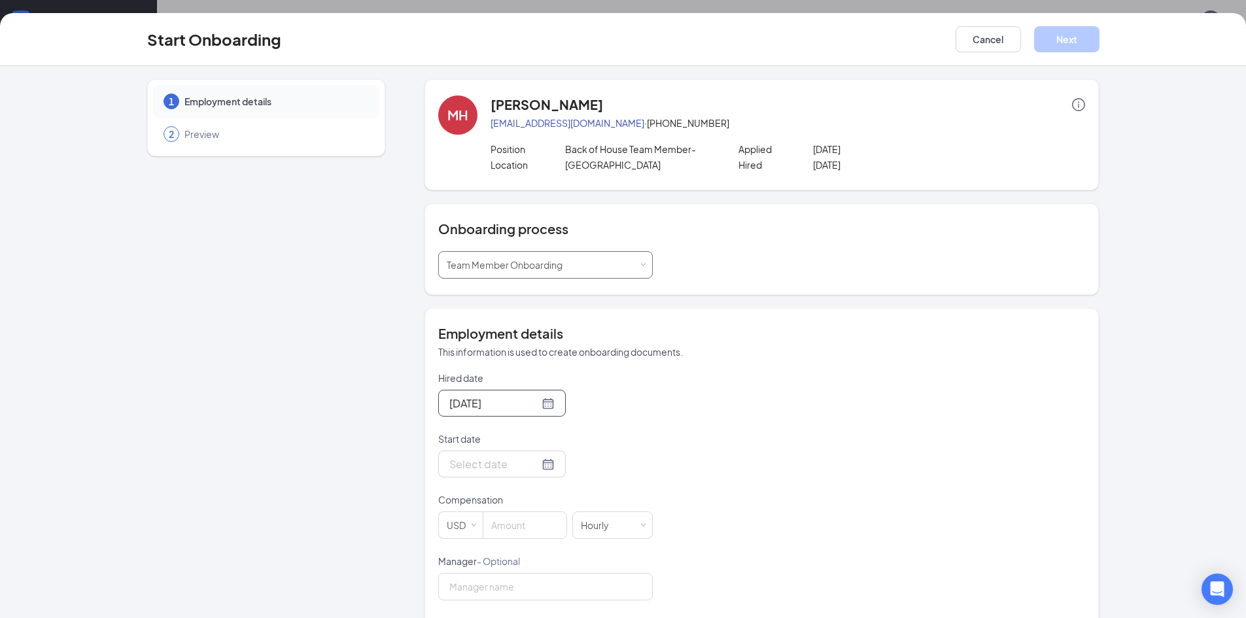
scroll to position [196, 0]
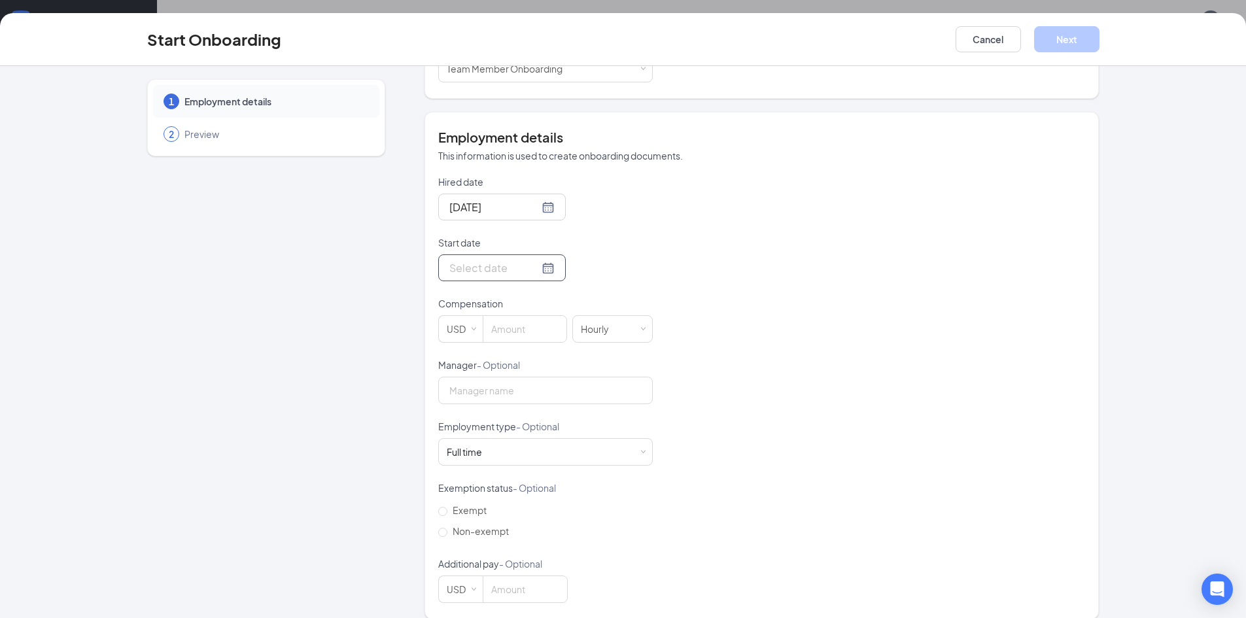
click at [473, 268] on input "Start date" at bounding box center [494, 268] width 90 height 16
type input "[DATE]"
click at [501, 407] on div "23" at bounding box center [505, 404] width 16 height 16
click at [496, 442] on div "Full time Works 30+ hours per week and is reasonably expected to work" at bounding box center [546, 452] width 198 height 26
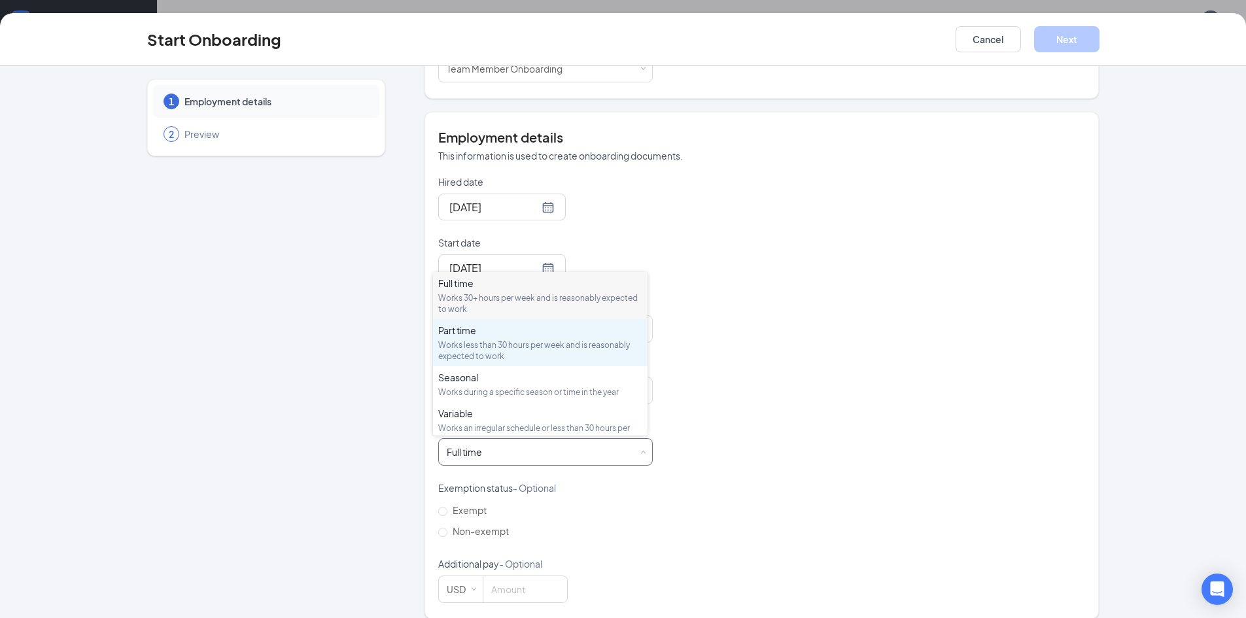
click at [487, 343] on div "Works less than 30 hours per week and is reasonably expected to work" at bounding box center [540, 351] width 204 height 22
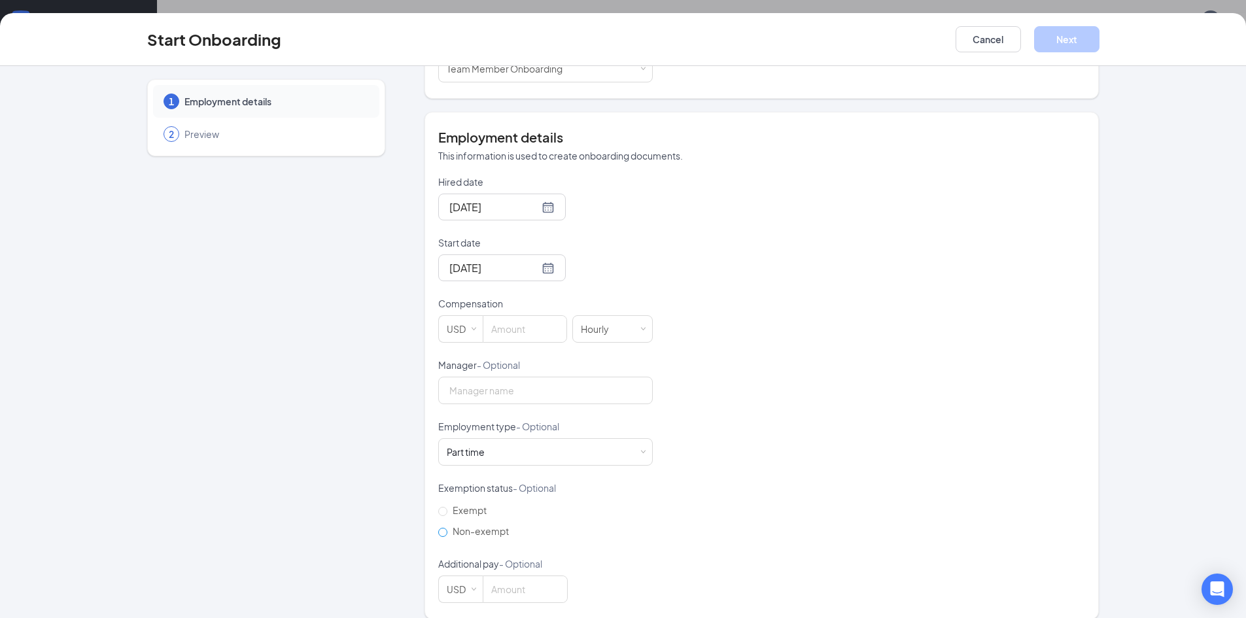
click at [439, 536] on input "Non-exempt" at bounding box center [442, 532] width 9 height 9
radio input "true"
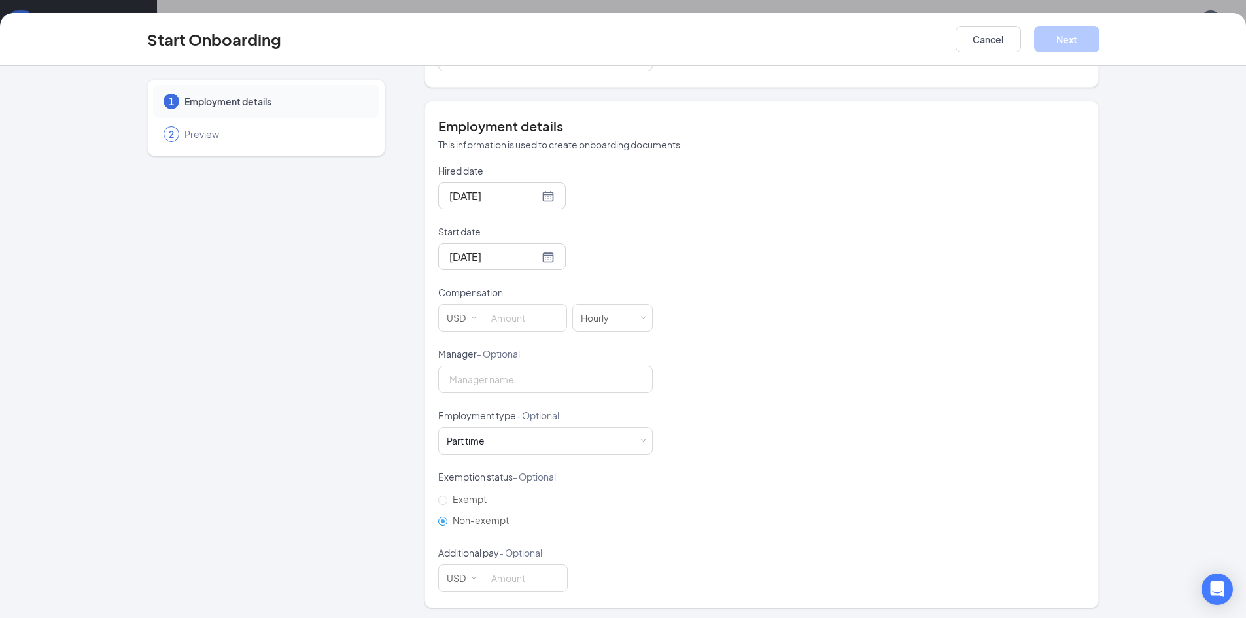
scroll to position [211, 0]
click at [893, 340] on div "Hired date [DATE] Start date [DATE] [DATE] Su Mo Tu We Th Fr Sa 31 1 2 3 4 5 6 …" at bounding box center [761, 375] width 647 height 428
click at [524, 315] on input at bounding box center [524, 315] width 83 height 26
type input "15"
click at [1067, 42] on button "Next" at bounding box center [1066, 39] width 65 height 26
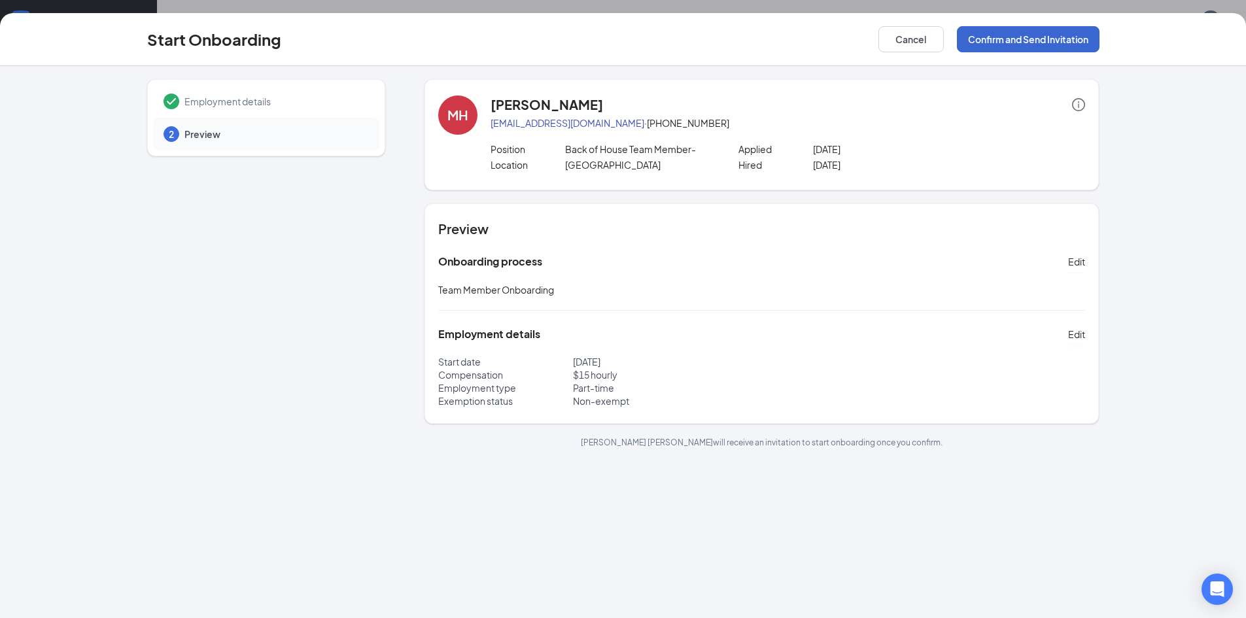
scroll to position [0, 0]
click at [1033, 39] on button "Confirm and Send Invitation" at bounding box center [1028, 39] width 143 height 26
